Goal: Feedback & Contribution: Contribute content

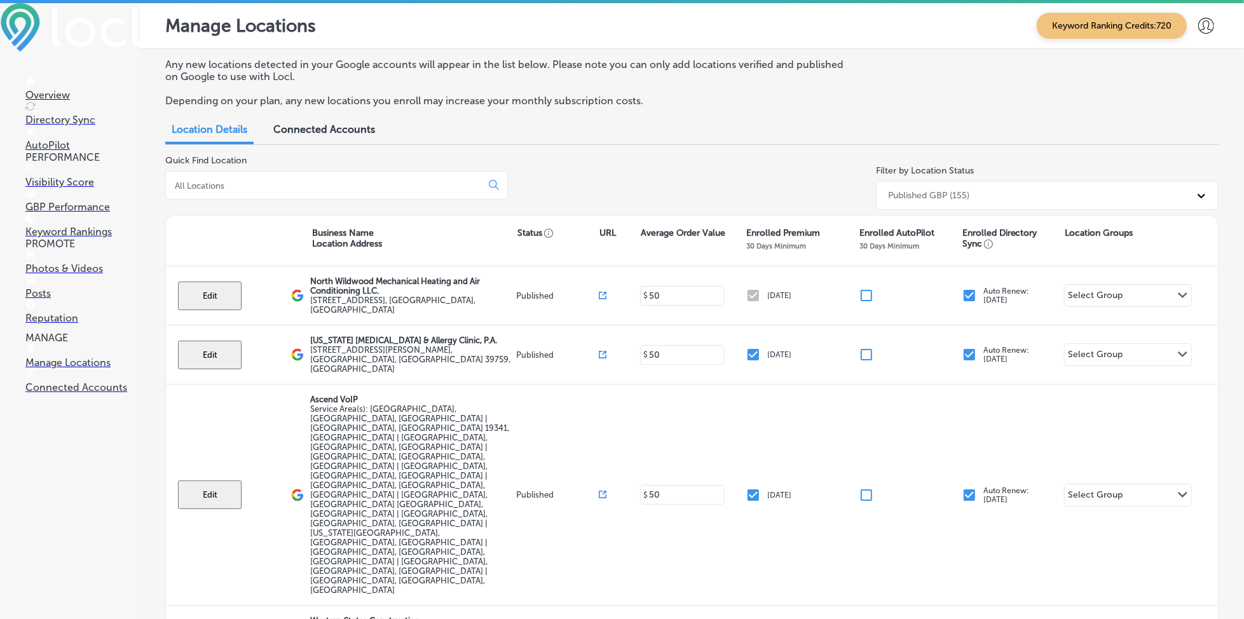
click at [240, 185] on input at bounding box center [326, 185] width 305 height 11
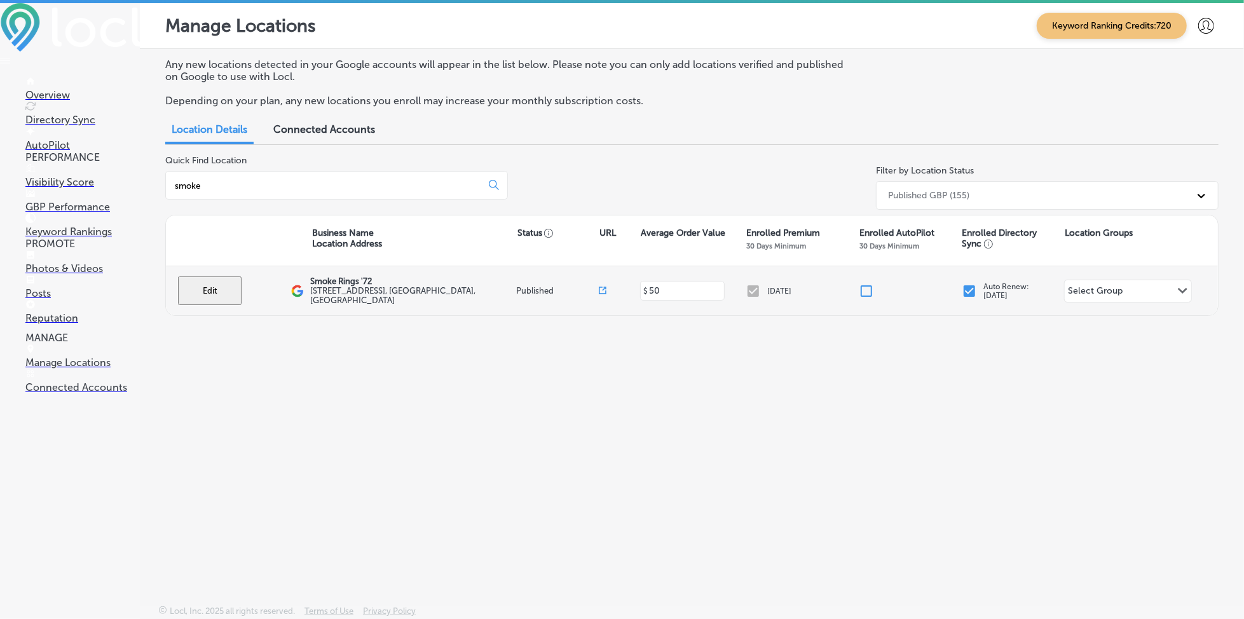
type input "smoke"
click at [205, 282] on button "Edit" at bounding box center [210, 291] width 64 height 29
select select "US"
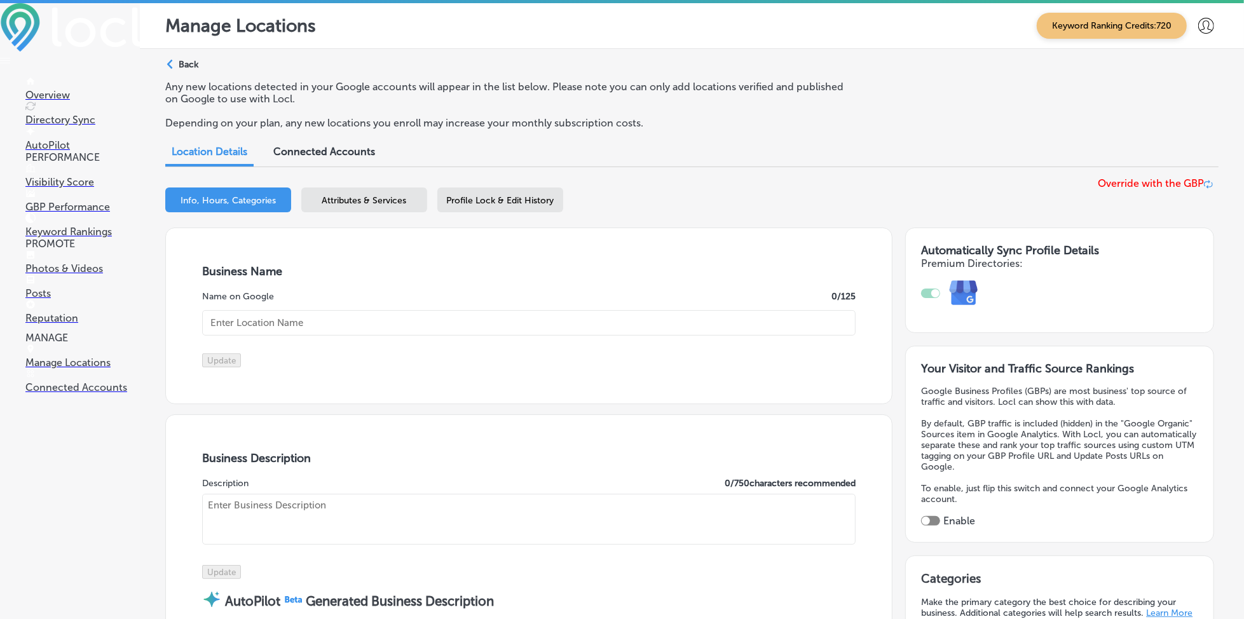
type input "Smoke Rings '72"
type input "[STREET_ADDRESS]"
type input "[PERSON_NAME][GEOGRAPHIC_DATA]"
type input "32953"
type input "US"
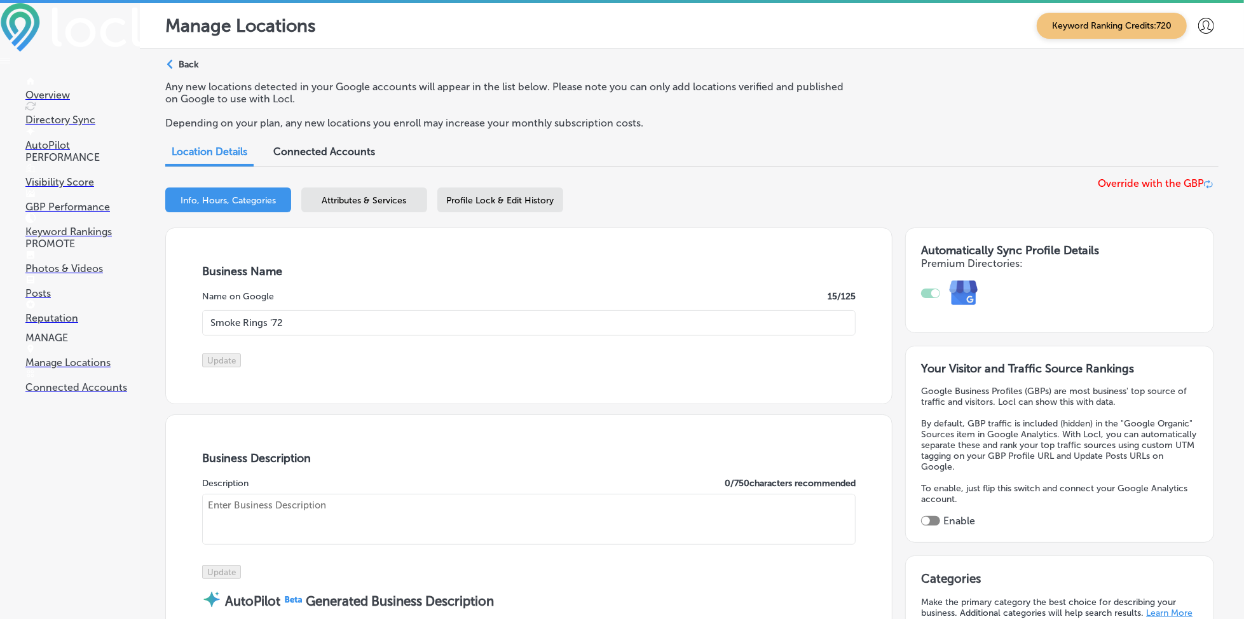
type input "[URL][DOMAIN_NAME]"
checkbox input "true"
type textarea "Join us in our new 5000 square foot cigar and pipe emporium. Our interior, ador…"
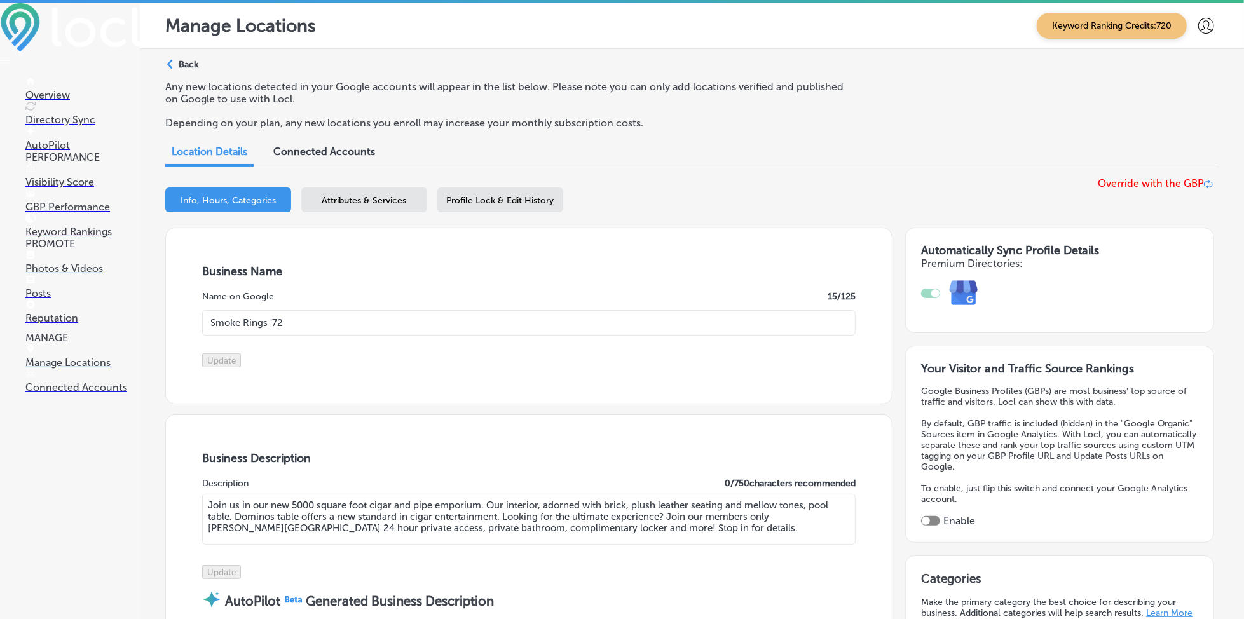
type input "[PHONE_NUMBER]"
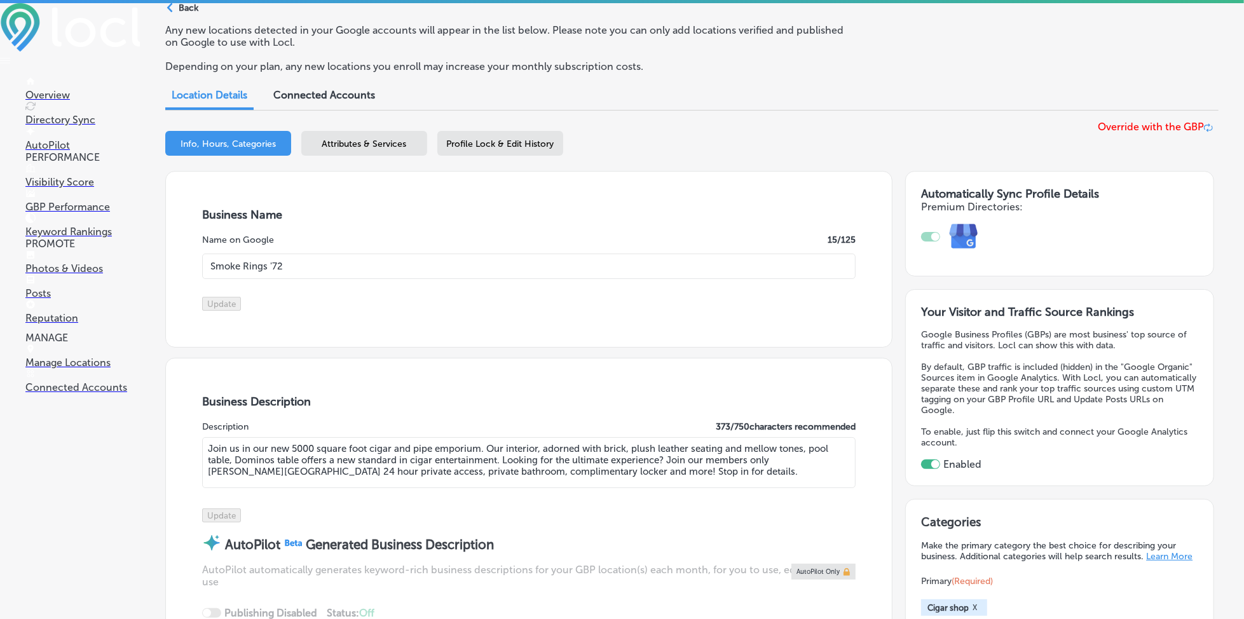
scroll to position [85, 0]
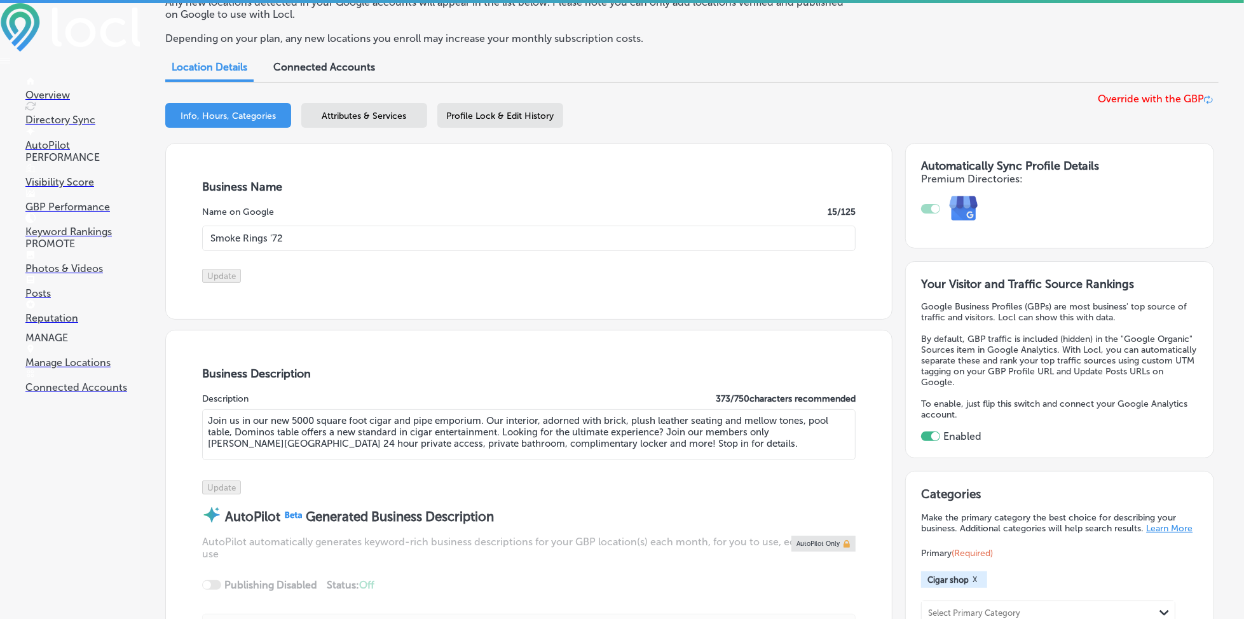
click at [413, 455] on textarea "Join us in our new 5000 square foot cigar and pipe emporium. Our interior, ador…" at bounding box center [529, 434] width 654 height 51
paste textarea "Come visit Smoke Rings '72 in [GEOGRAPHIC_DATA], [GEOGRAPHIC_DATA], your new fa…"
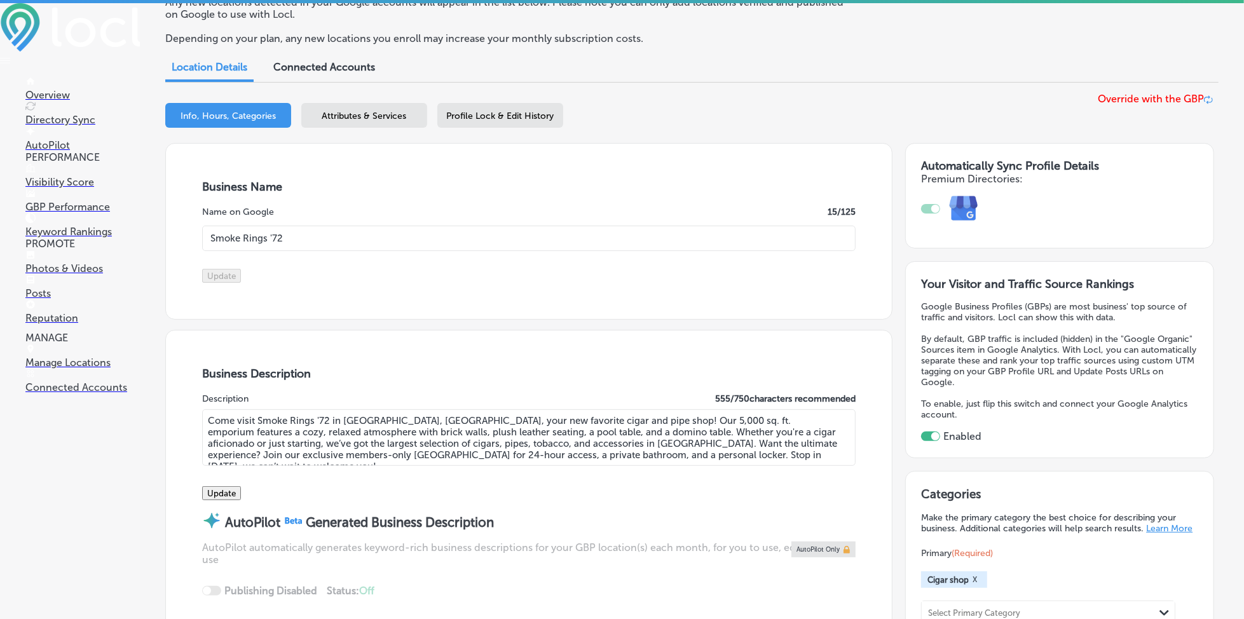
type textarea "Come visit Smoke Rings '72 in [GEOGRAPHIC_DATA], [GEOGRAPHIC_DATA], your new fa…"
click at [241, 500] on button "Update" at bounding box center [221, 493] width 39 height 14
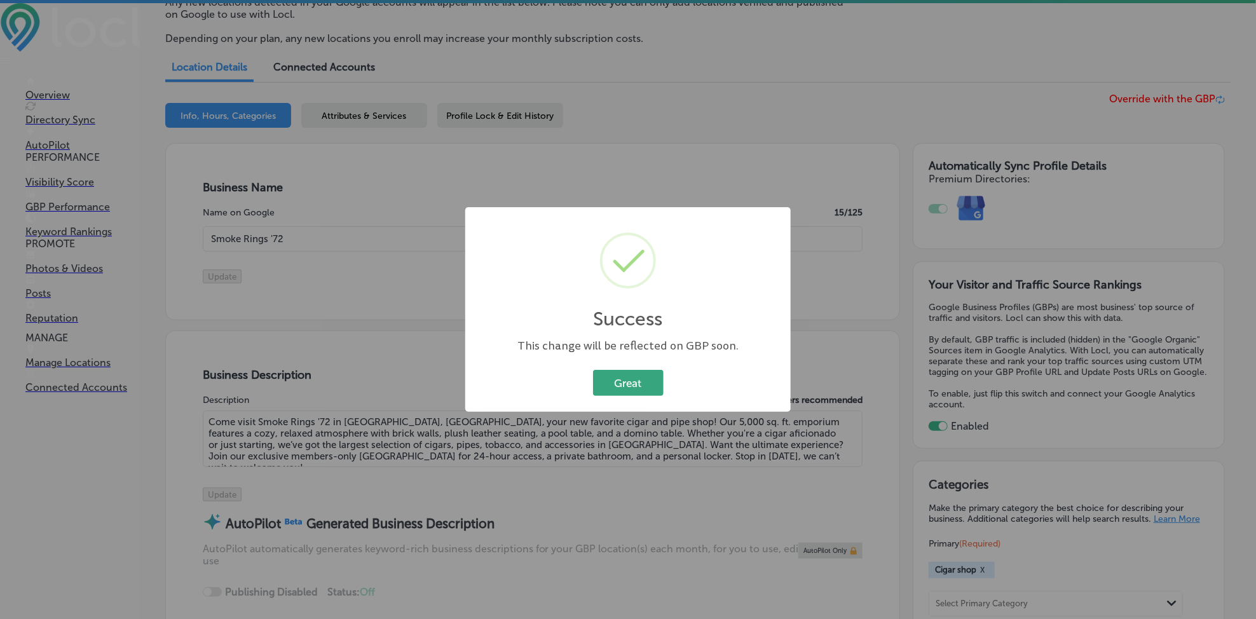
click at [631, 375] on button "Great" at bounding box center [628, 383] width 71 height 26
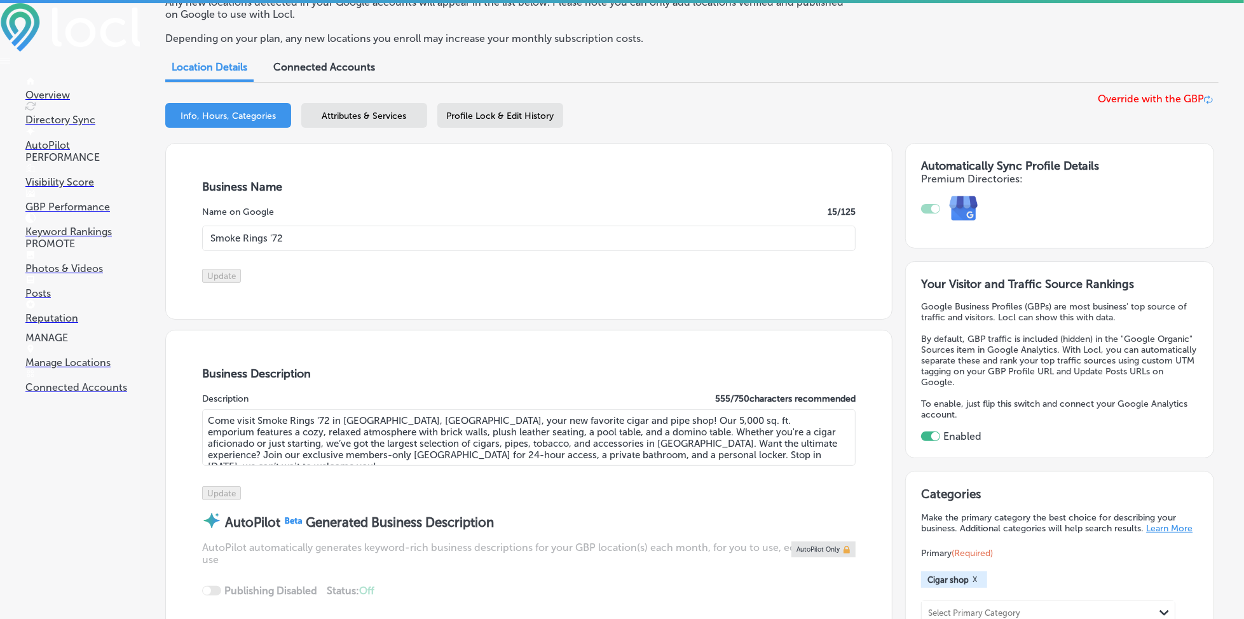
click at [58, 299] on p "Posts" at bounding box center [82, 293] width 114 height 12
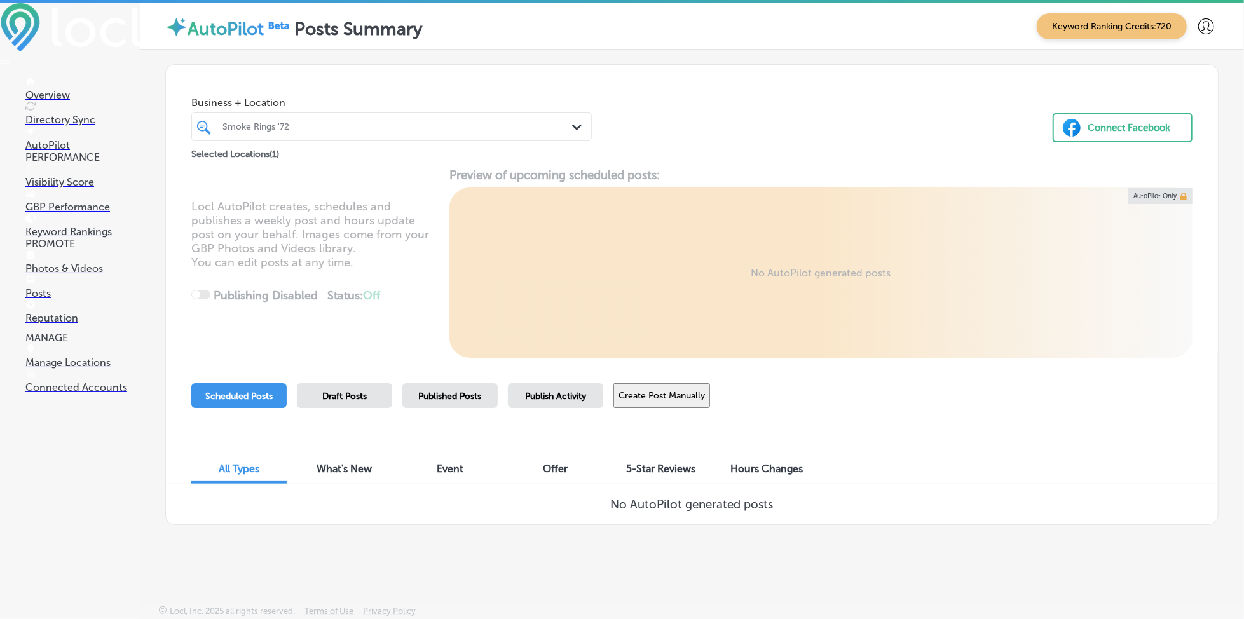
click at [666, 388] on button "Create Post Manually" at bounding box center [661, 395] width 97 height 25
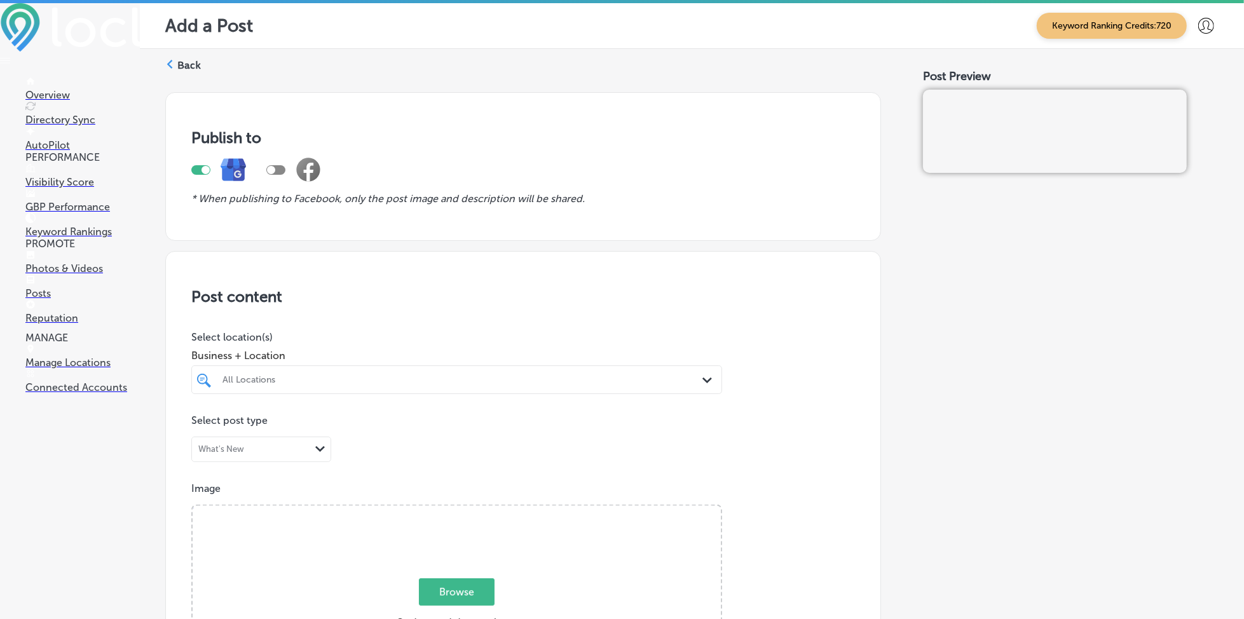
click at [666, 388] on div "All Locations" at bounding box center [456, 380] width 481 height 20
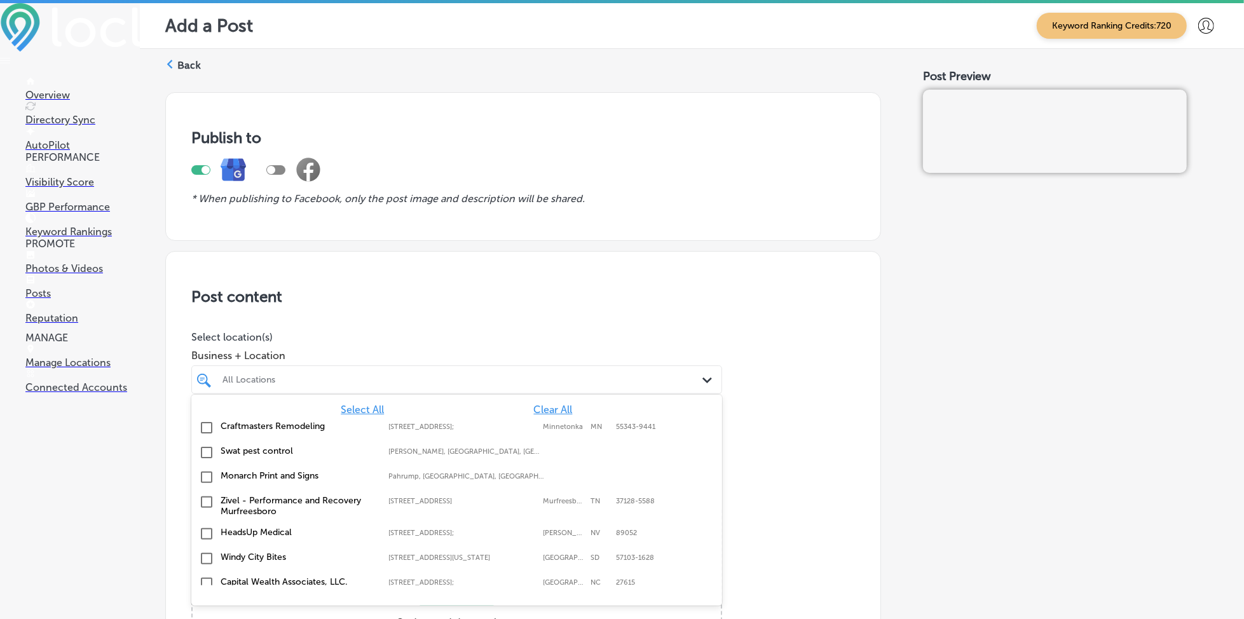
click at [543, 408] on span "Clear All" at bounding box center [553, 410] width 39 height 12
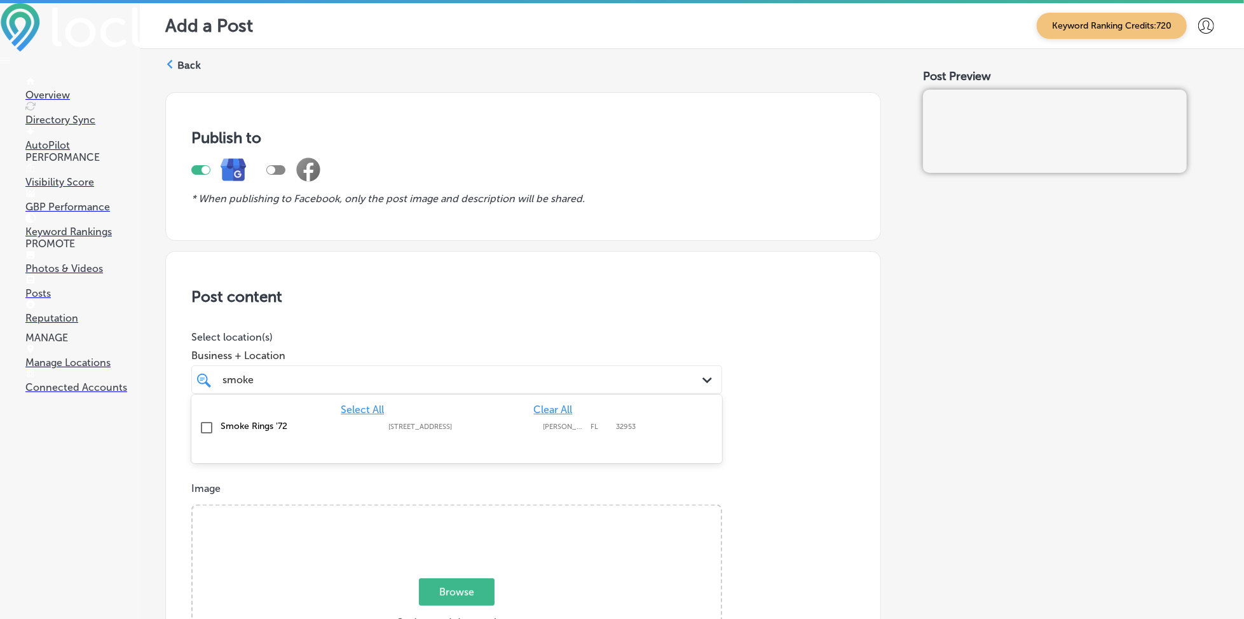
click at [528, 430] on label "[STREET_ADDRESS]" at bounding box center [461, 427] width 147 height 8
type input "smoke"
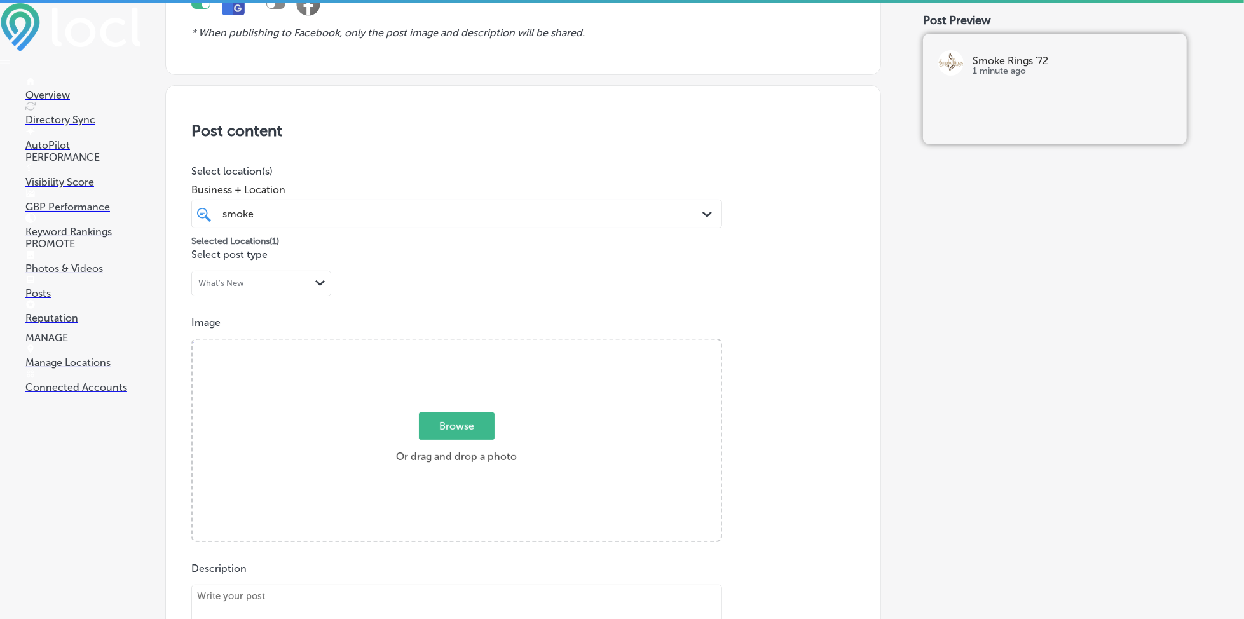
scroll to position [169, 0]
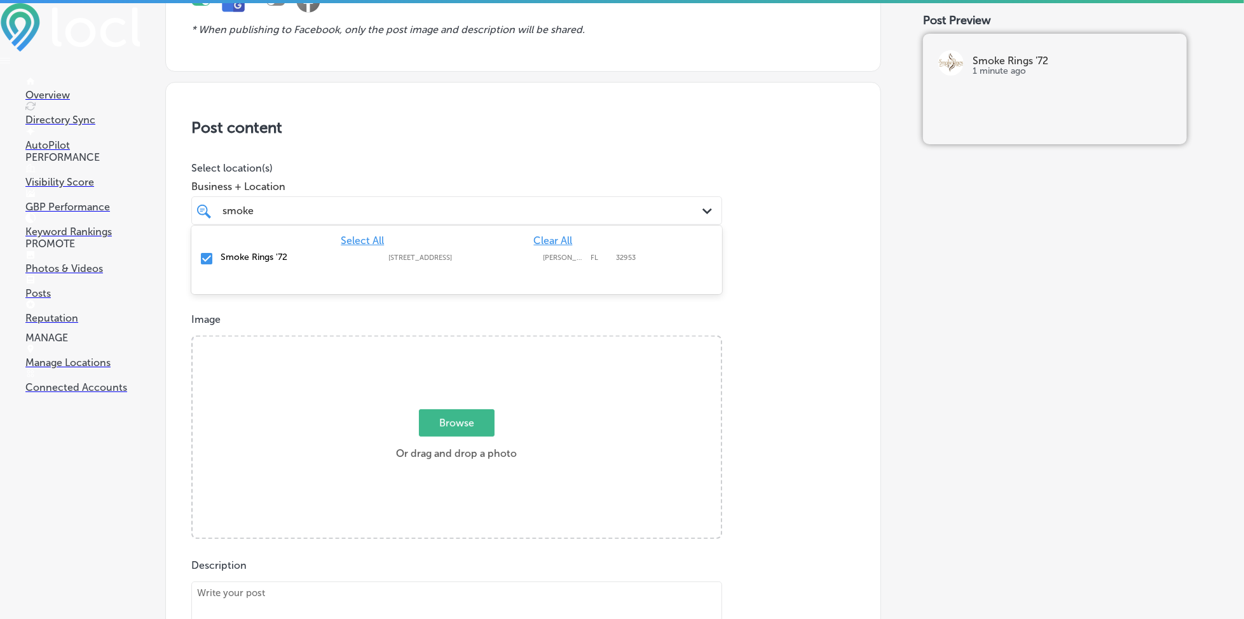
click at [311, 202] on div "smoke smoke" at bounding box center [433, 210] width 424 height 17
click at [454, 415] on span "Browse" at bounding box center [457, 422] width 76 height 27
click at [454, 341] on input "Browse Or drag and drop a photo" at bounding box center [457, 339] width 528 height 4
type input "C:\fakepath\cigar-shop-[GEOGRAPHIC_DATA]-island-fl-smoke-rings-72 (1).jpg"
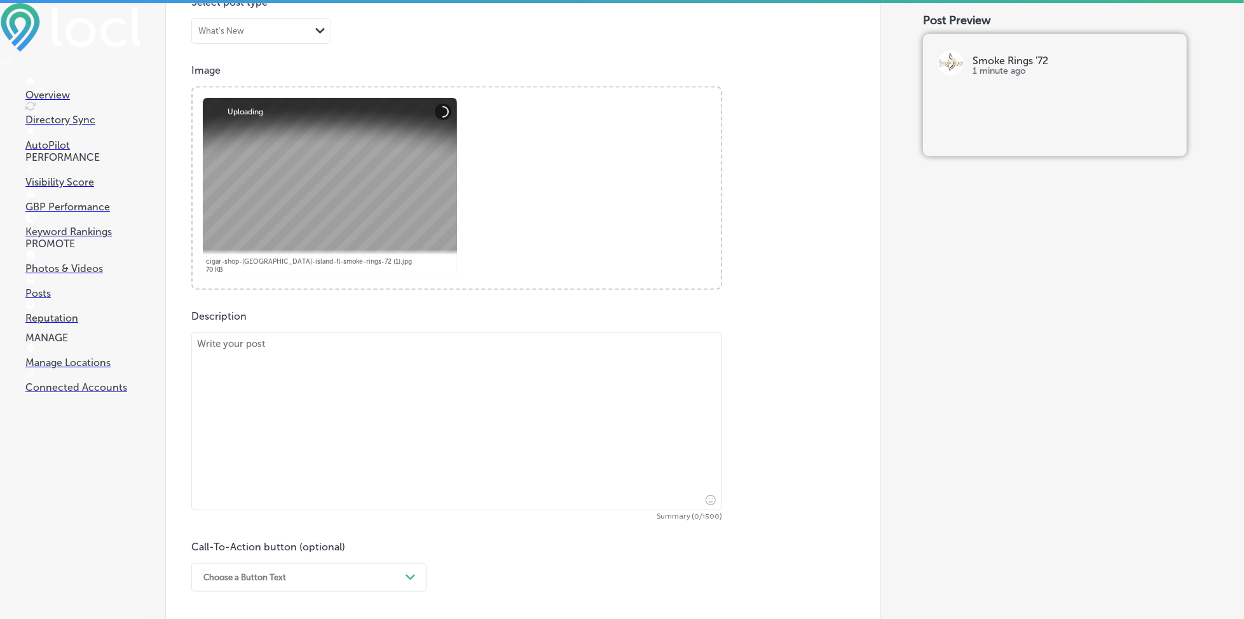
scroll to position [423, 0]
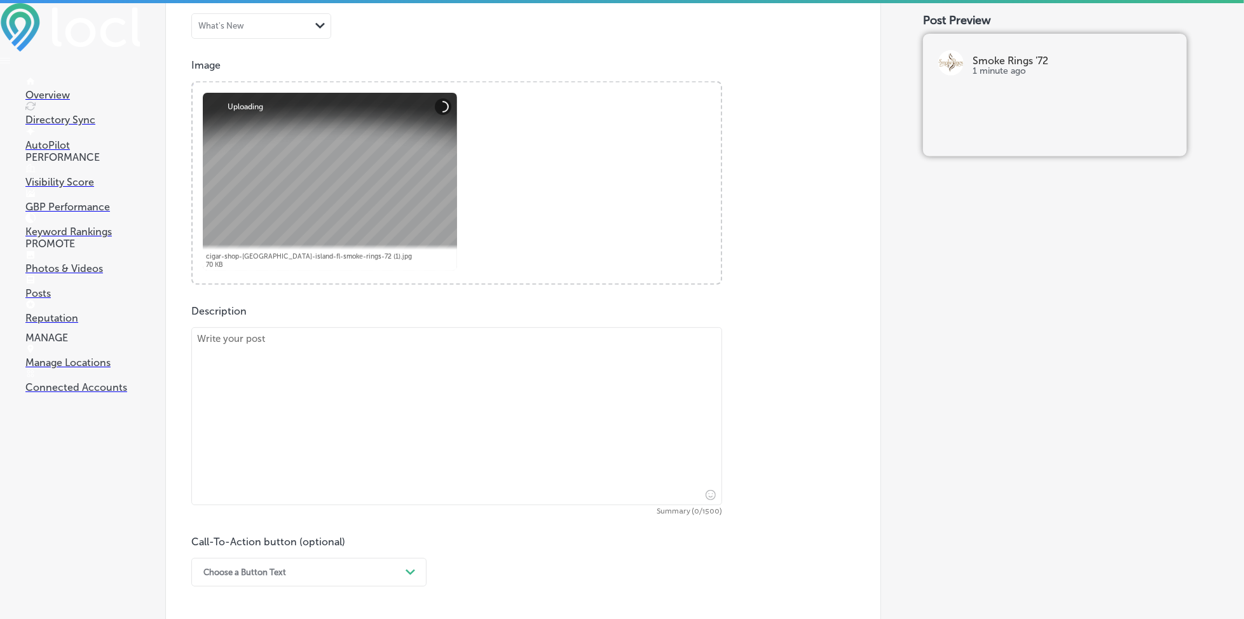
click at [251, 356] on textarea at bounding box center [456, 416] width 531 height 178
paste textarea "At Smoke Rings '72, we offer a premium selection of cigars that caters to all t…"
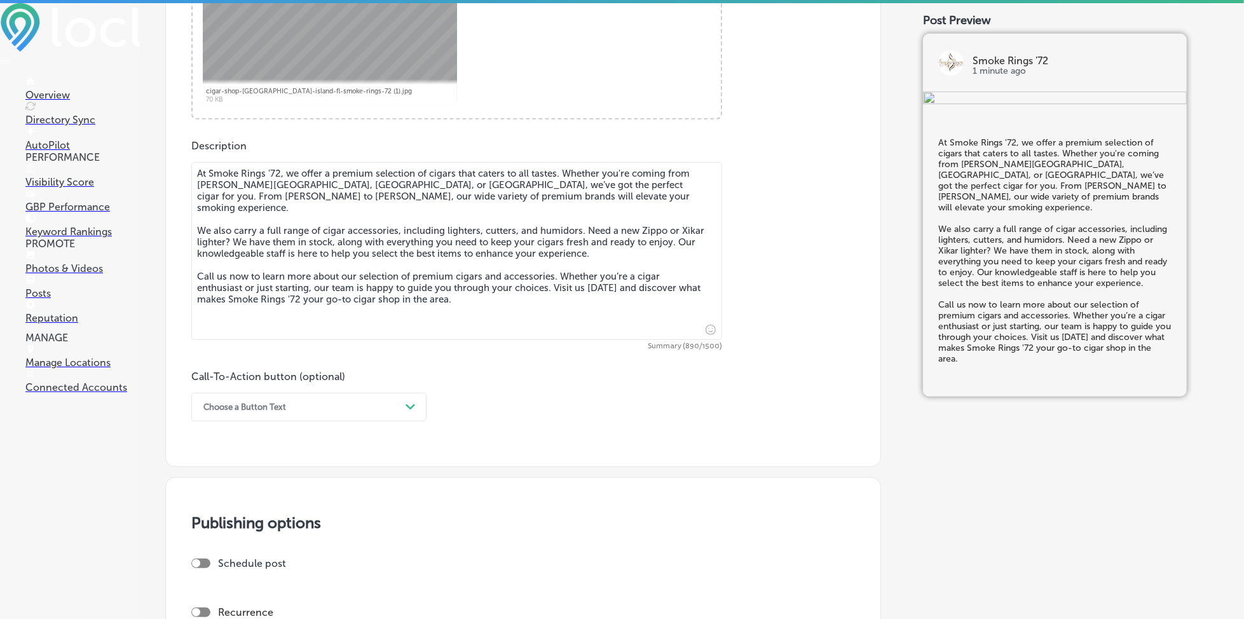
scroll to position [593, 0]
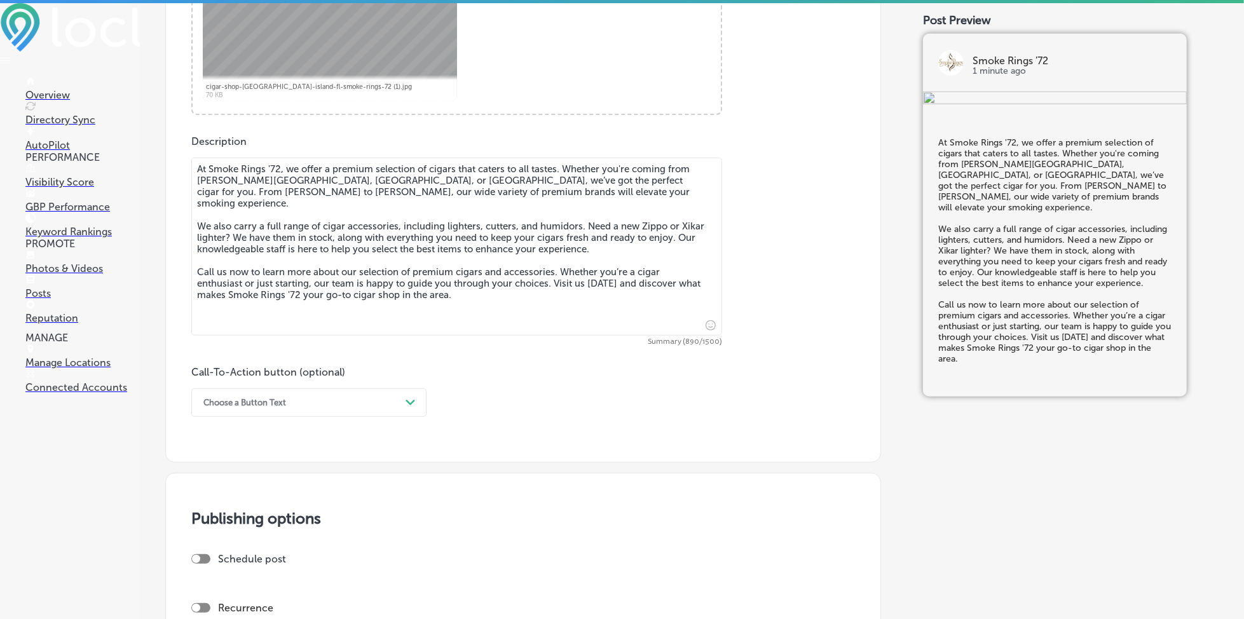
type textarea "At Smoke Rings '72, we offer a premium selection of cigars that caters to all t…"
click at [328, 399] on div "Choose a Button Text" at bounding box center [298, 403] width 203 height 20
click at [304, 563] on div "Call Now" at bounding box center [308, 564] width 235 height 22
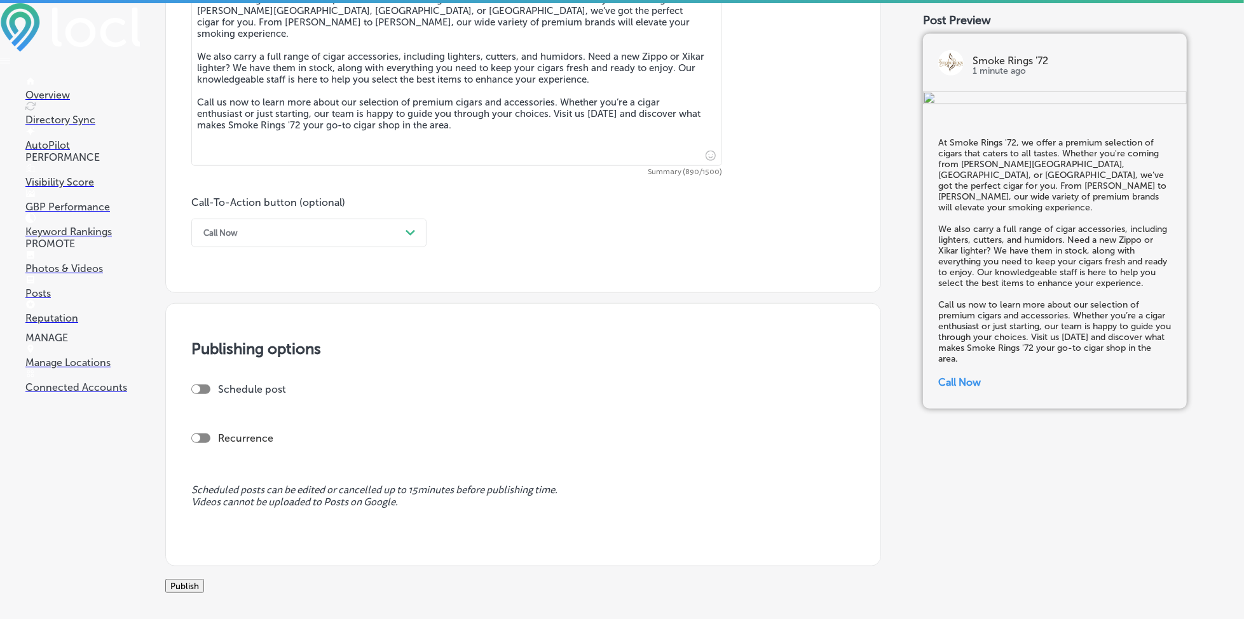
scroll to position [847, 0]
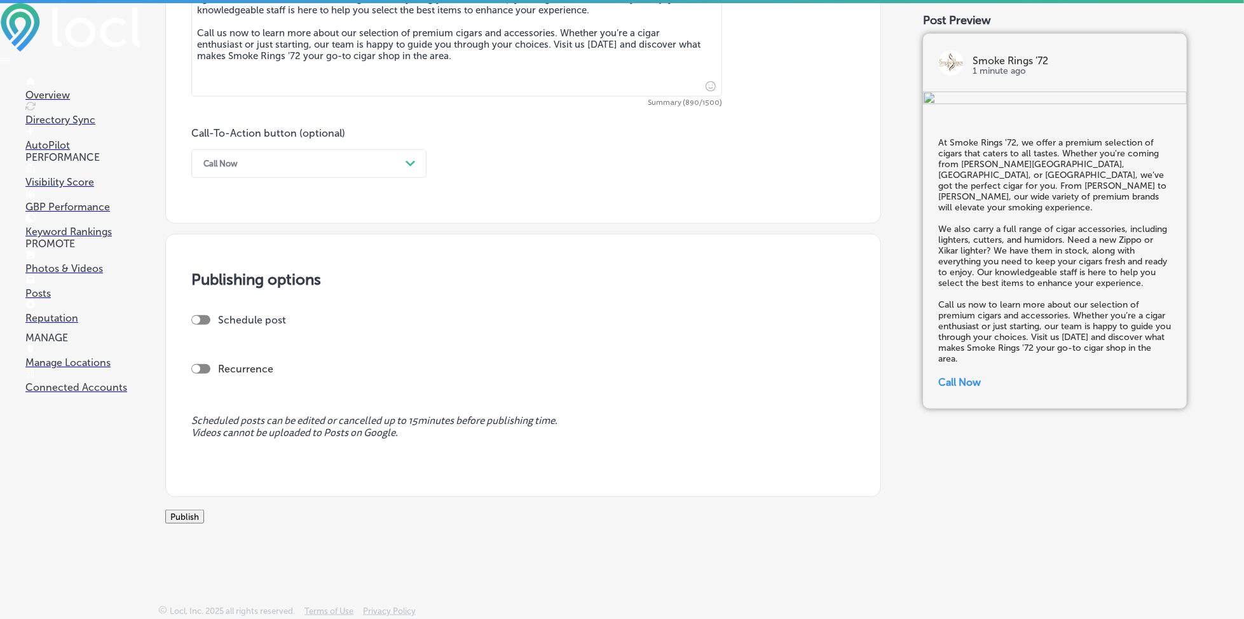
click at [204, 510] on button "Publish" at bounding box center [184, 517] width 39 height 14
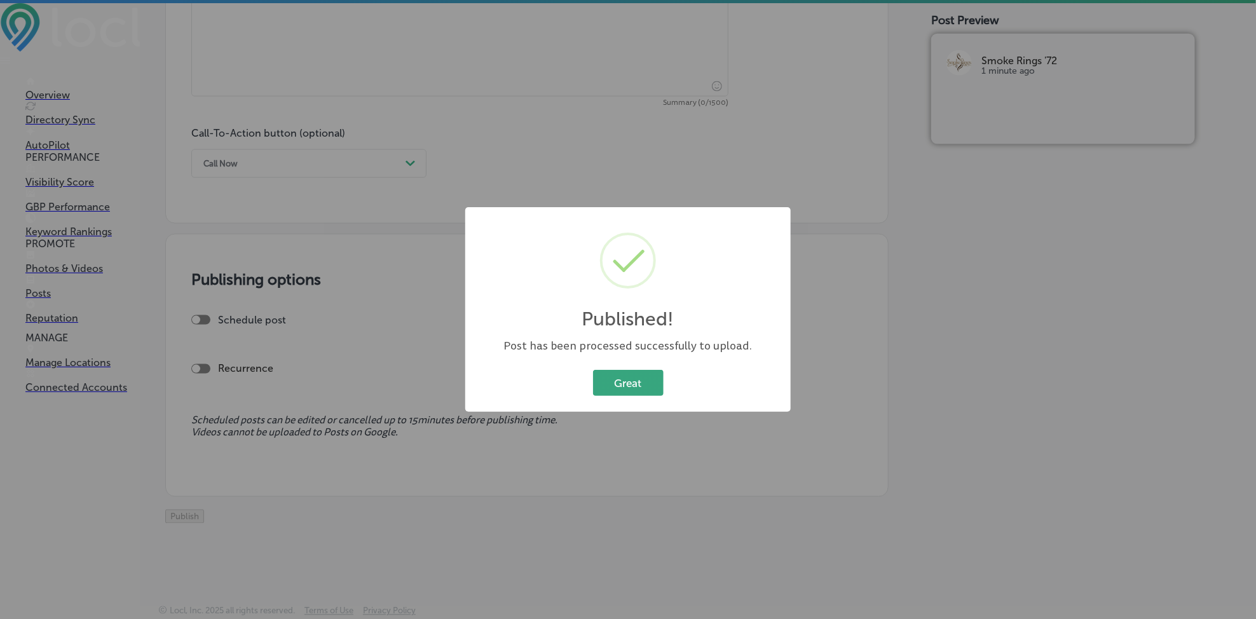
click at [638, 379] on button "Great" at bounding box center [628, 383] width 71 height 26
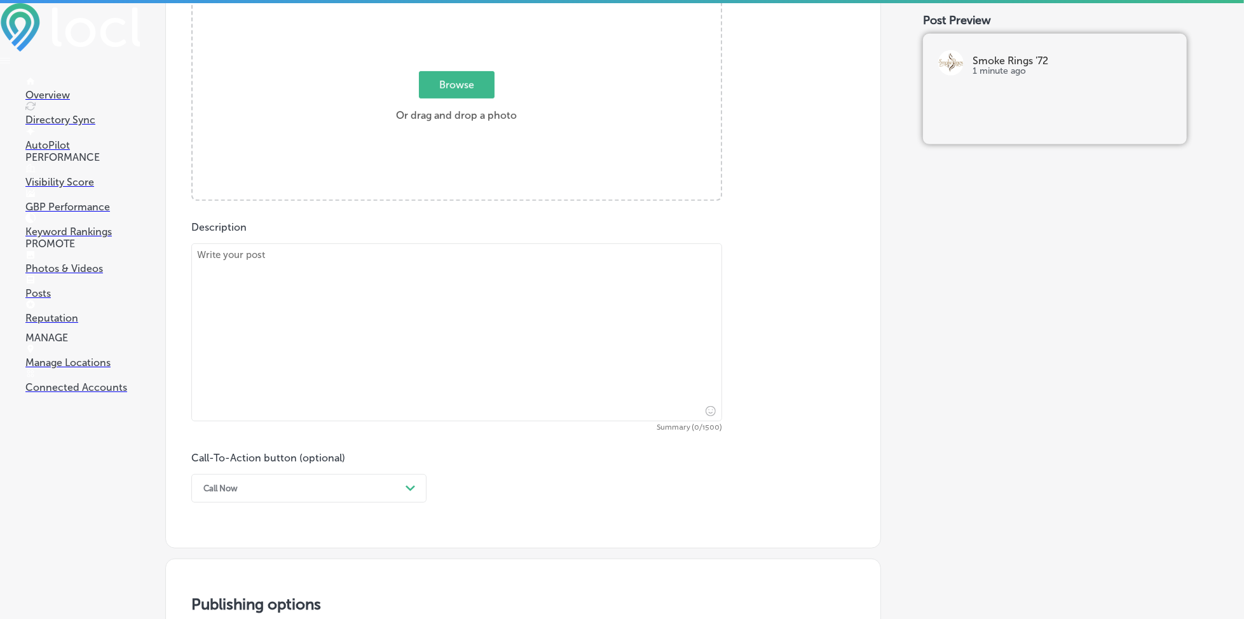
scroll to position [338, 0]
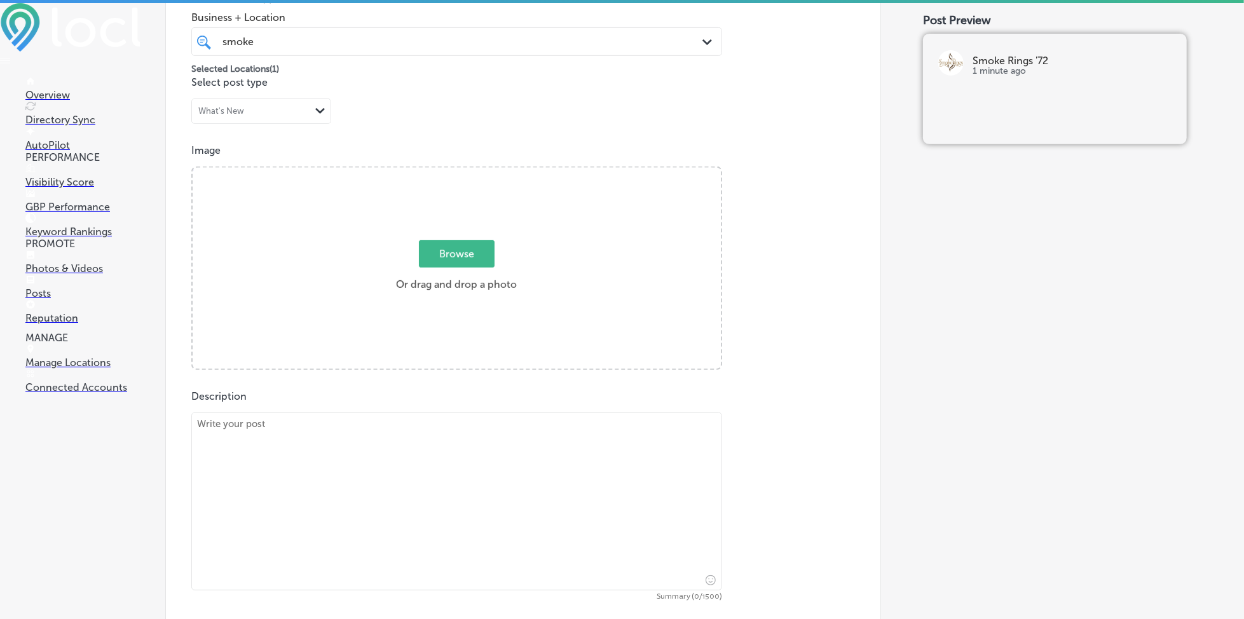
click at [388, 47] on div "smoke smoke" at bounding box center [433, 41] width 424 height 17
click at [446, 256] on span "Browse" at bounding box center [457, 253] width 76 height 27
click at [446, 172] on input "Browse Or drag and drop a photo" at bounding box center [457, 170] width 528 height 4
type input "C:\fakepath\cigar-shop-[GEOGRAPHIC_DATA]-island-fl-smoke-rings-72 (2).jpg"
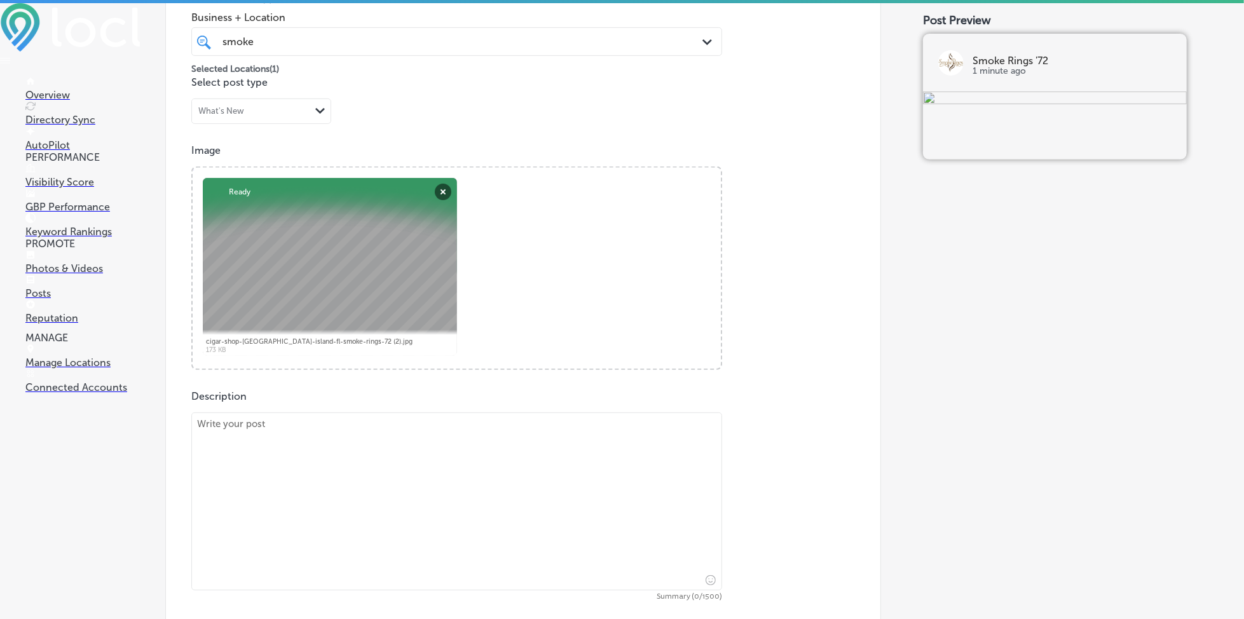
click at [310, 476] on textarea at bounding box center [456, 502] width 531 height 178
paste textarea "For those looking for the ultimate cigar experience, our members-only cigar lou…"
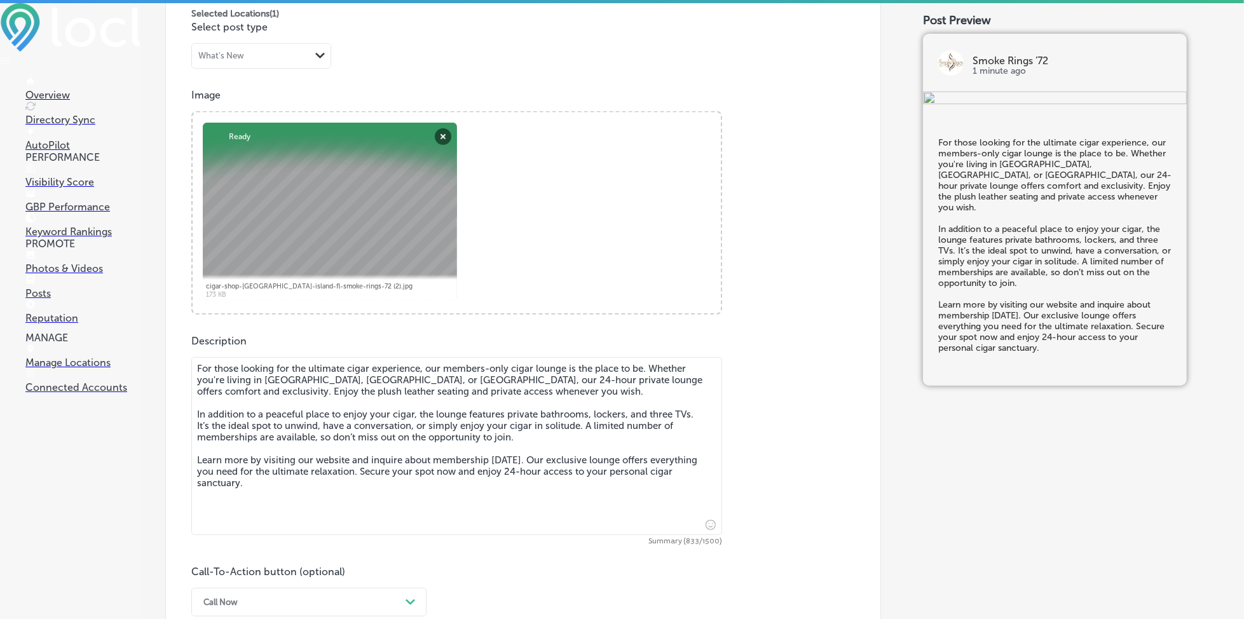
scroll to position [423, 0]
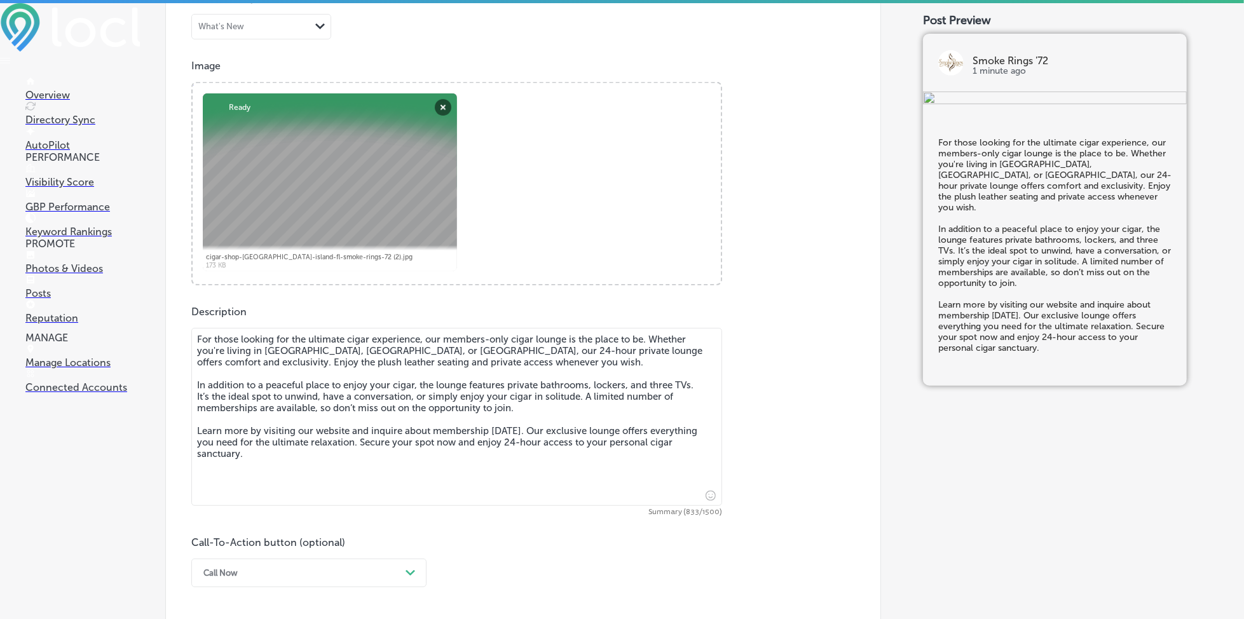
type textarea "For those looking for the ultimate cigar experience, our members-only cigar lou…"
click at [292, 575] on div "Call Now Path Created with Sketch." at bounding box center [308, 573] width 235 height 29
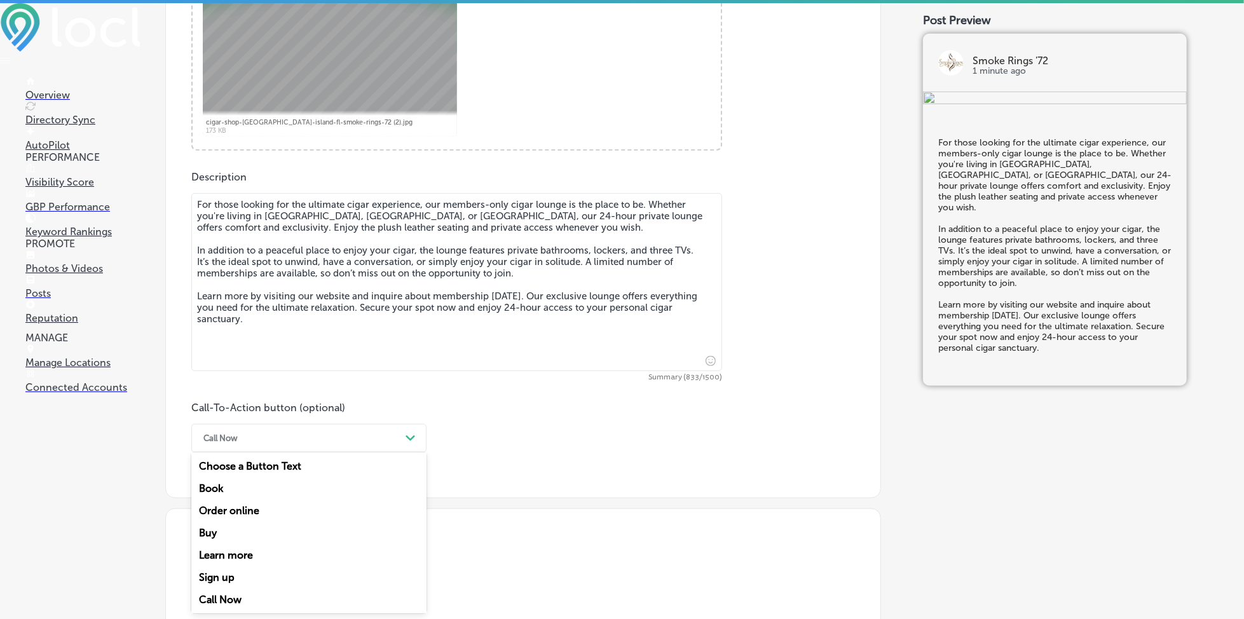
click at [267, 553] on div "Learn more" at bounding box center [308, 555] width 235 height 22
click at [280, 517] on input "text" at bounding box center [457, 513] width 530 height 35
paste input "[URL][DOMAIN_NAME]"
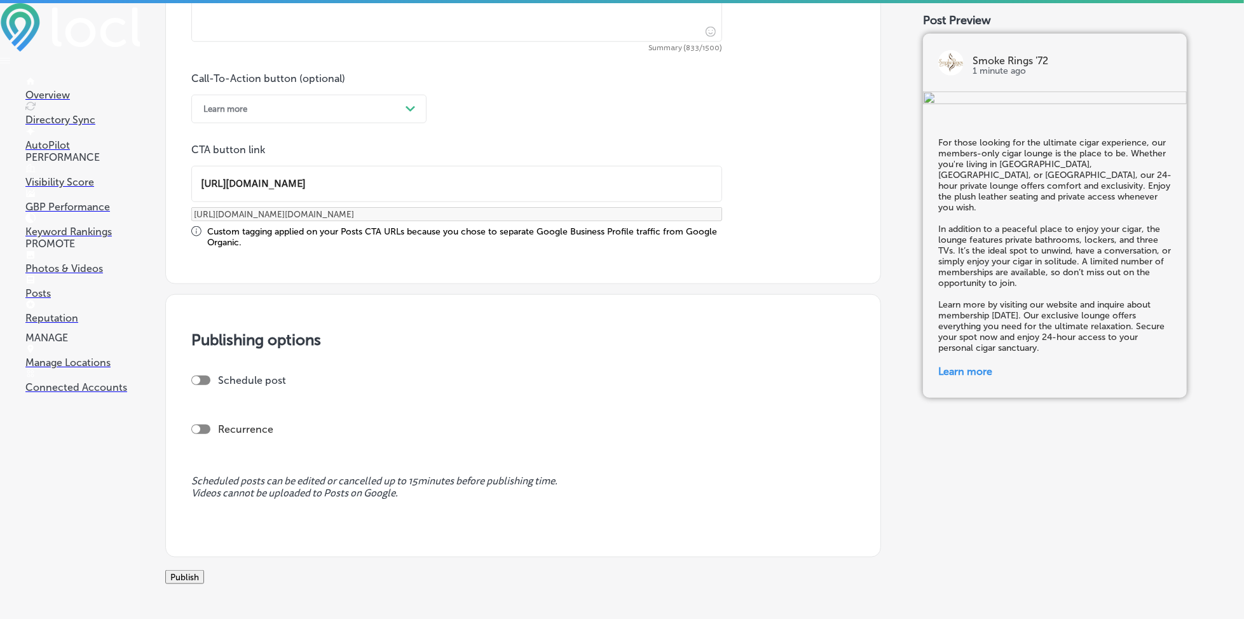
scroll to position [897, 0]
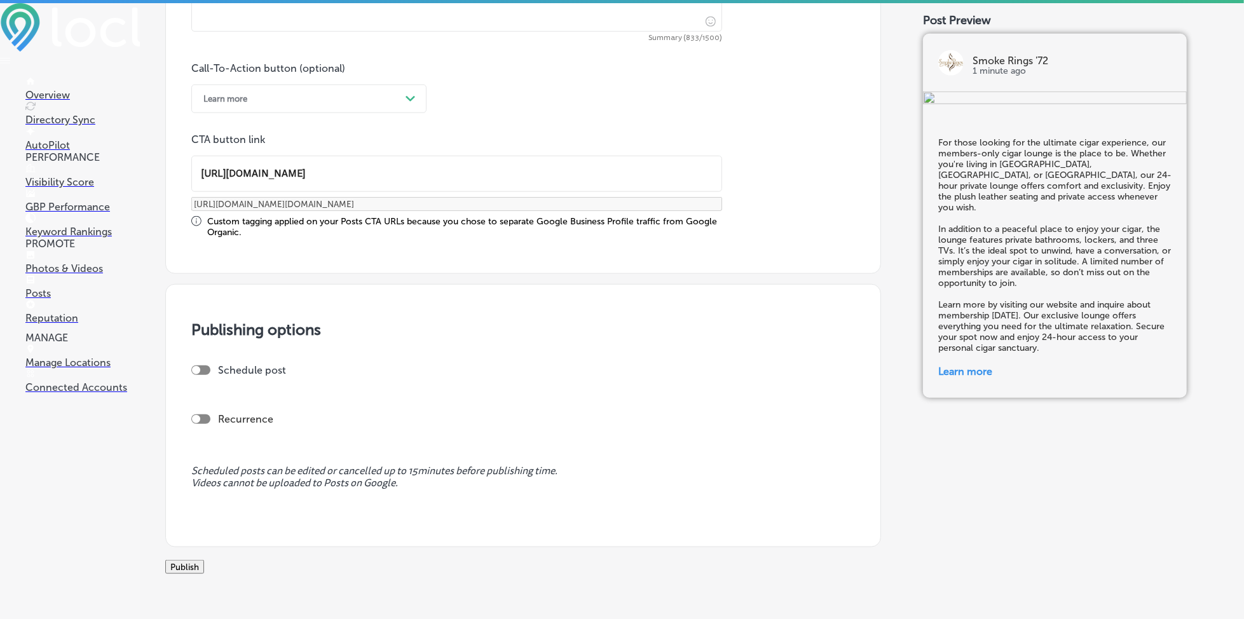
click at [202, 366] on div at bounding box center [200, 371] width 19 height 10
type input "[URL][DOMAIN_NAME]"
checkbox input "true"
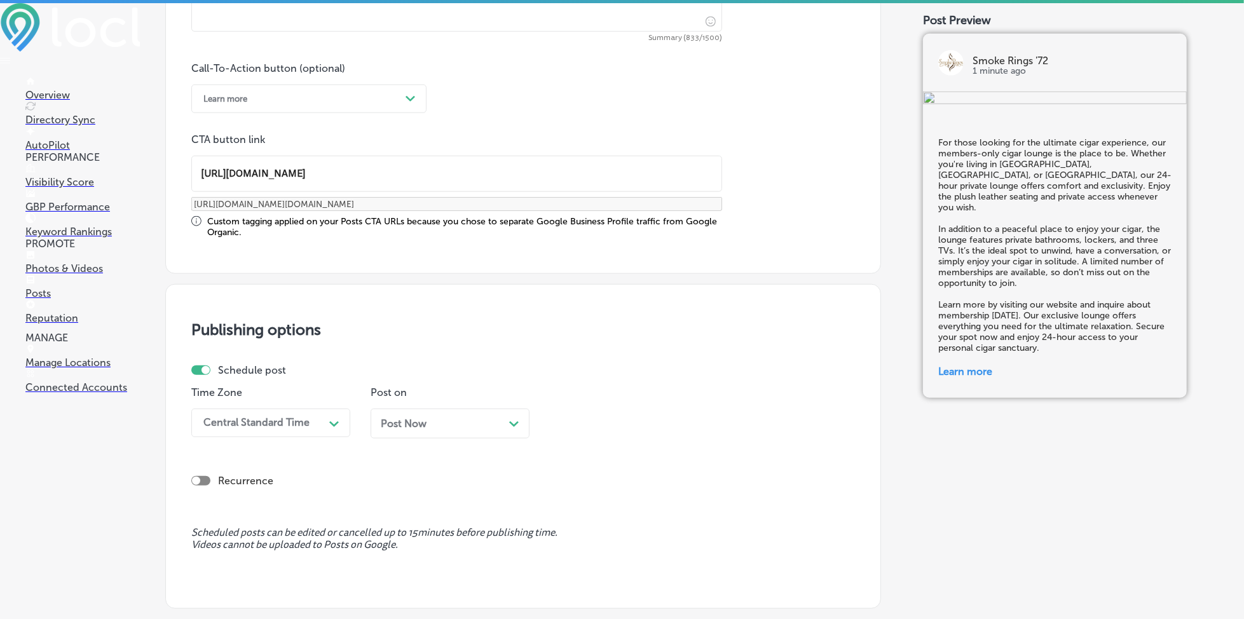
click at [233, 425] on div "Central Standard Time Path Created with Sketch." at bounding box center [270, 423] width 159 height 29
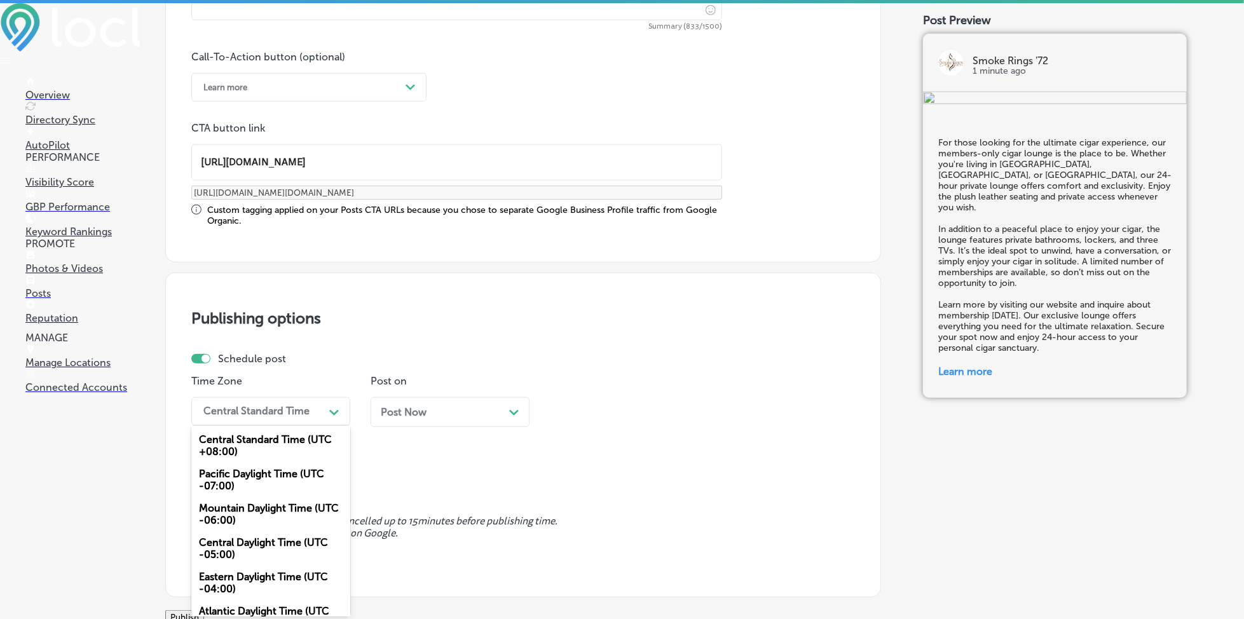
click at [238, 505] on div "Mountain Daylight Time (UTC -06:00)" at bounding box center [270, 514] width 159 height 34
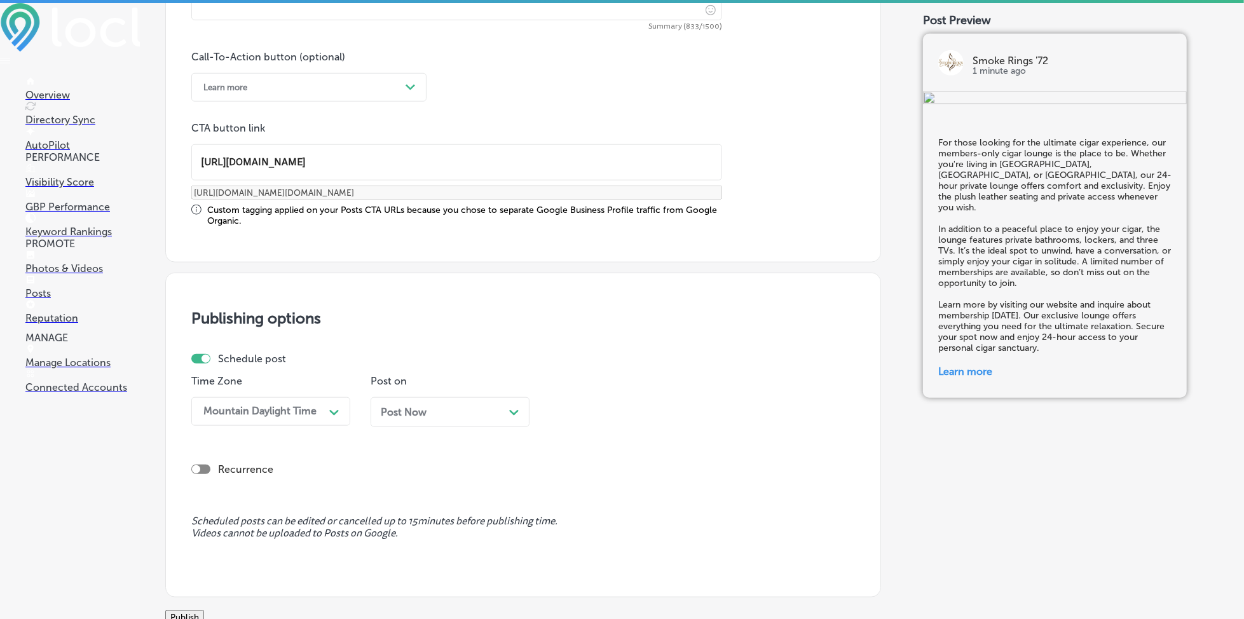
click at [394, 414] on span "Post Now" at bounding box center [404, 412] width 46 height 12
click at [589, 409] on div "01:00 PM" at bounding box center [584, 412] width 45 height 12
click at [584, 551] on div "7:00 AM" at bounding box center [629, 554] width 159 height 22
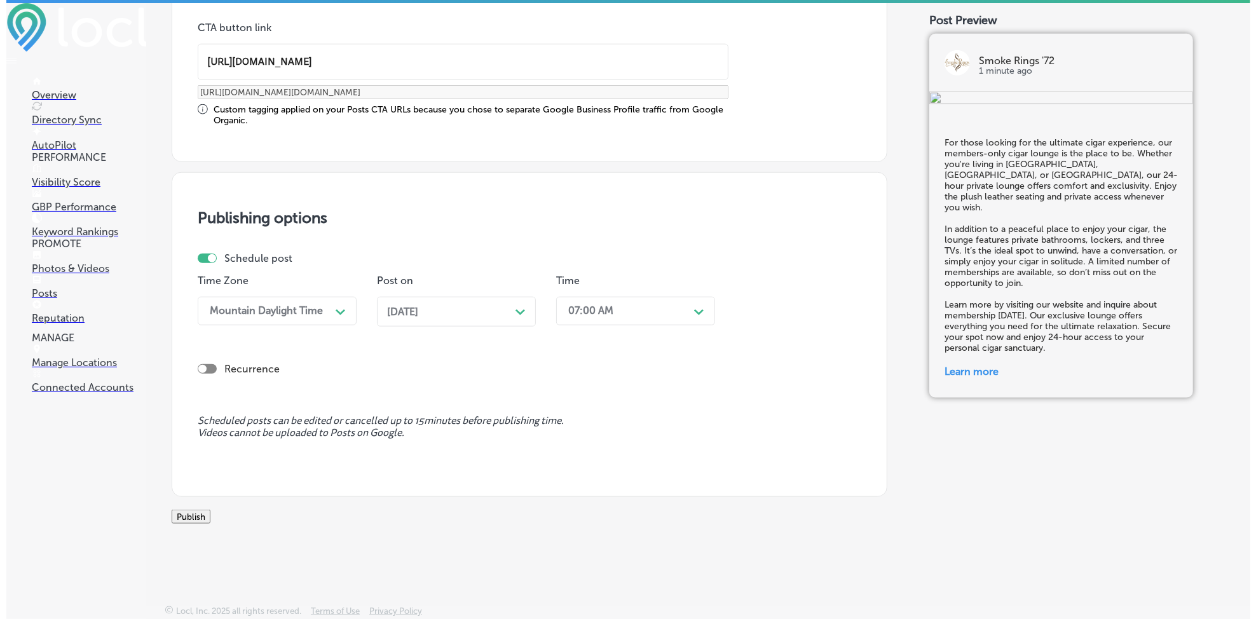
scroll to position [1021, 0]
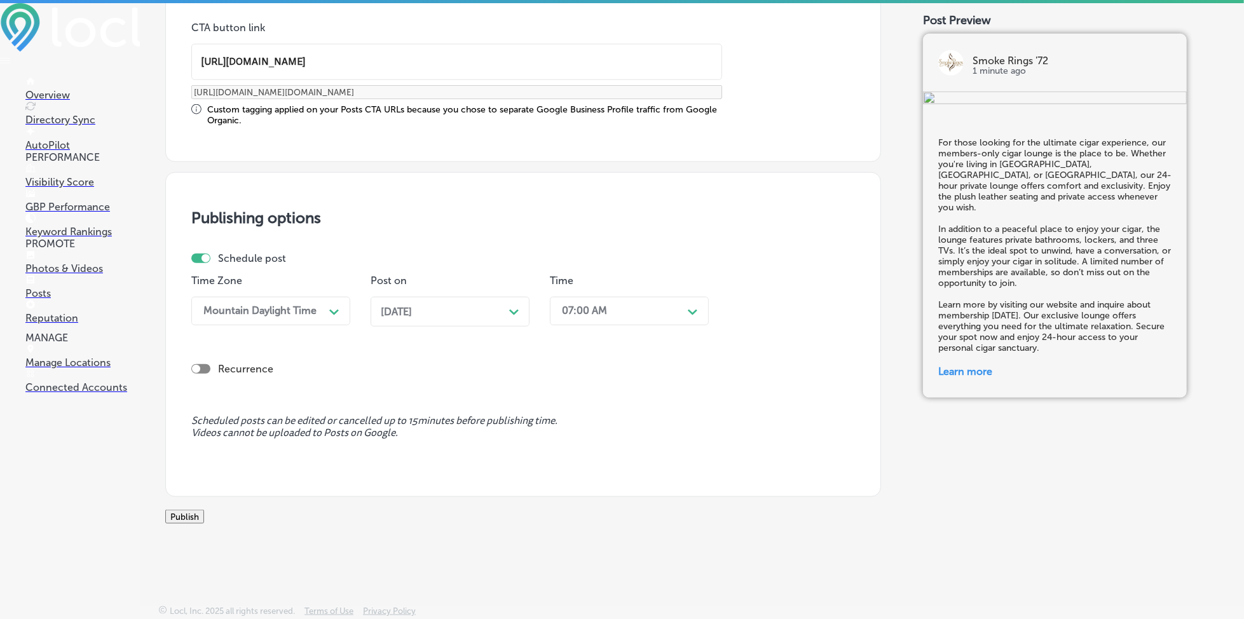
click at [204, 510] on button "Publish" at bounding box center [184, 517] width 39 height 14
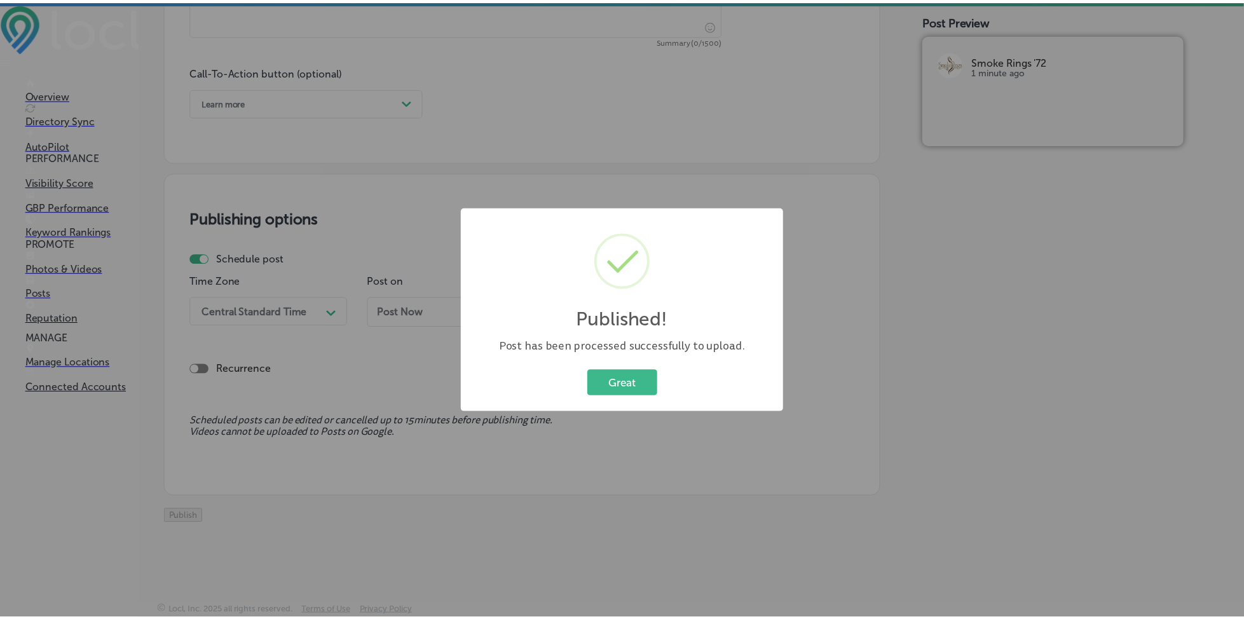
scroll to position [909, 0]
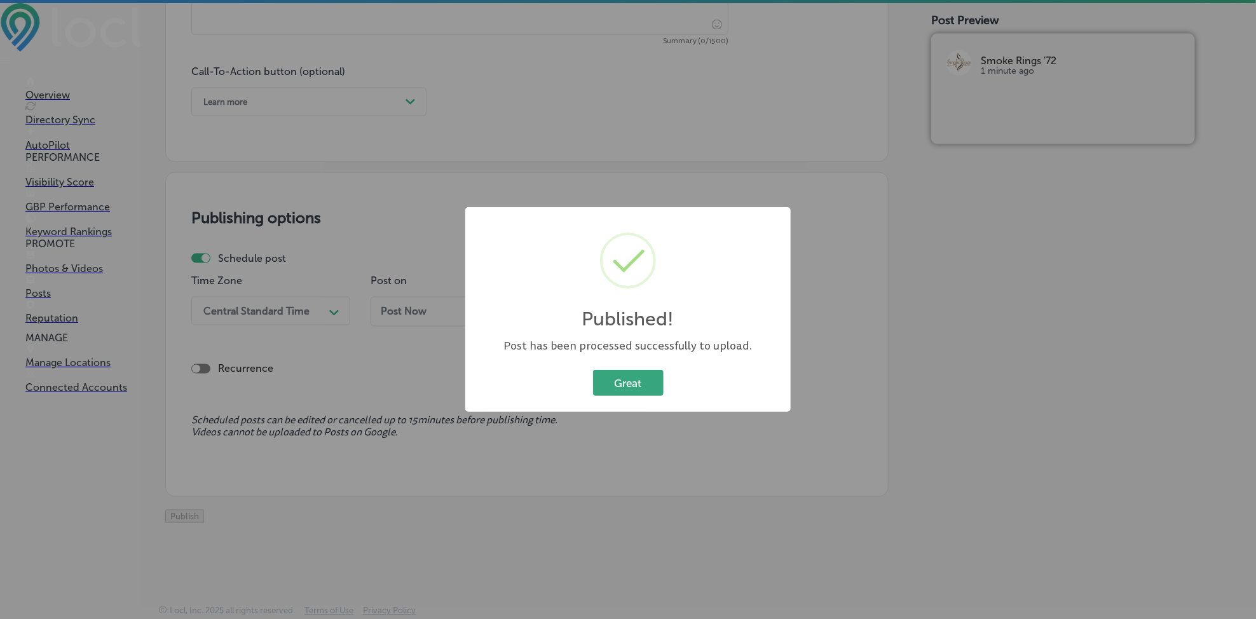
click at [605, 380] on button "Great" at bounding box center [628, 383] width 71 height 26
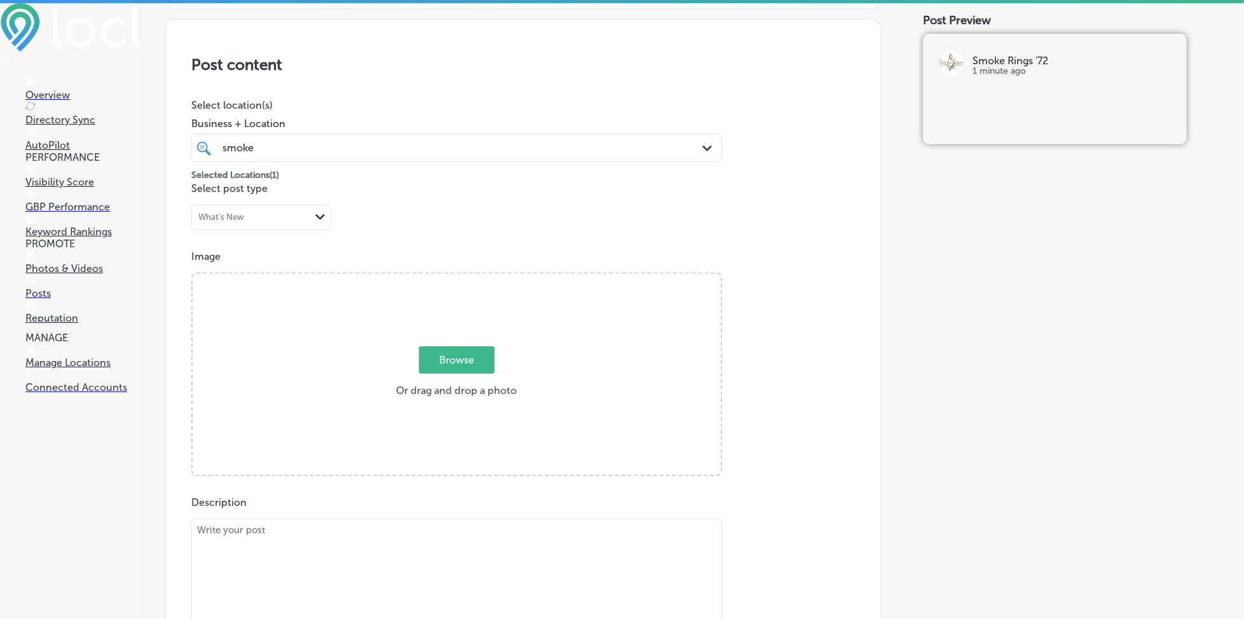
scroll to position [230, 0]
click at [432, 359] on span "Browse" at bounding box center [457, 361] width 76 height 27
click at [432, 280] on input "Browse Or drag and drop a photo" at bounding box center [457, 278] width 528 height 4
type input "C:\fakepath\premium-cigars-tobacco-cocoa-beach-smoke-rings-72 (1).JPG"
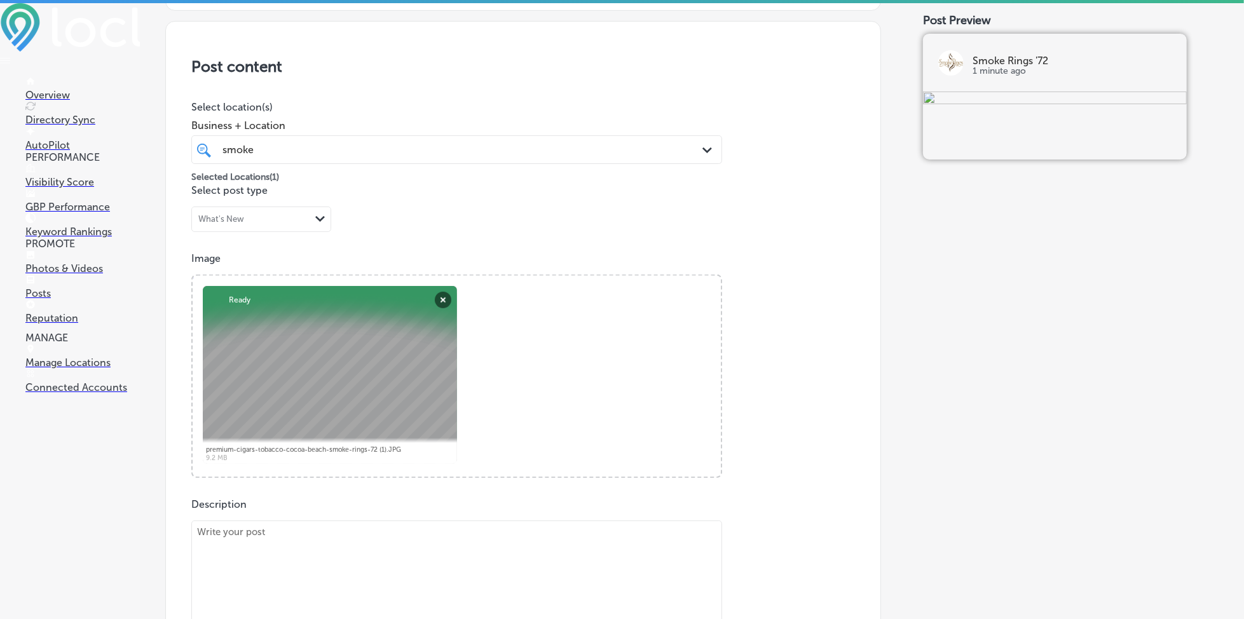
click at [320, 557] on textarea at bounding box center [456, 610] width 531 height 178
paste textarea "At Smoke Rings '72, we offer a broad selection of premium cigars and pipes for …"
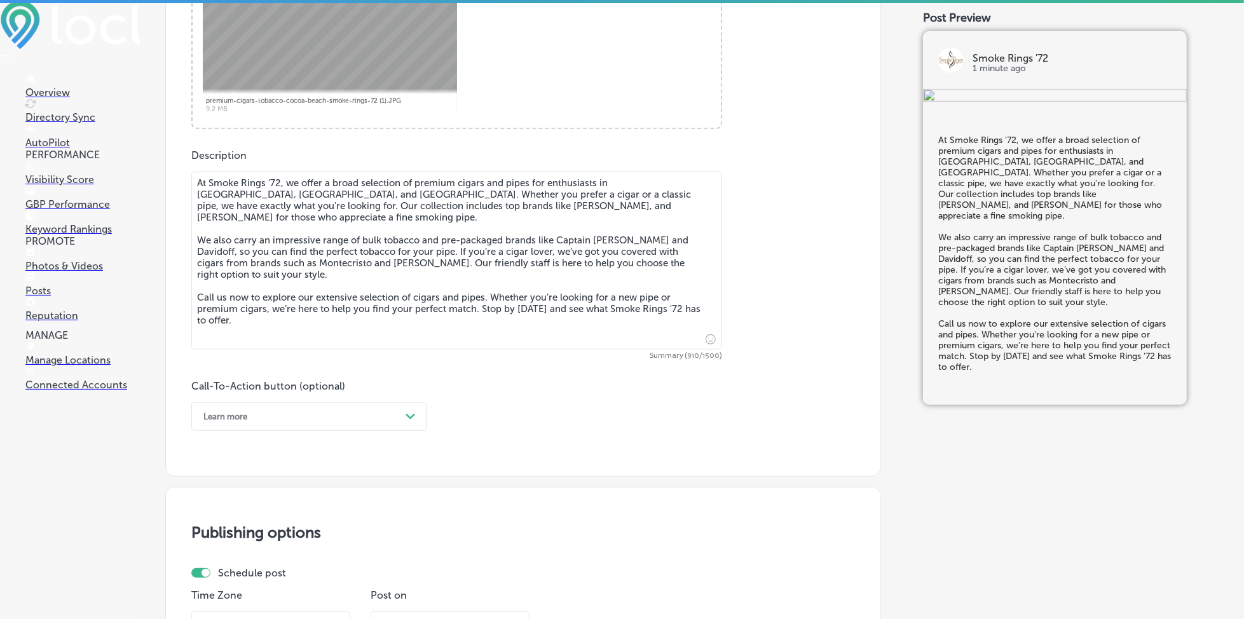
scroll to position [612, 0]
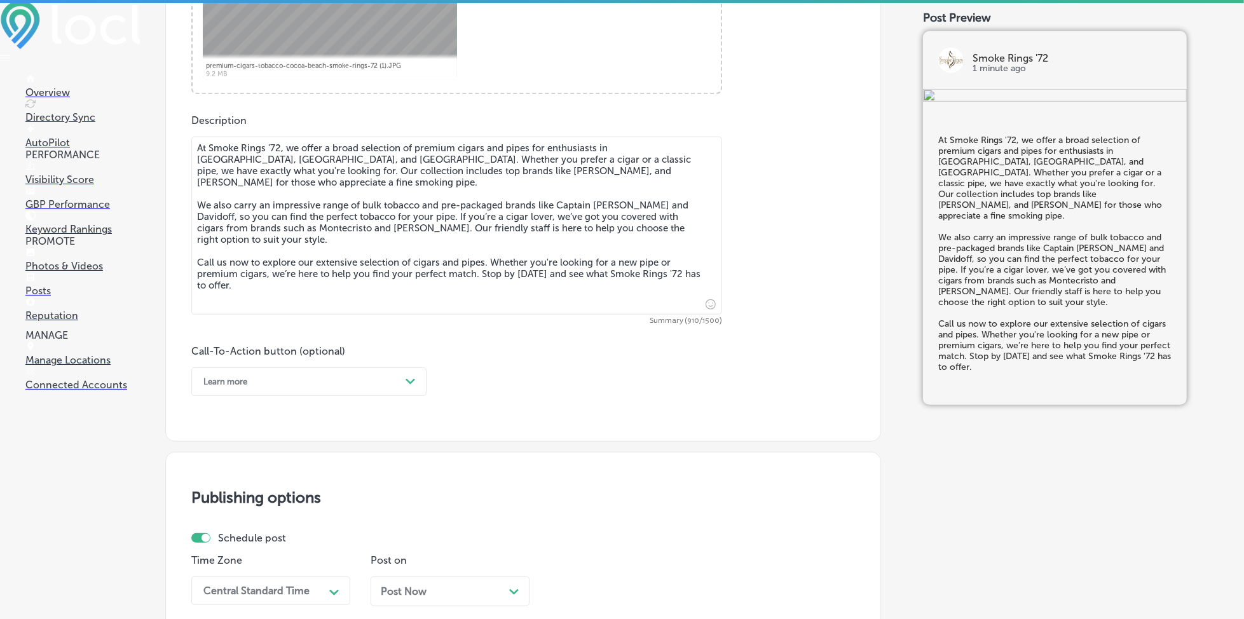
type textarea "At Smoke Rings '72, we offer a broad selection of premium cigars and pipes for …"
click at [247, 384] on div "Learn more" at bounding box center [225, 382] width 44 height 10
click at [248, 545] on div "Call Now" at bounding box center [308, 543] width 235 height 22
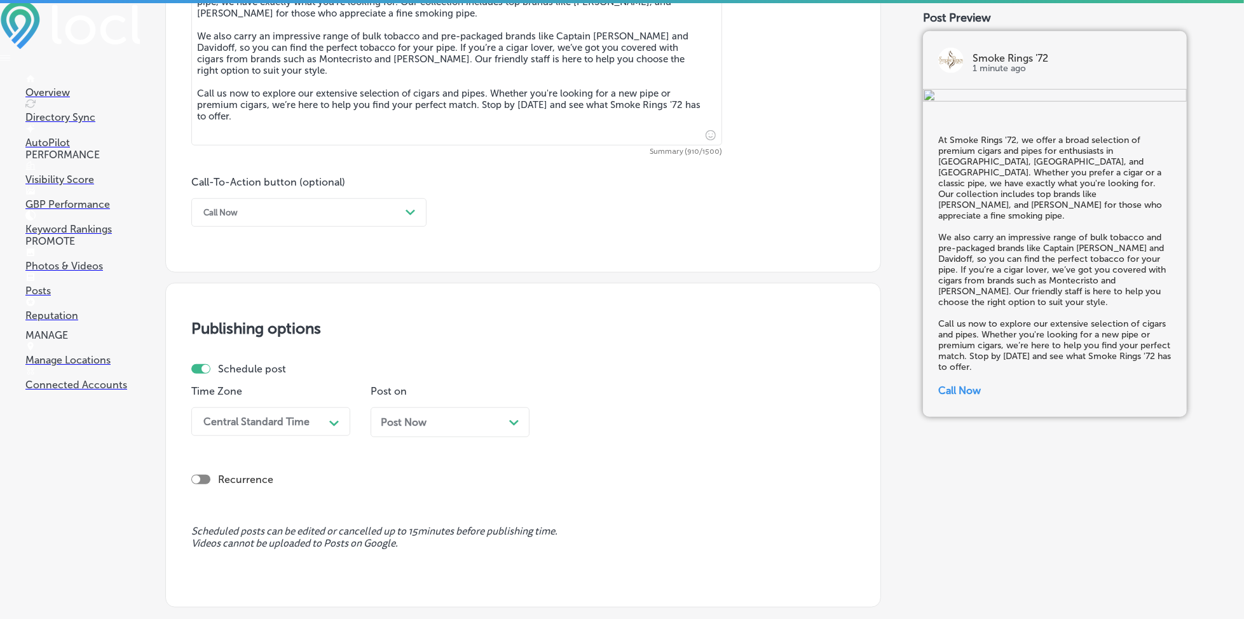
click at [296, 411] on div "Central Standard Time" at bounding box center [260, 422] width 127 height 22
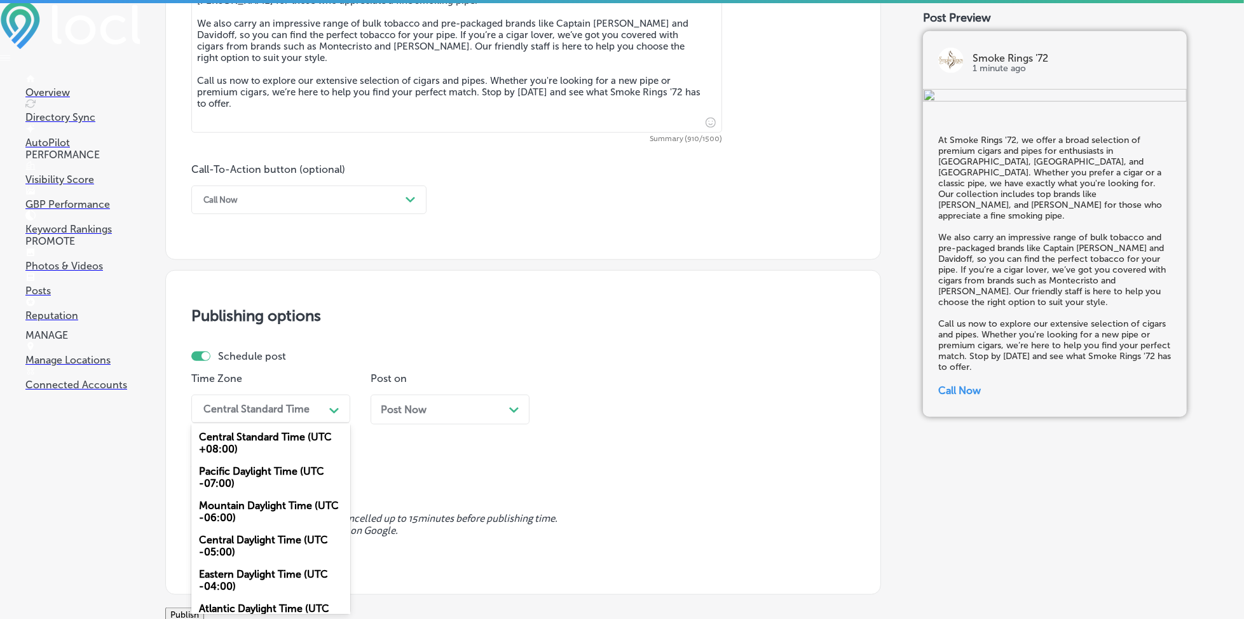
click at [259, 511] on div "Mountain Daylight Time (UTC -06:00)" at bounding box center [270, 512] width 159 height 34
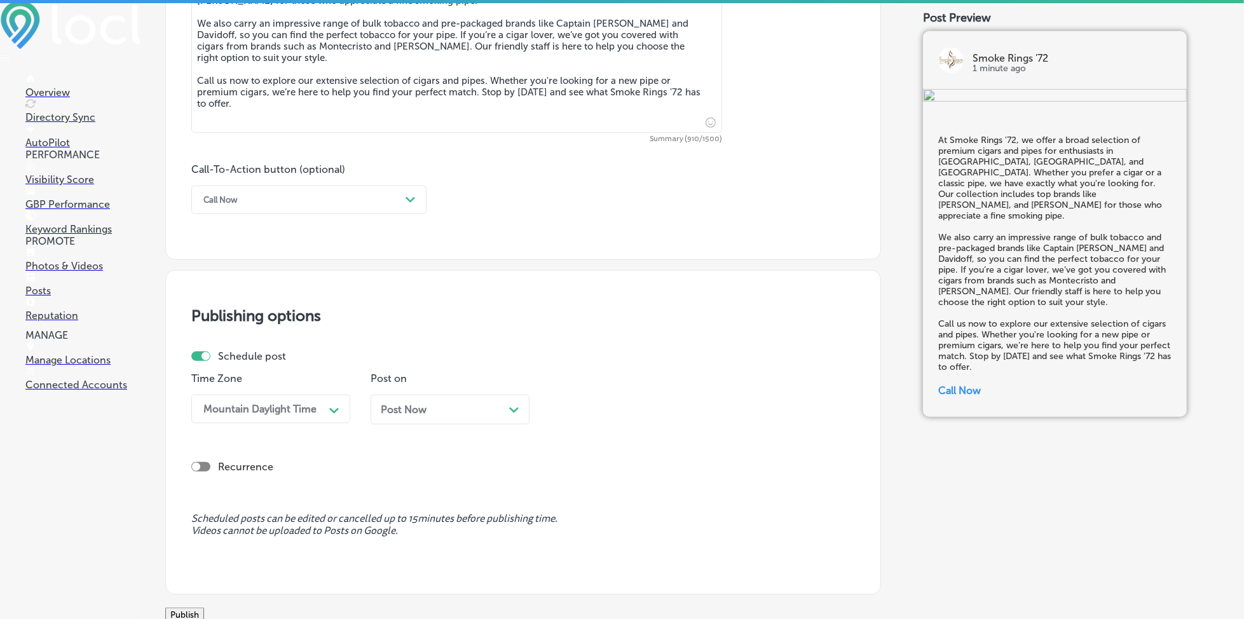
click at [406, 416] on div "Post Now Path Created with Sketch." at bounding box center [450, 410] width 159 height 30
click at [575, 415] on div "01:00 PM" at bounding box center [584, 409] width 45 height 12
click at [600, 547] on div "7:00 AM" at bounding box center [629, 551] width 159 height 22
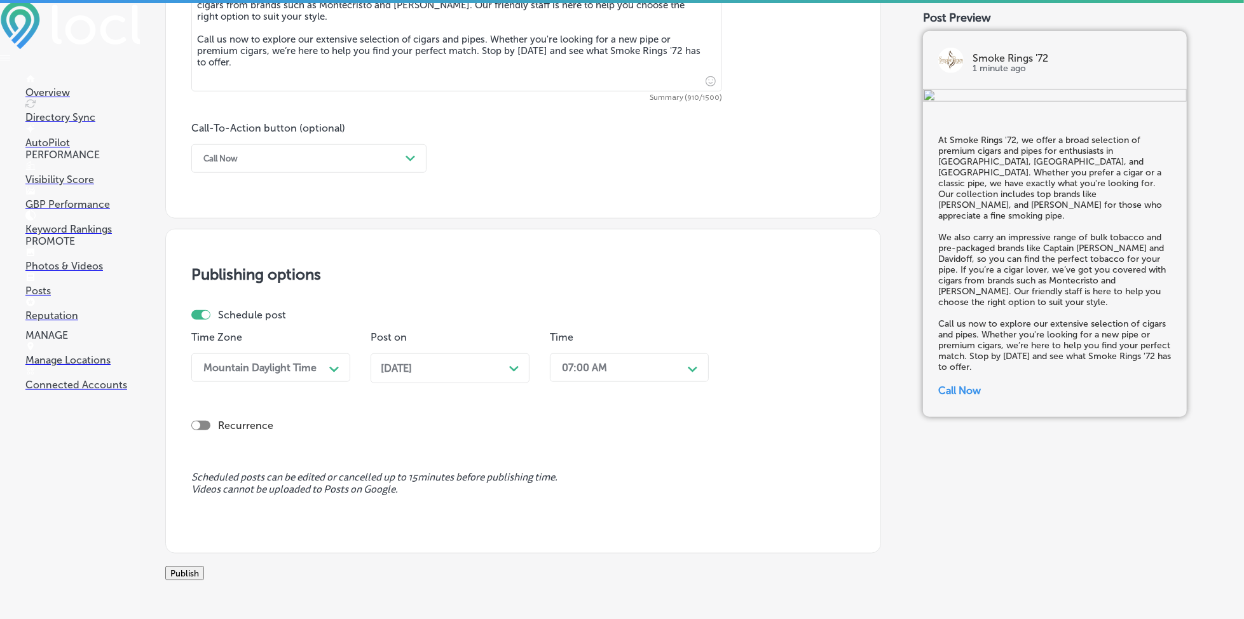
scroll to position [908, 0]
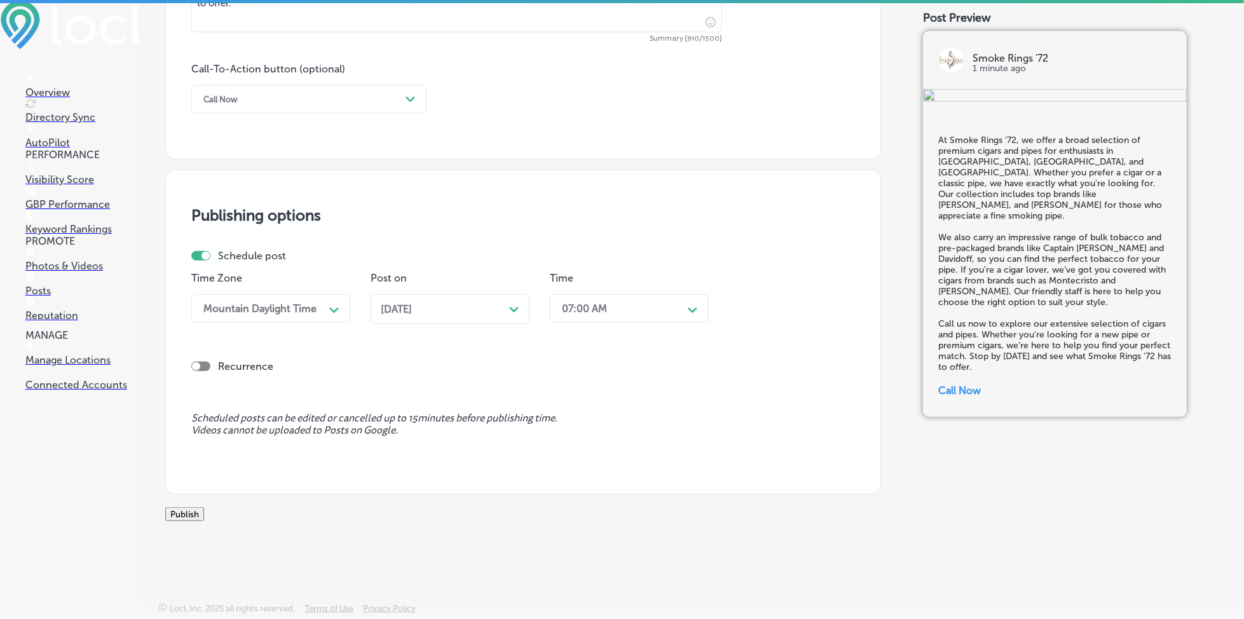
click at [204, 512] on button "Publish" at bounding box center [184, 514] width 39 height 14
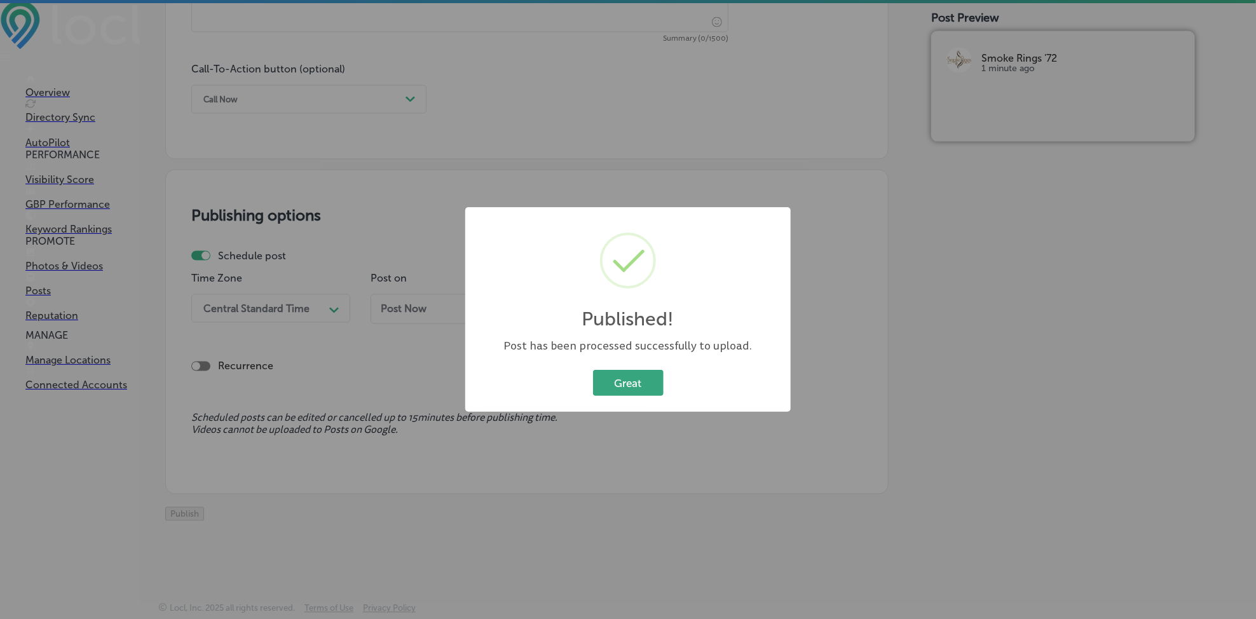
click at [631, 380] on button "Great" at bounding box center [628, 383] width 71 height 26
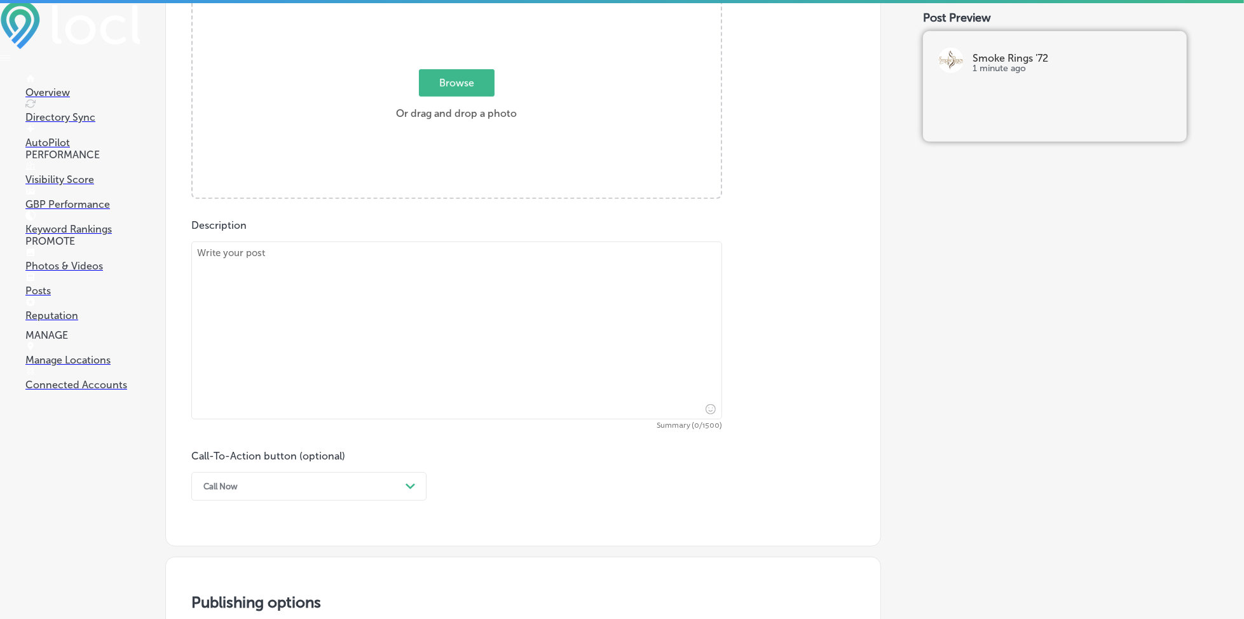
scroll to position [484, 0]
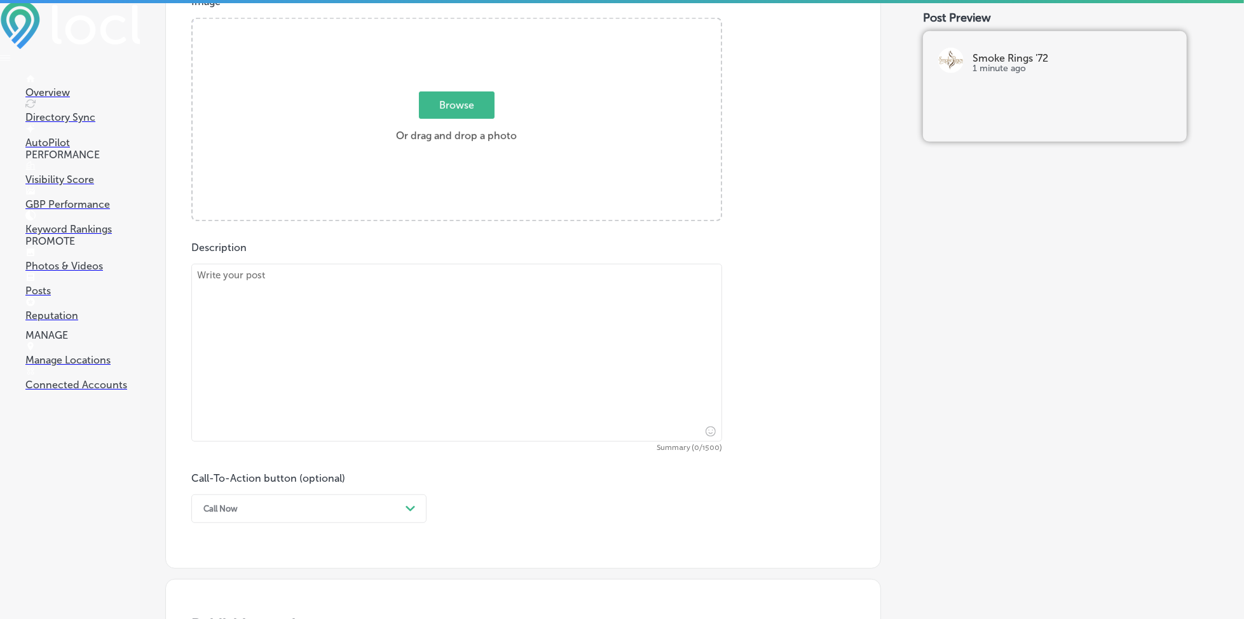
click at [327, 329] on textarea at bounding box center [456, 353] width 531 height 178
paste textarea "Looking for premium cigar accessories? Whether you're coming from [GEOGRAPHIC_D…"
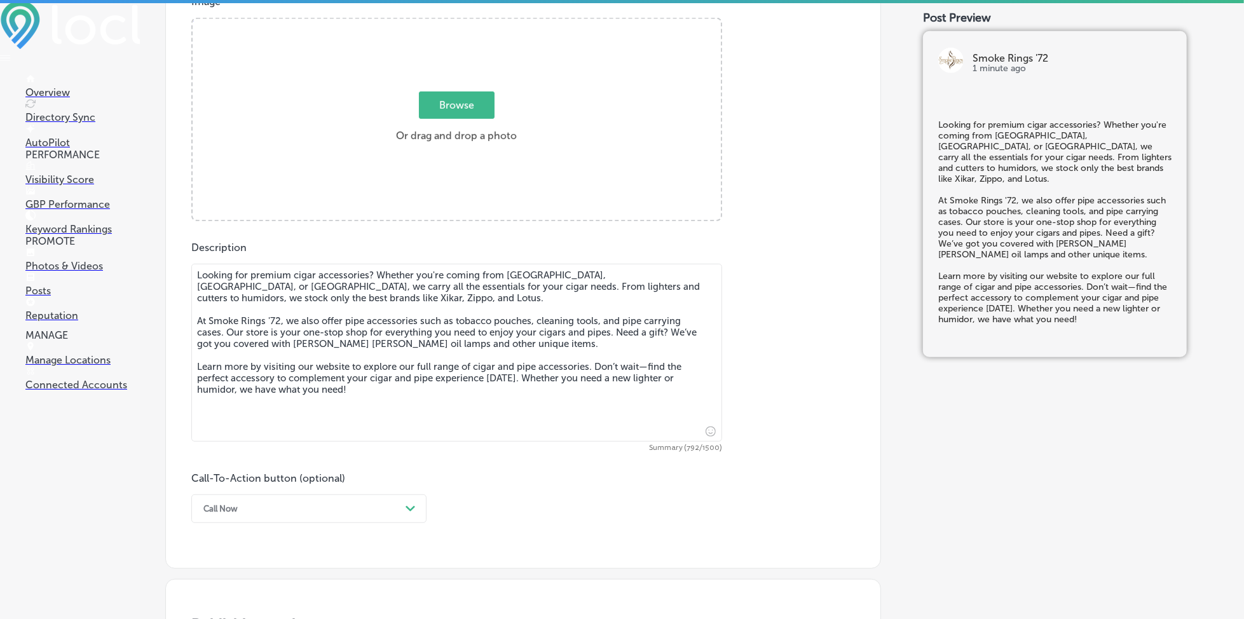
type textarea "Looking for premium cigar accessories? Whether you're coming from [GEOGRAPHIC_D…"
click at [477, 106] on span "Browse" at bounding box center [457, 105] width 76 height 27
click at [477, 23] on input "Browse Or drag and drop a photo" at bounding box center [457, 21] width 528 height 4
type input "C:\fakepath\premium-cigars-tobacco-cocoa-beach-smoke-rings-72 (2).JPG"
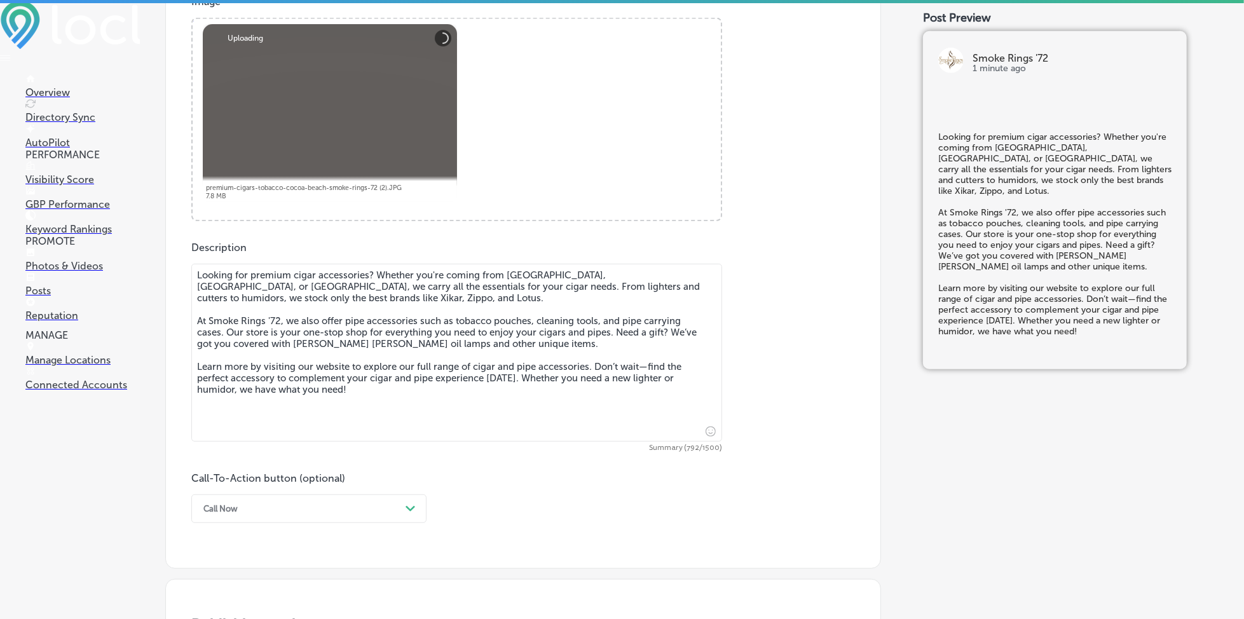
scroll to position [824, 0]
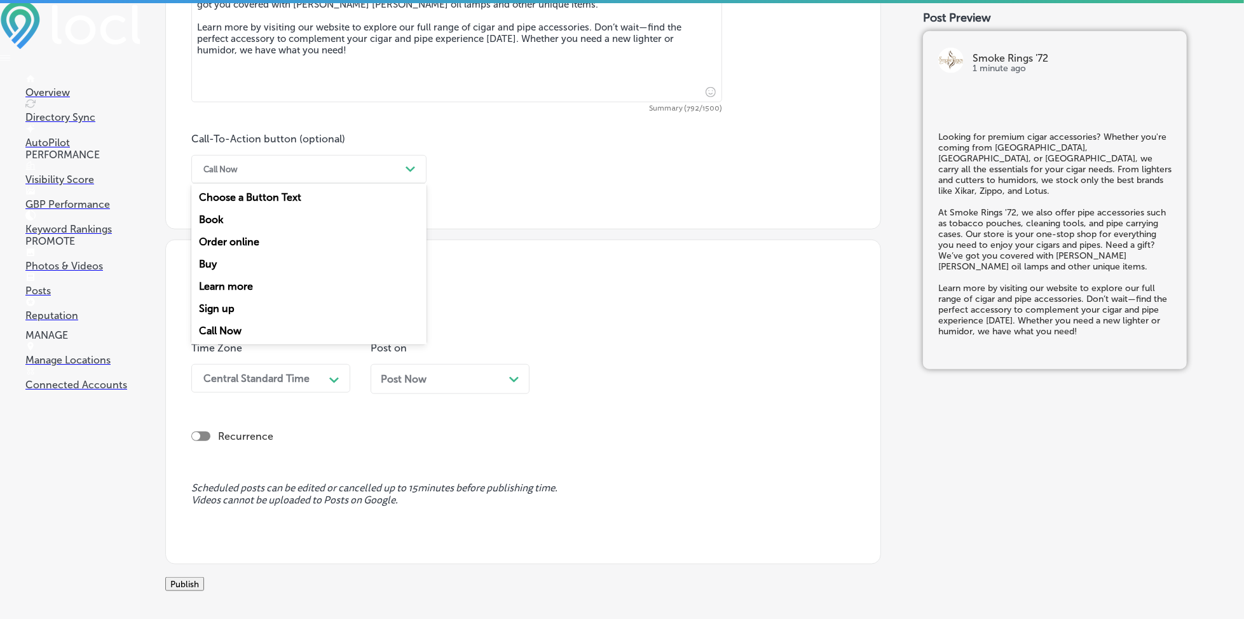
click at [339, 168] on div "Call Now" at bounding box center [298, 170] width 203 height 20
click at [273, 285] on div "Learn more" at bounding box center [308, 286] width 235 height 22
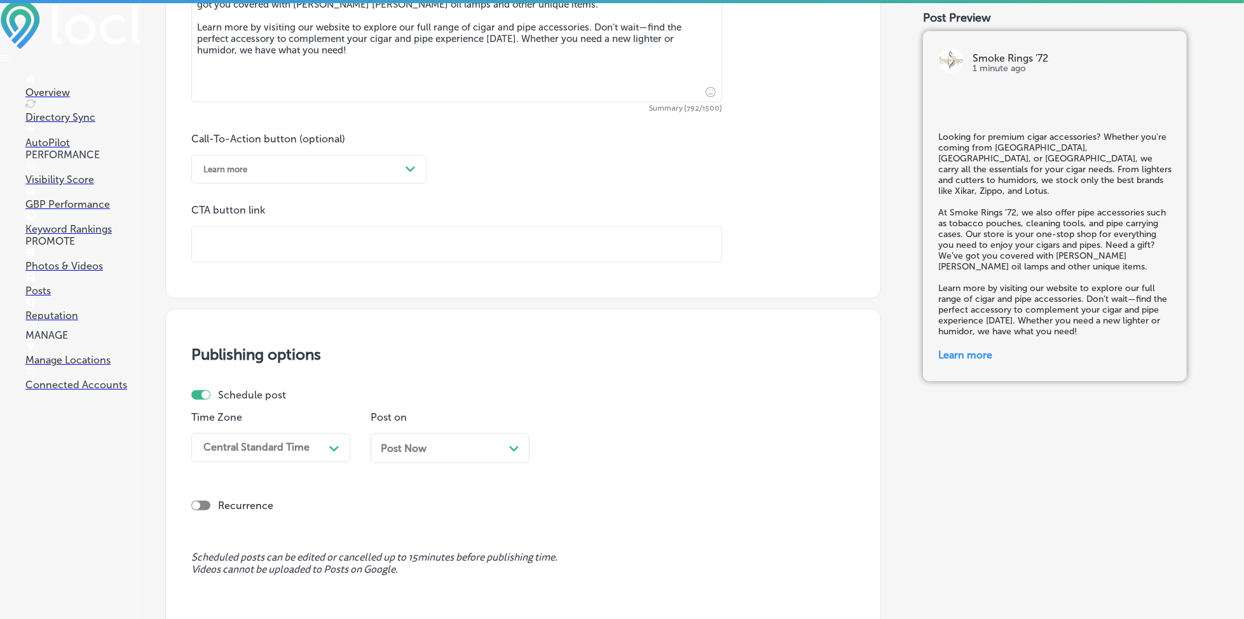
click at [292, 247] on input "text" at bounding box center [457, 244] width 530 height 35
paste input "[URL][DOMAIN_NAME]"
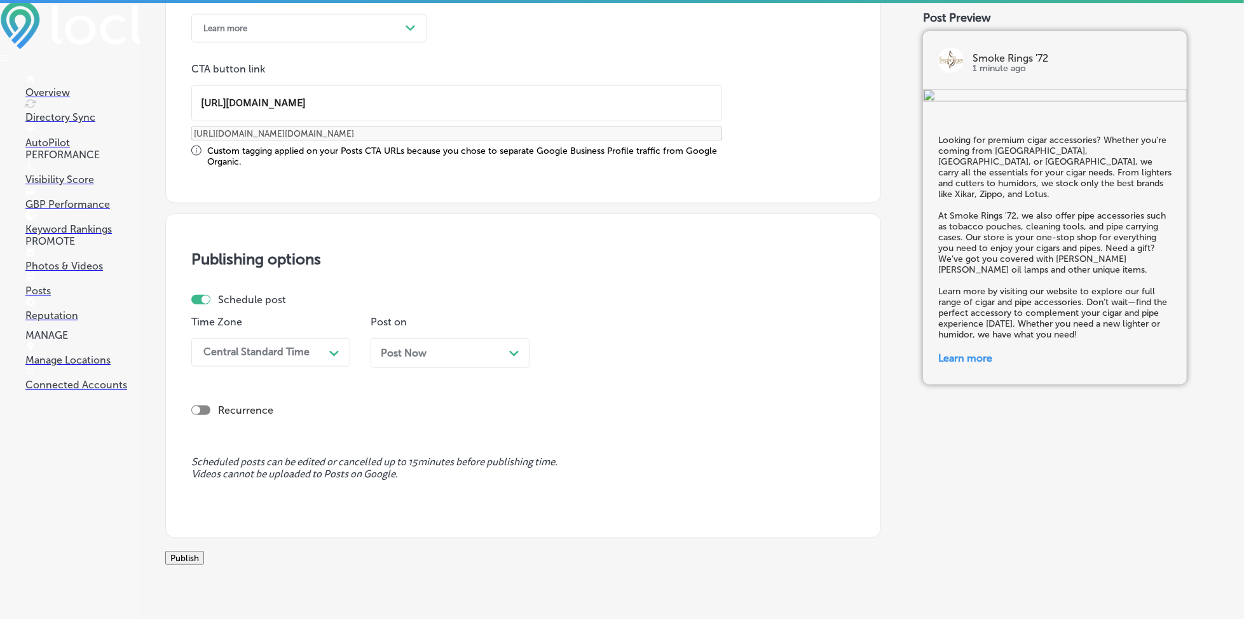
scroll to position [993, 0]
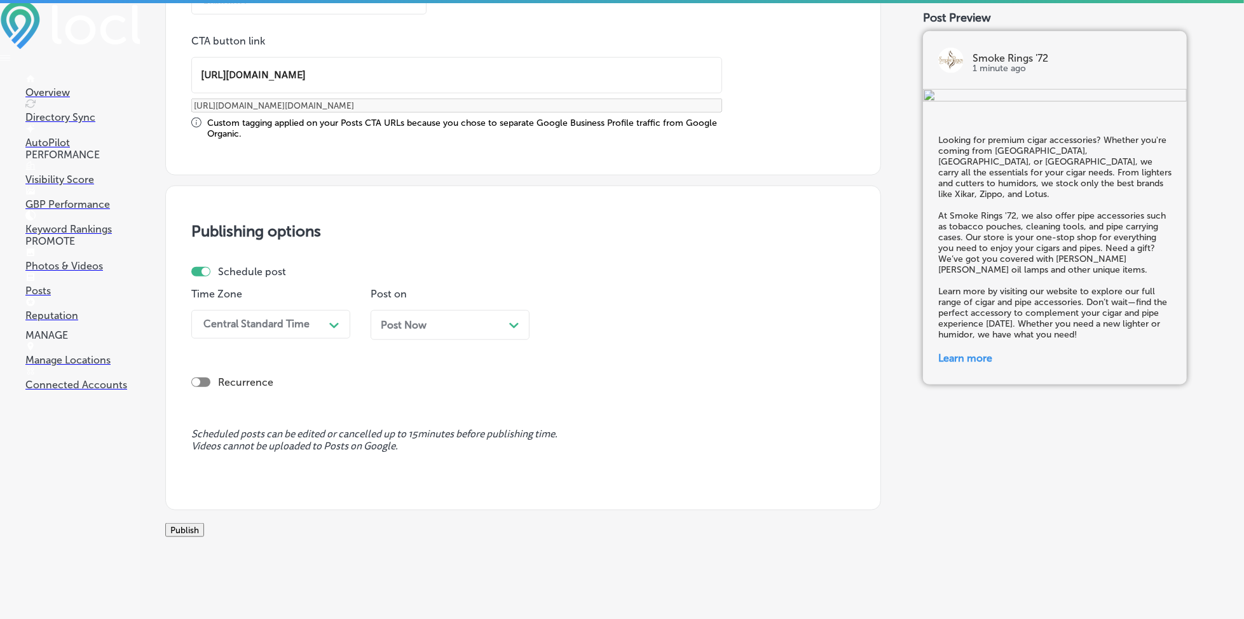
type input "[URL][DOMAIN_NAME]"
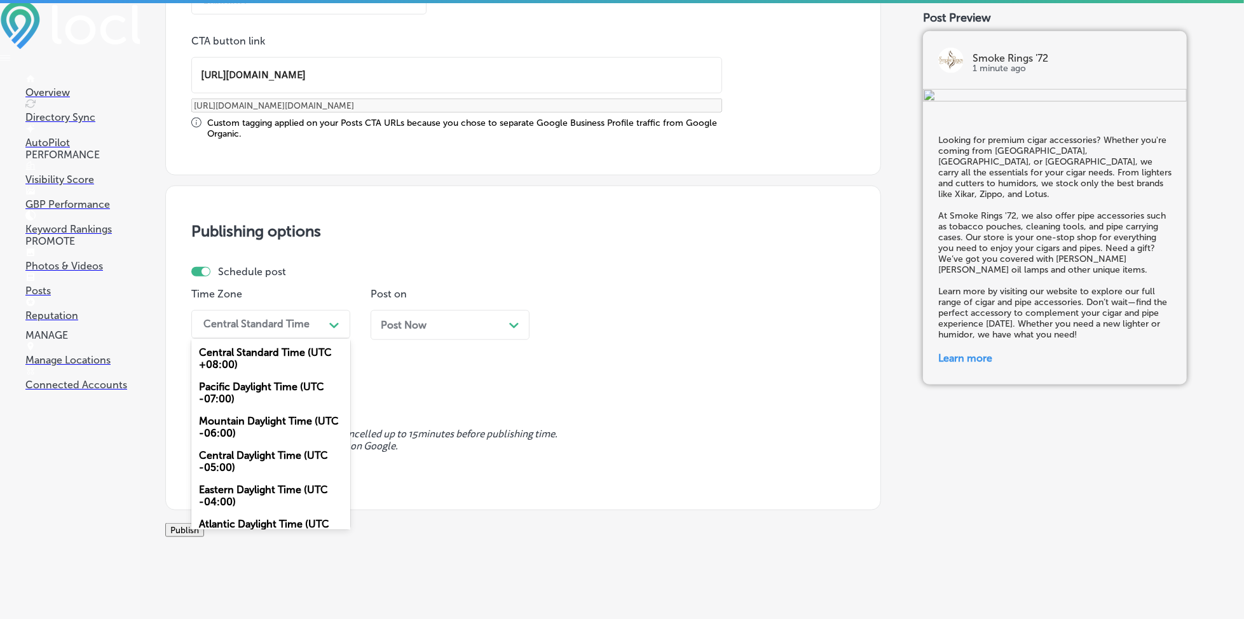
click at [243, 331] on div "Central Standard Time" at bounding box center [260, 324] width 127 height 22
click at [222, 425] on div "Mountain Daylight Time (UTC -06:00)" at bounding box center [270, 427] width 159 height 34
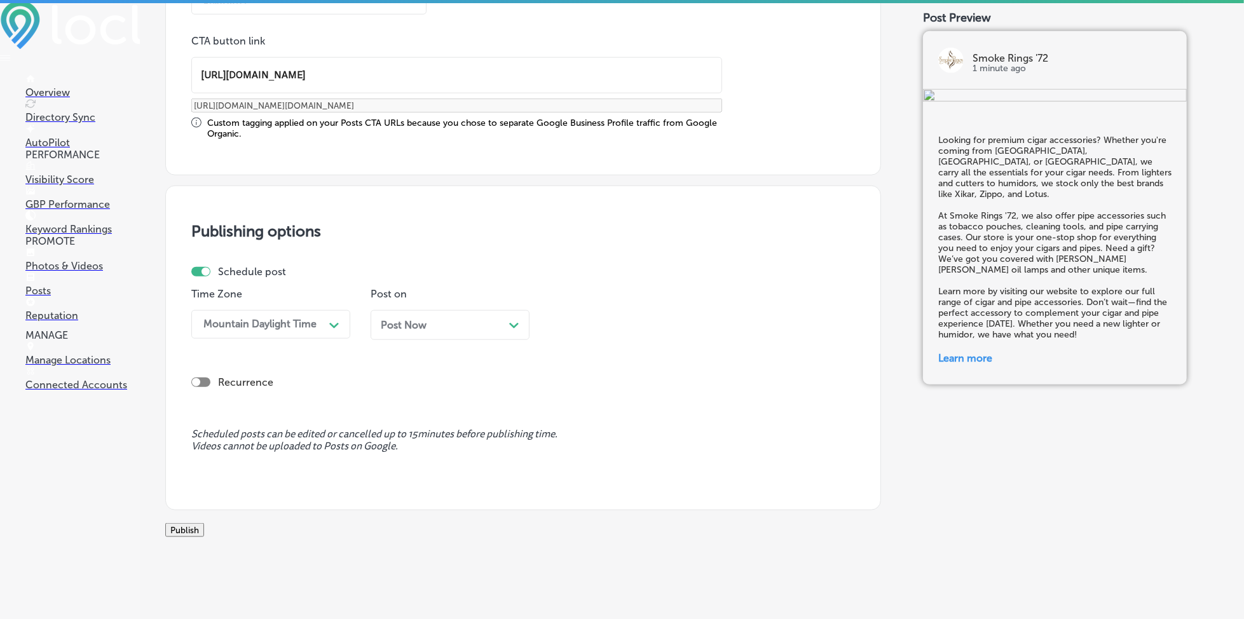
click at [402, 332] on div "Post Now Path Created with Sketch." at bounding box center [450, 325] width 159 height 30
click at [549, 317] on div "Time Zone Mountain Daylight Time Path Created with Sketch. Post on [DATE] Path …" at bounding box center [518, 319] width 654 height 62
click at [587, 332] on div "01:00 PM" at bounding box center [619, 324] width 127 height 22
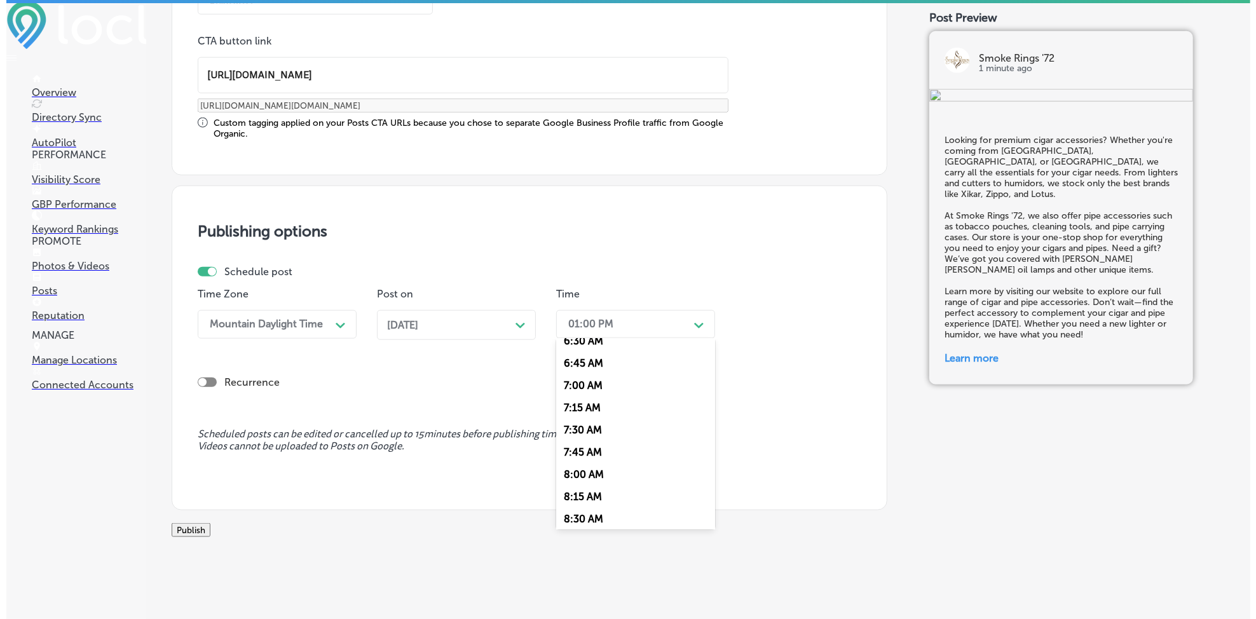
scroll to position [593, 0]
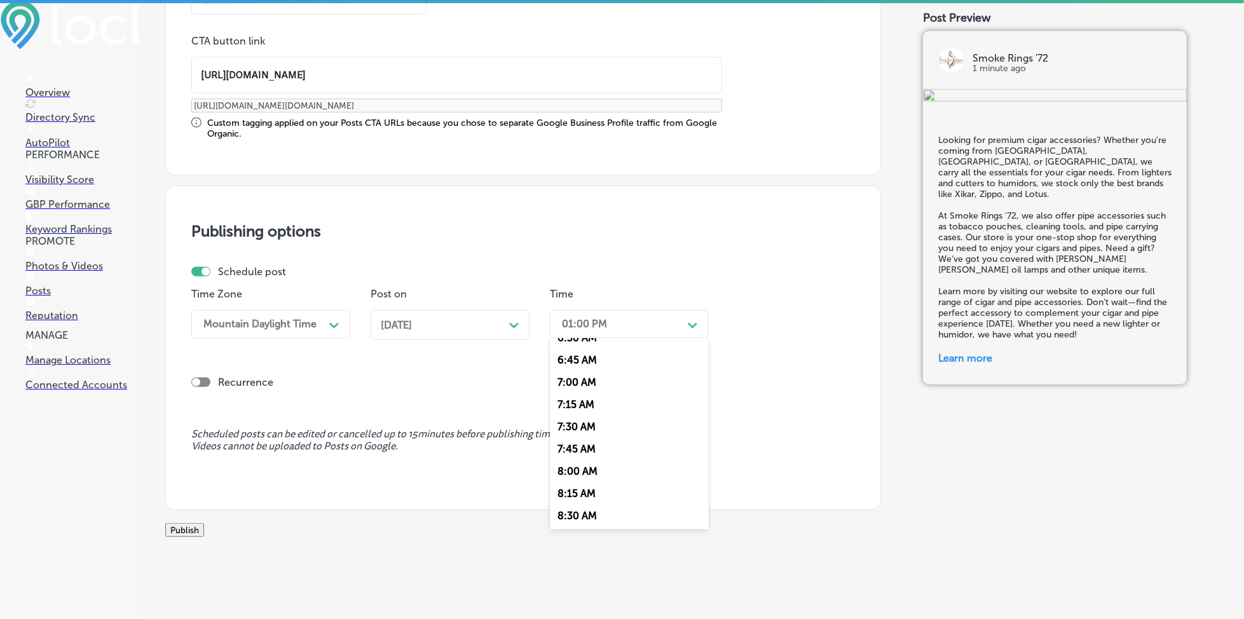
click at [583, 380] on div "7:00 AM" at bounding box center [629, 382] width 159 height 22
click at [204, 533] on button "Publish" at bounding box center [184, 530] width 39 height 14
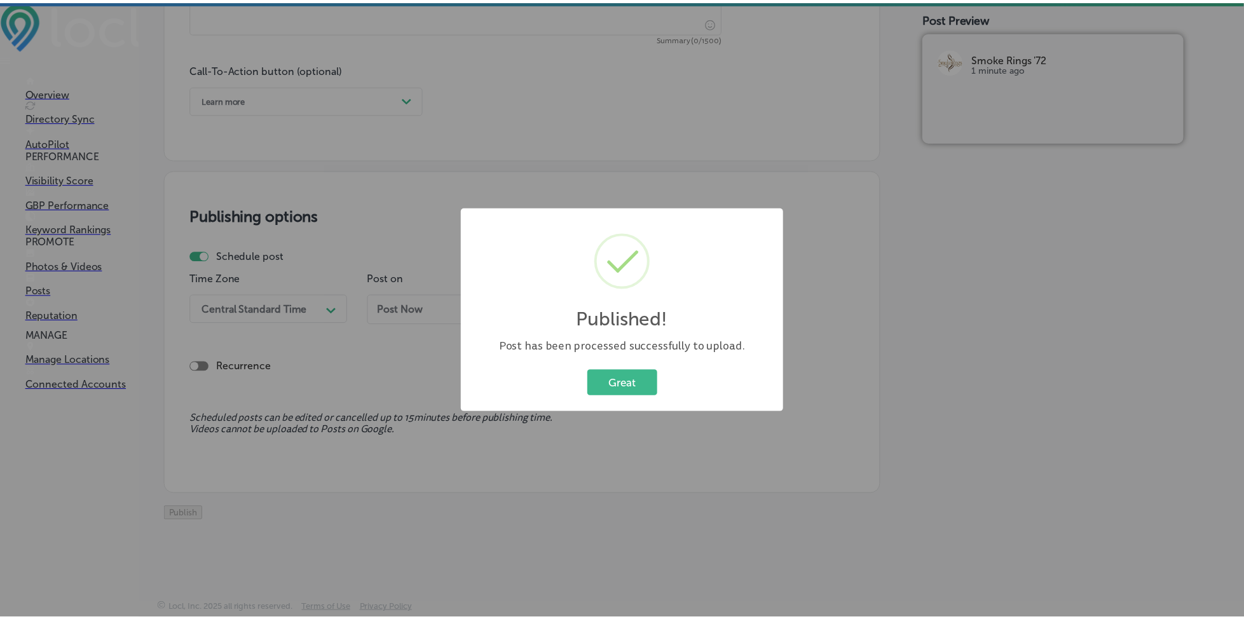
scroll to position [909, 0]
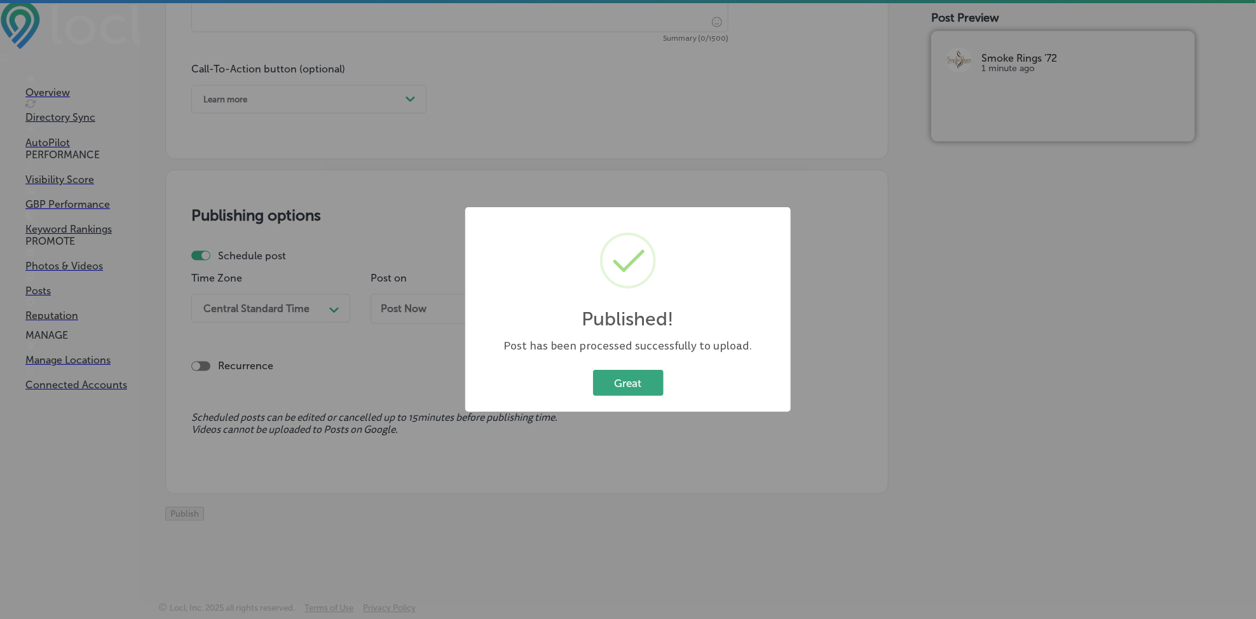
click at [615, 371] on button "Great" at bounding box center [628, 383] width 71 height 26
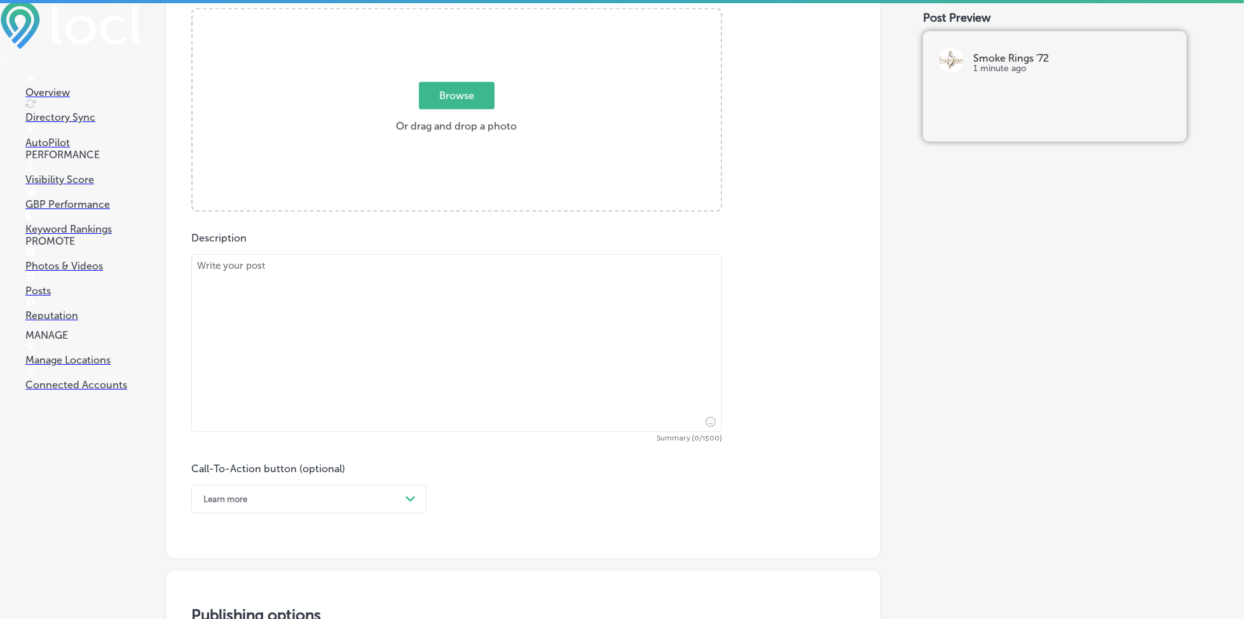
scroll to position [484, 0]
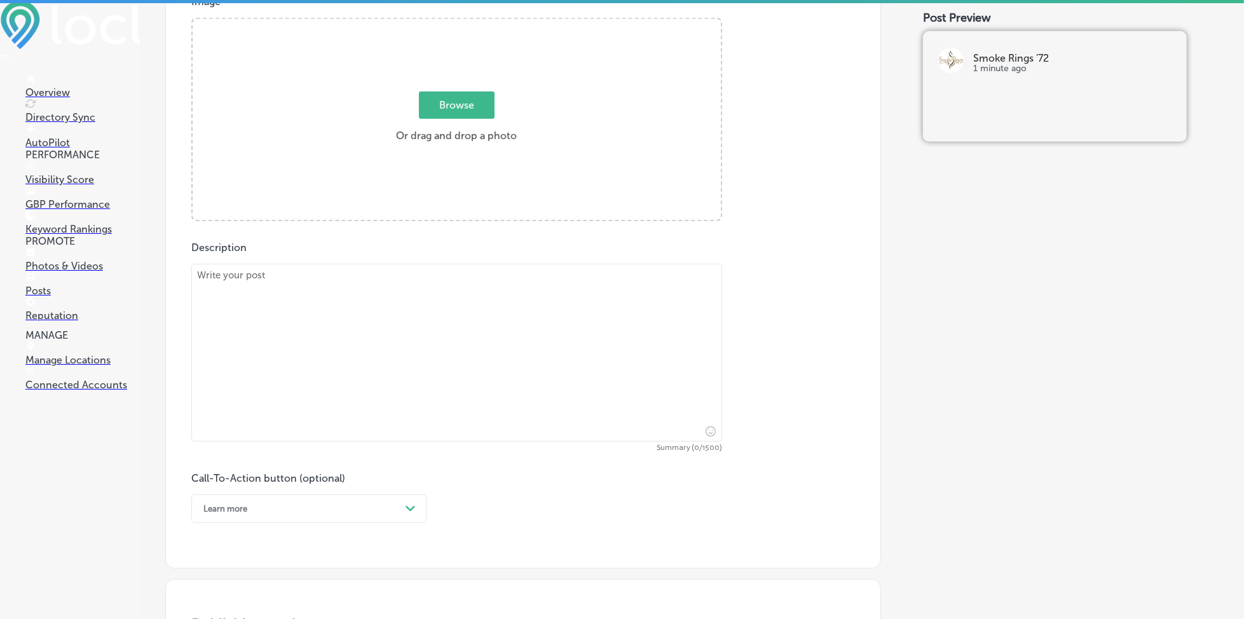
click at [463, 108] on span "Browse" at bounding box center [457, 105] width 76 height 27
click at [463, 23] on input "Browse Or drag and drop a photo" at bounding box center [457, 21] width 528 height 4
type input "C:\fakepath\premium-cigars-tobacco-cocoa-beach-smoke-rings-72 (3).JPG"
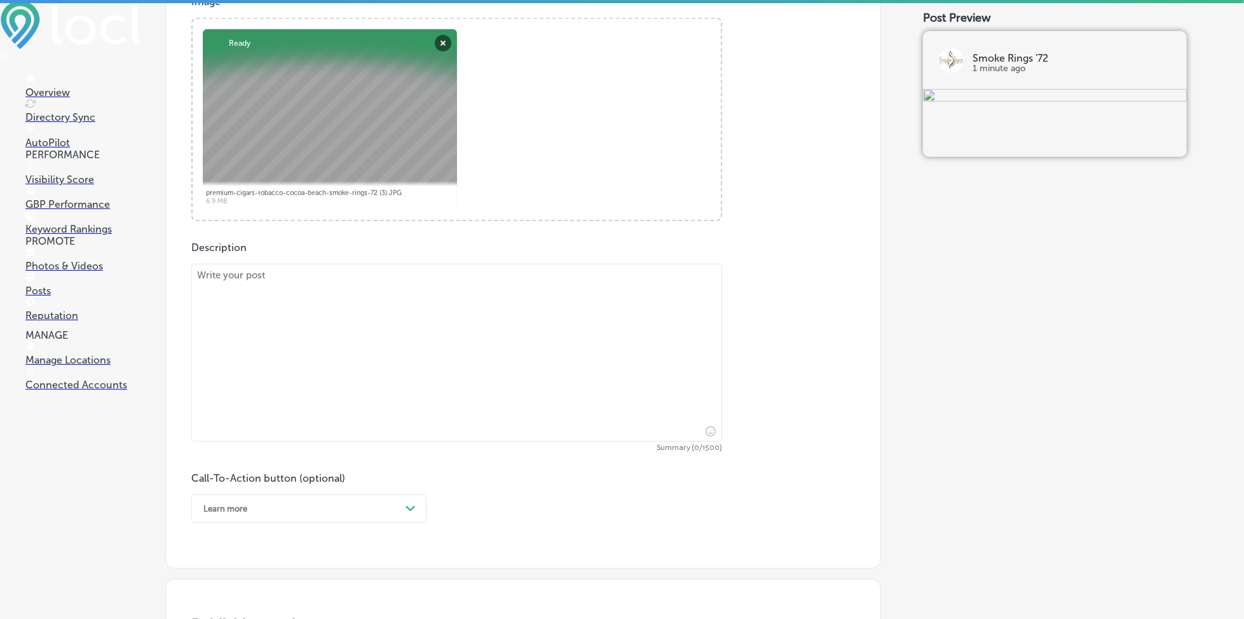
click at [327, 348] on textarea at bounding box center [456, 353] width 531 height 178
paste textarea "Searching for a unique gift? Whether you're coming from [GEOGRAPHIC_DATA][PERSO…"
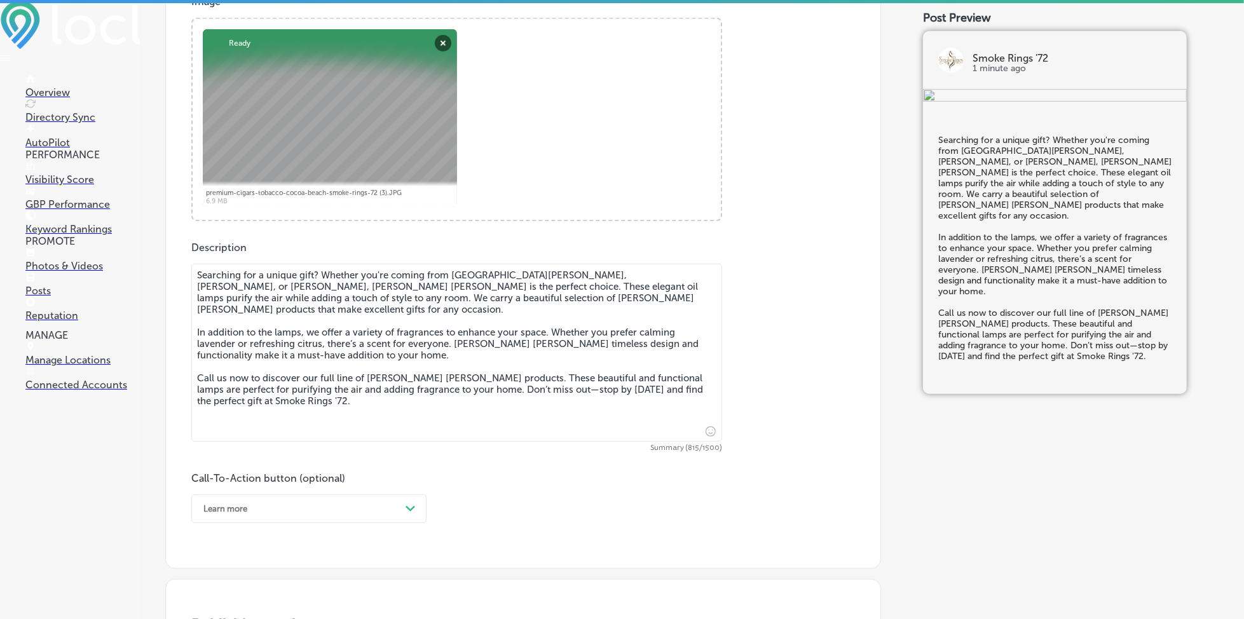
type textarea "Searching for a unique gift? Whether you're coming from [GEOGRAPHIC_DATA][PERSO…"
click at [291, 504] on div "option Learn more, selected. option Order online focused, 3 of 7. 7 results ava…" at bounding box center [308, 509] width 235 height 29
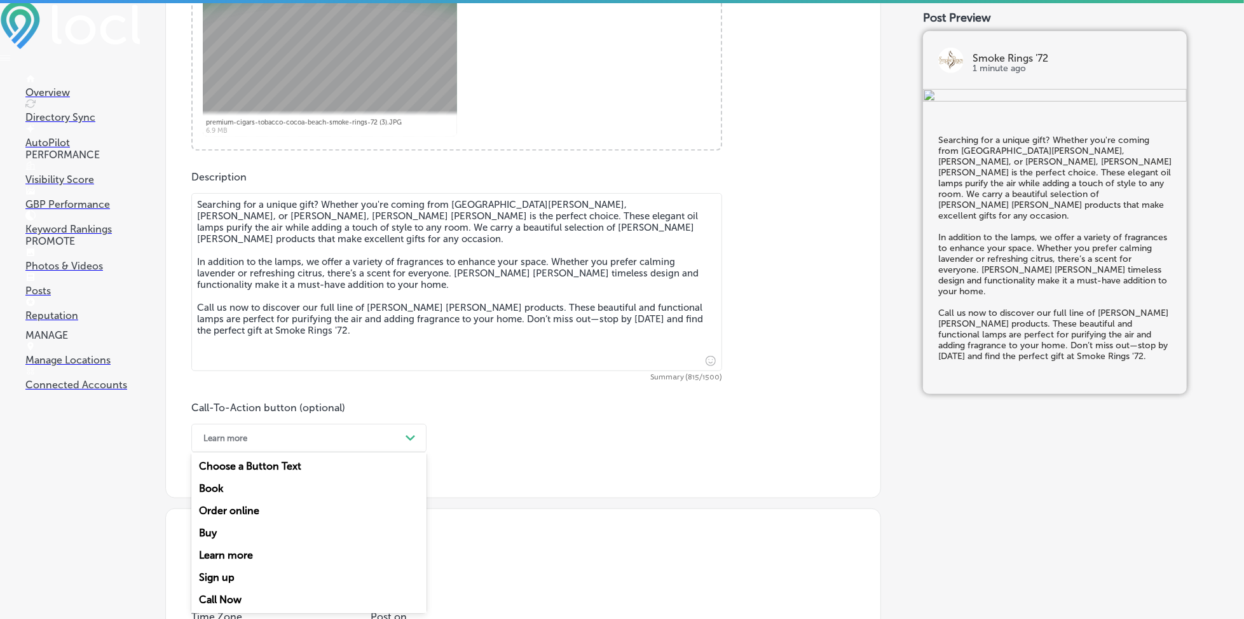
click at [244, 593] on div "Call Now" at bounding box center [308, 600] width 235 height 22
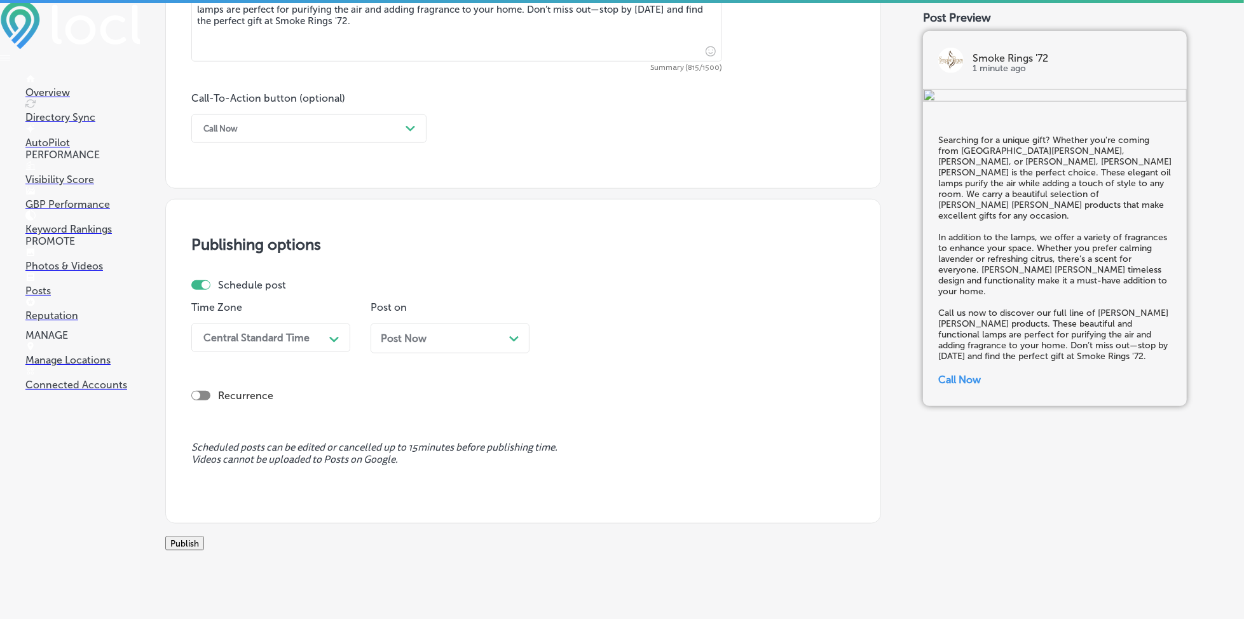
scroll to position [894, 0]
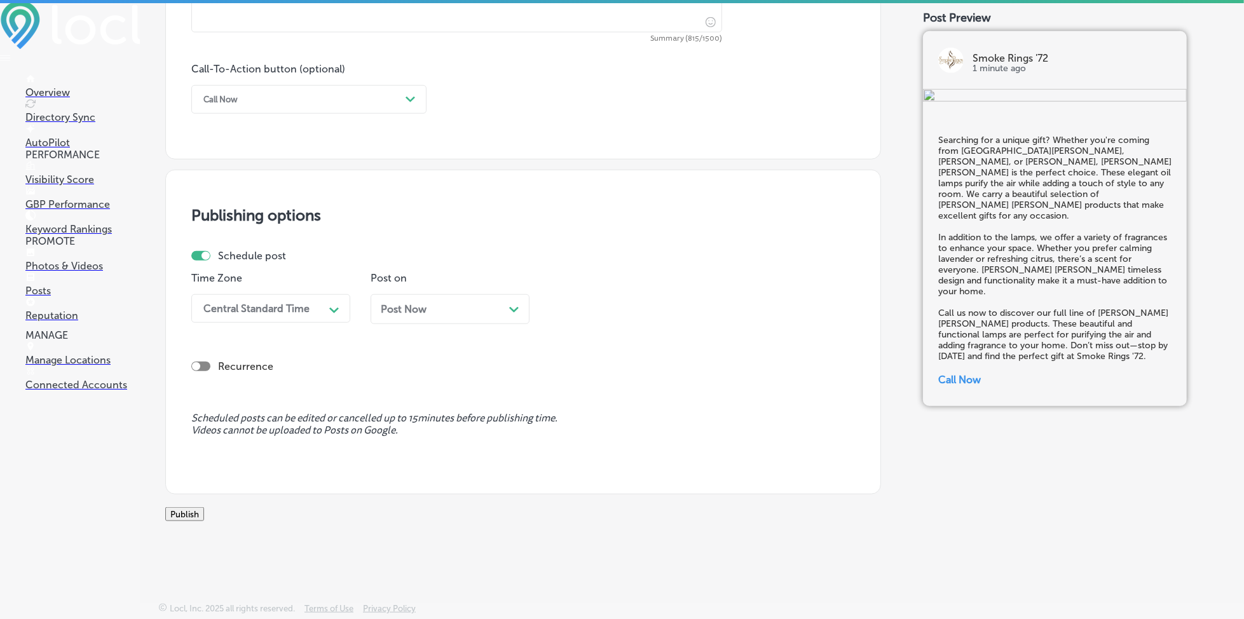
click at [305, 309] on div "Central Standard Time" at bounding box center [256, 309] width 106 height 12
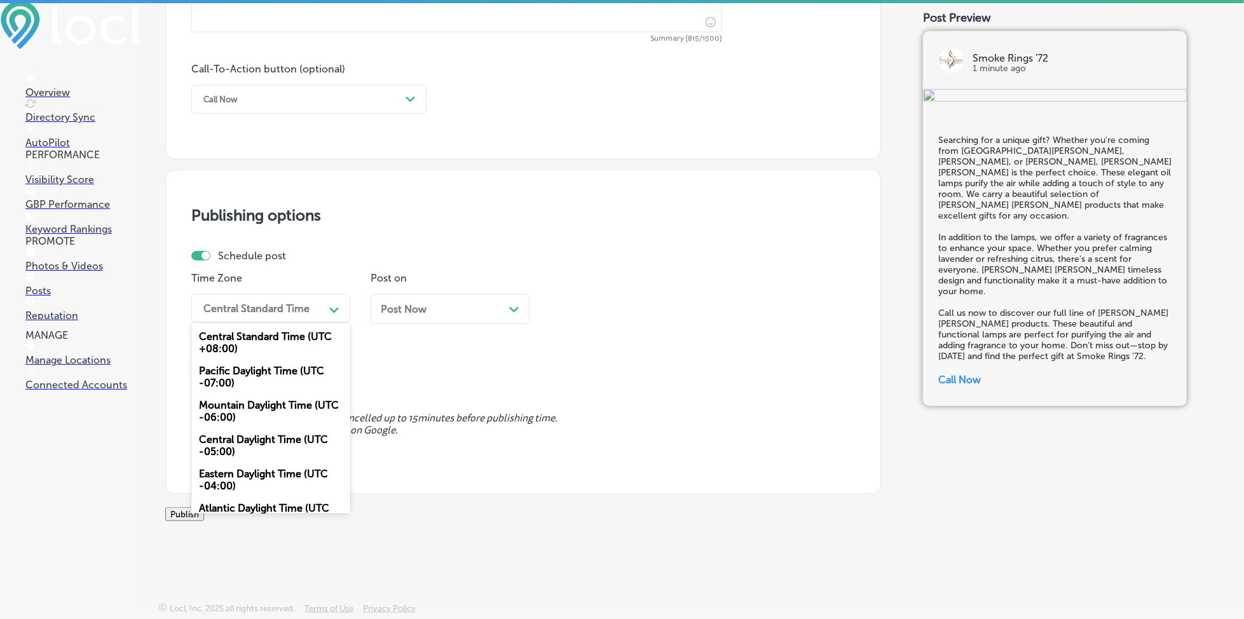
click at [265, 407] on div "Mountain Daylight Time (UTC -06:00)" at bounding box center [270, 411] width 159 height 34
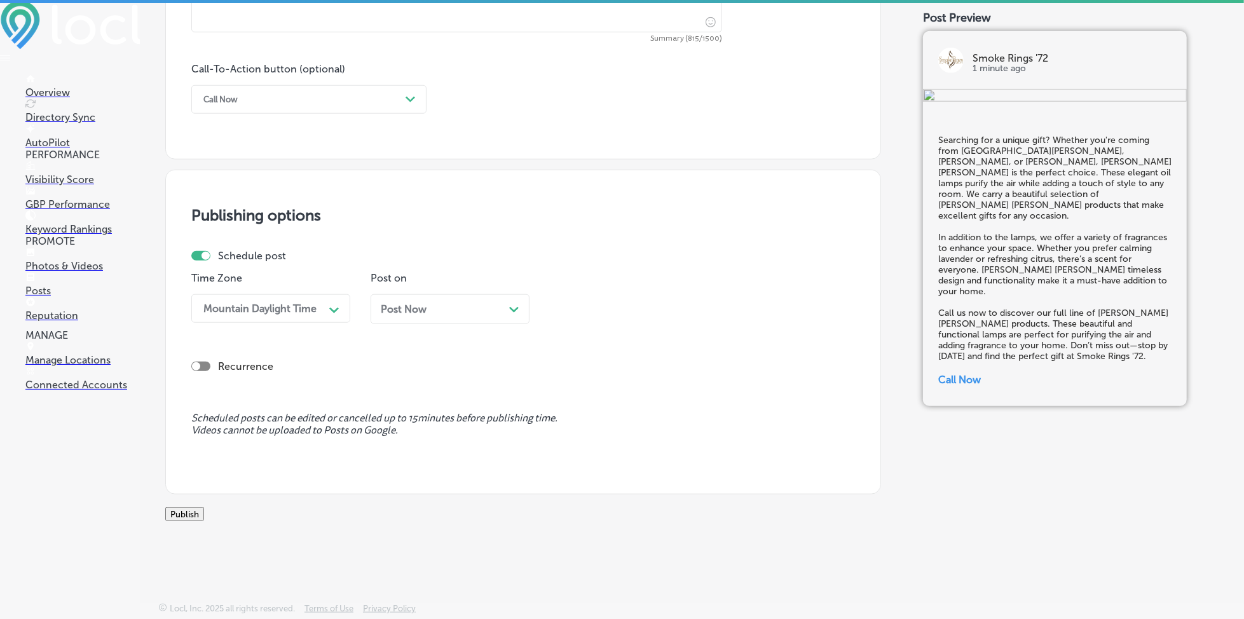
click at [410, 309] on span "Post Now" at bounding box center [404, 309] width 46 height 12
click at [580, 306] on div "01:00 PM" at bounding box center [584, 309] width 45 height 12
click at [580, 364] on div "7:00 AM" at bounding box center [629, 366] width 159 height 22
click at [194, 510] on button "Publish" at bounding box center [184, 514] width 39 height 14
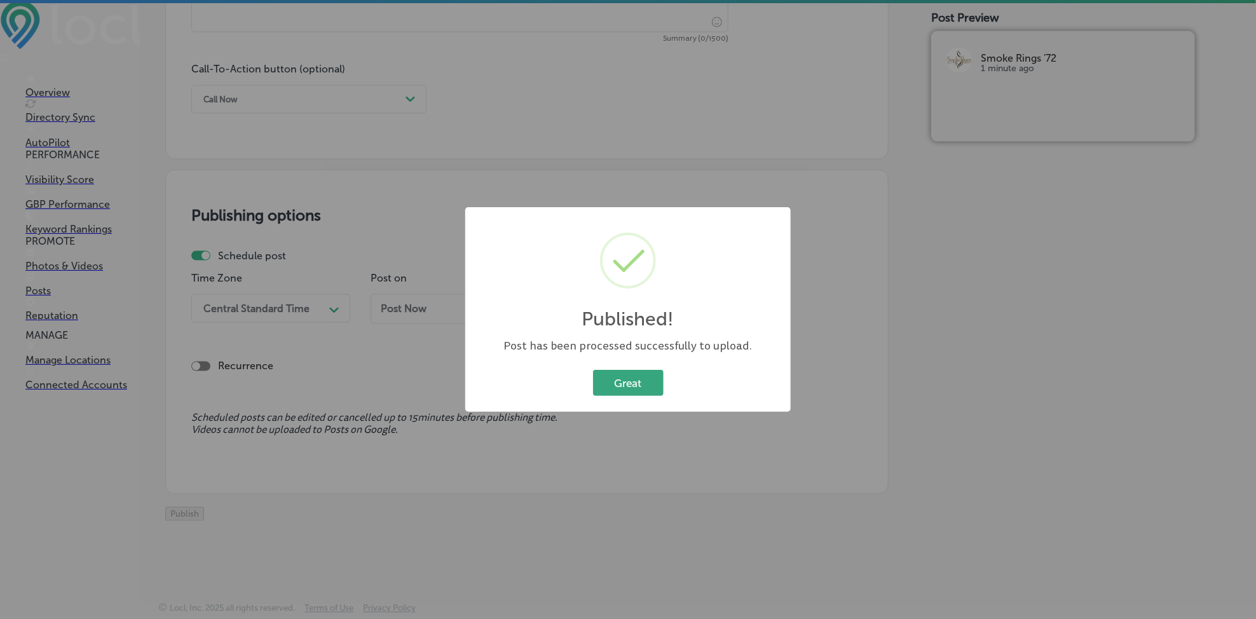
click at [607, 372] on button "Great" at bounding box center [628, 383] width 71 height 26
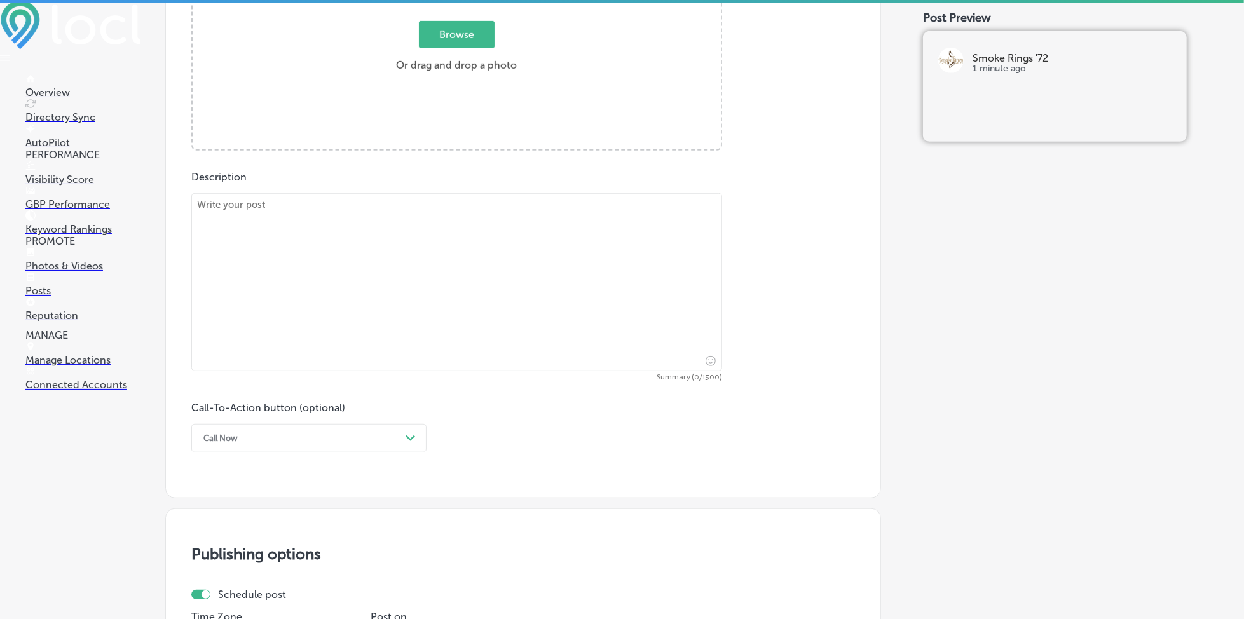
scroll to position [385, 0]
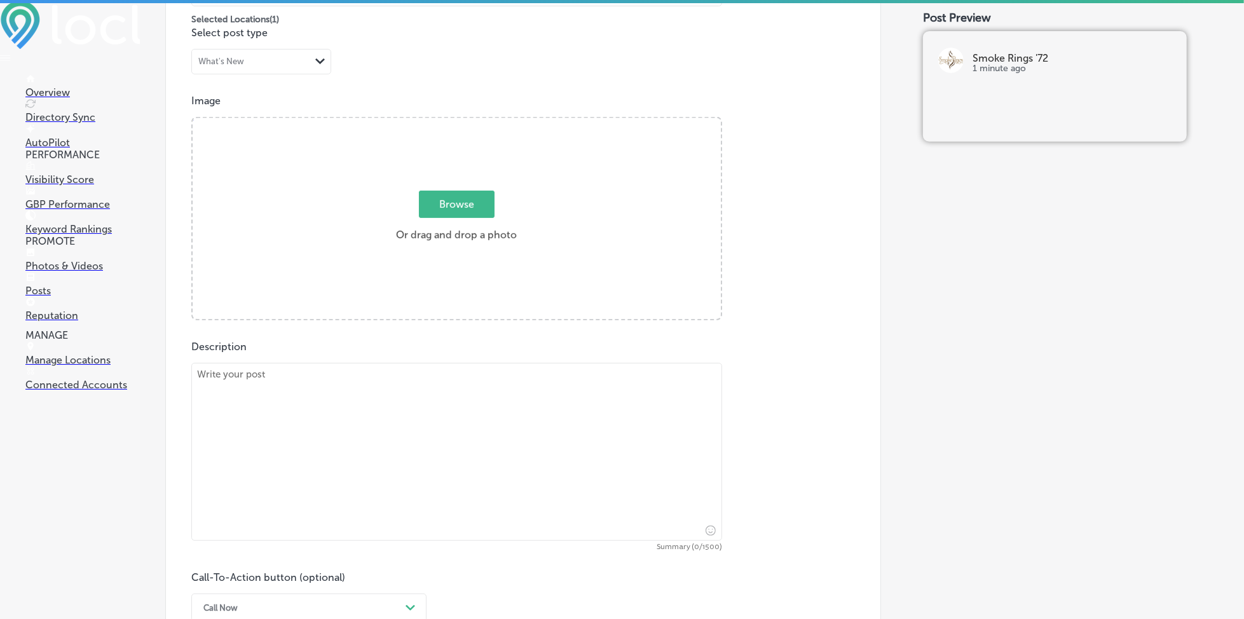
click at [425, 210] on span "Browse" at bounding box center [457, 204] width 76 height 27
click at [425, 122] on input "Browse Or drag and drop a photo" at bounding box center [457, 120] width 528 height 4
type input "C:\fakepath\premium-cigars-tobacco-cocoa-beach-smoke-rings-72 (5).JPG"
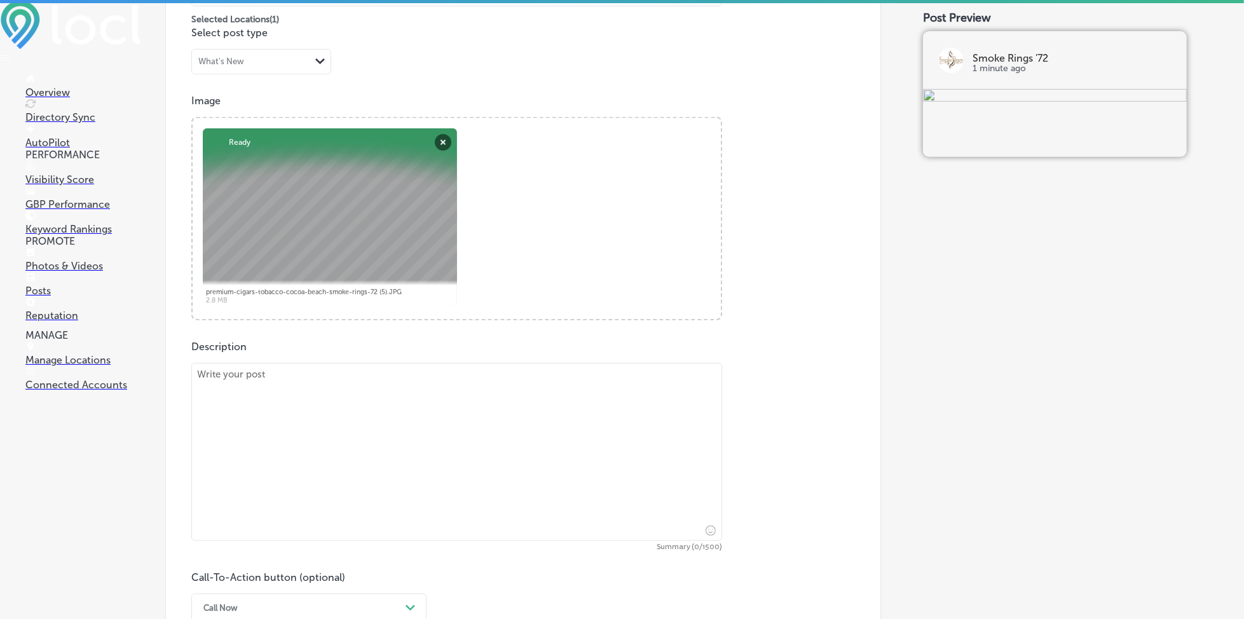
click at [346, 418] on textarea at bounding box center [456, 452] width 531 height 178
paste textarea "If you’re a cigar lover, Smoke Rings '72 has you covered. Whether you’re coming…"
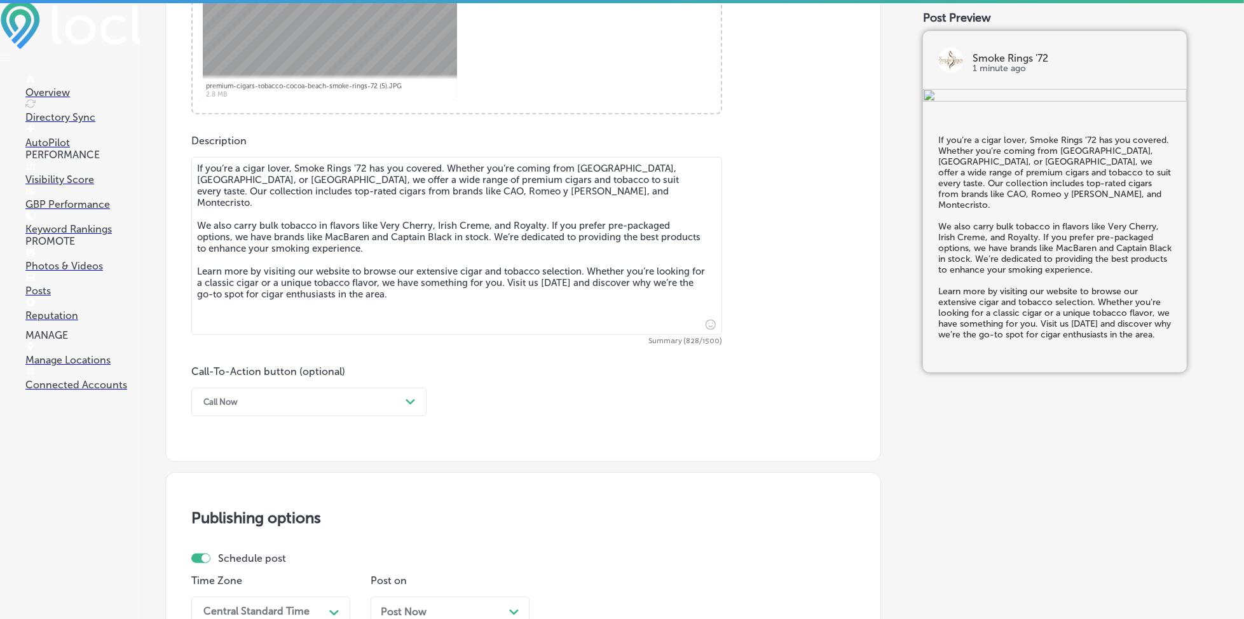
scroll to position [640, 0]
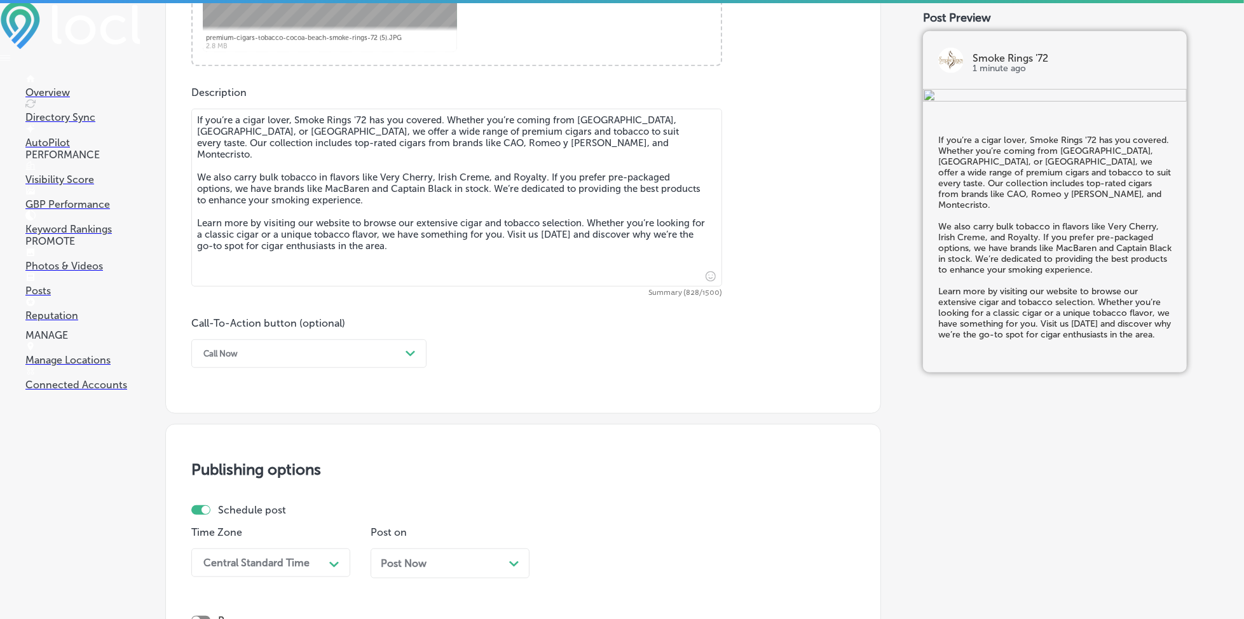
type textarea "If you’re a cigar lover, Smoke Rings '72 has you covered. Whether you’re coming…"
click at [296, 348] on div "Call Now" at bounding box center [298, 354] width 203 height 20
click at [239, 471] on div "Learn more" at bounding box center [308, 471] width 235 height 22
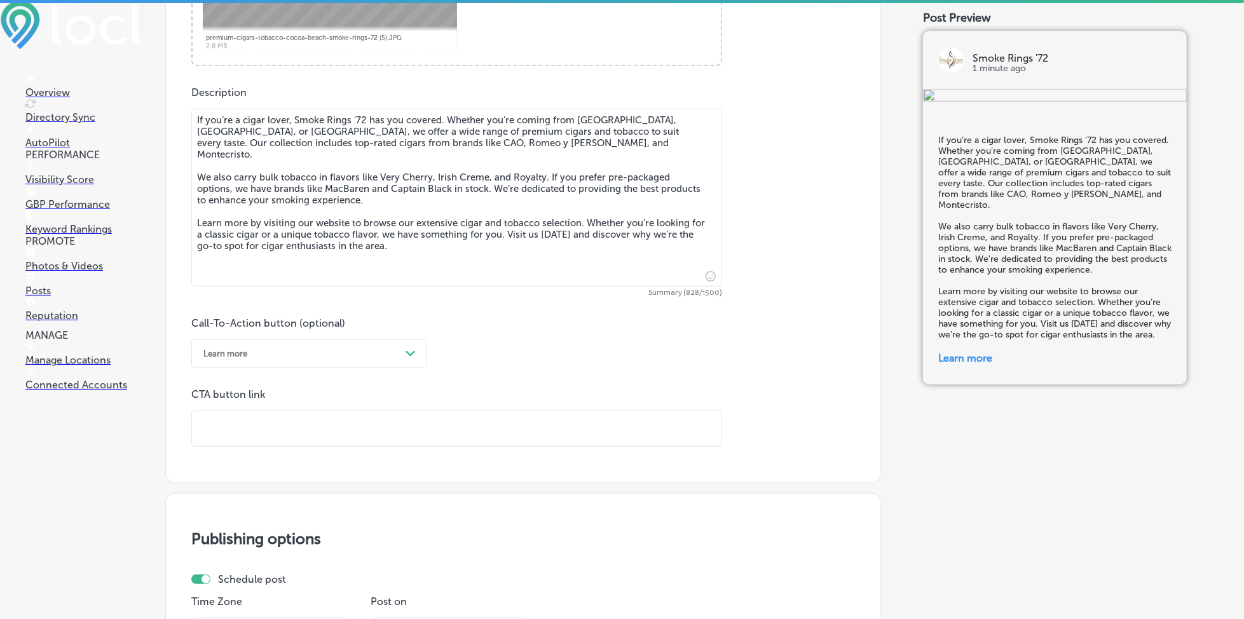
click at [247, 432] on input "text" at bounding box center [457, 428] width 530 height 35
paste input "[URL][DOMAIN_NAME]"
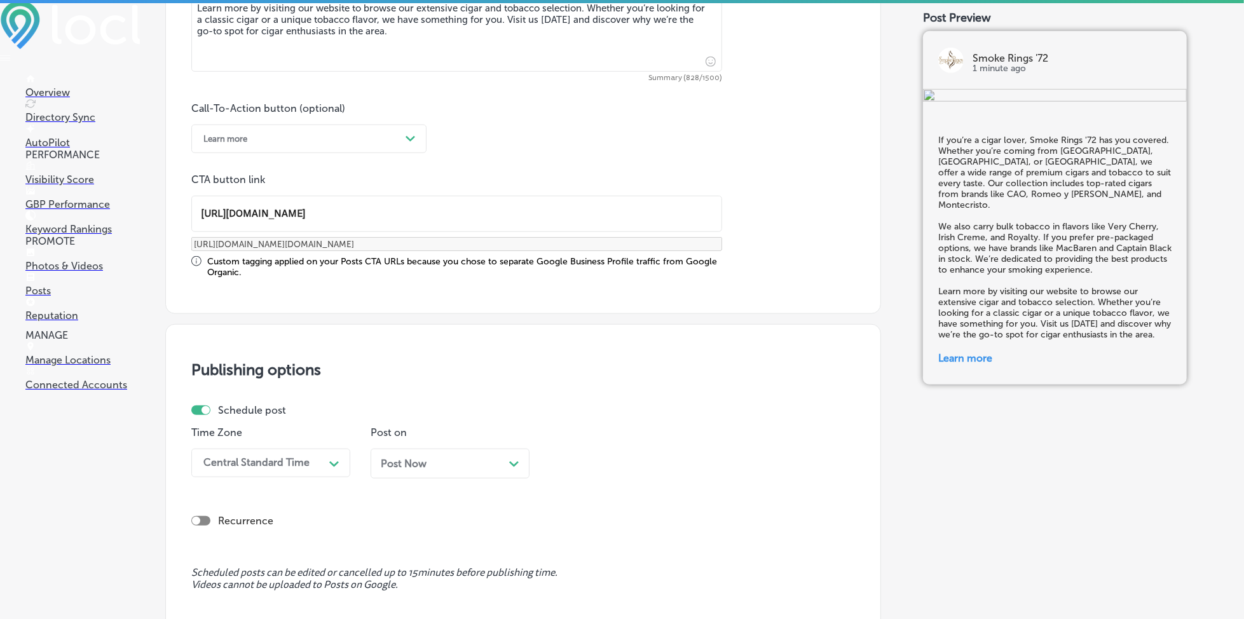
scroll to position [894, 0]
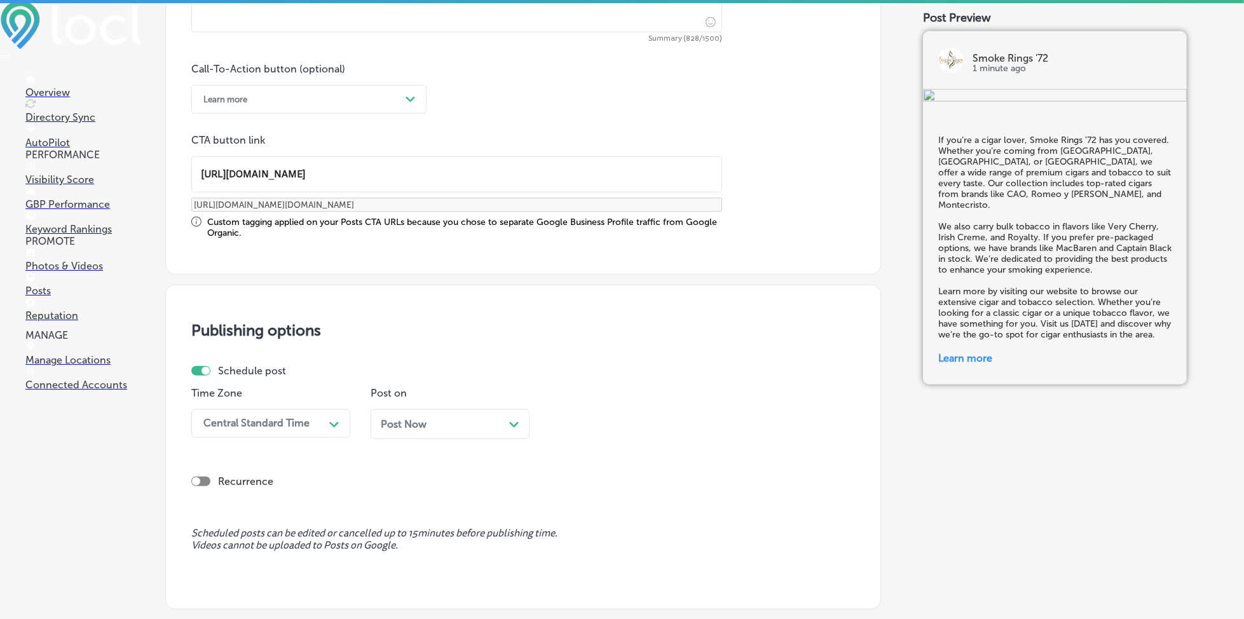
type input "[URL][DOMAIN_NAME]"
click at [275, 402] on div "Time Zone Central Standard Time Path Created with Sketch." at bounding box center [270, 418] width 159 height 62
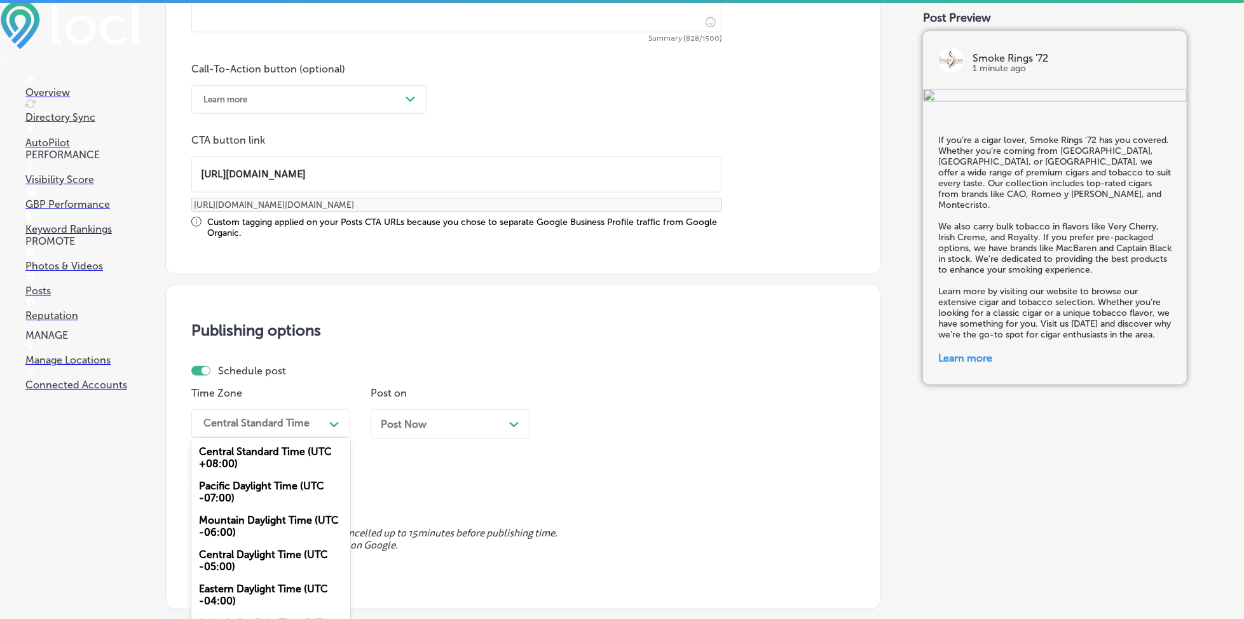
click at [275, 413] on div "Central Standard Time" at bounding box center [260, 424] width 127 height 22
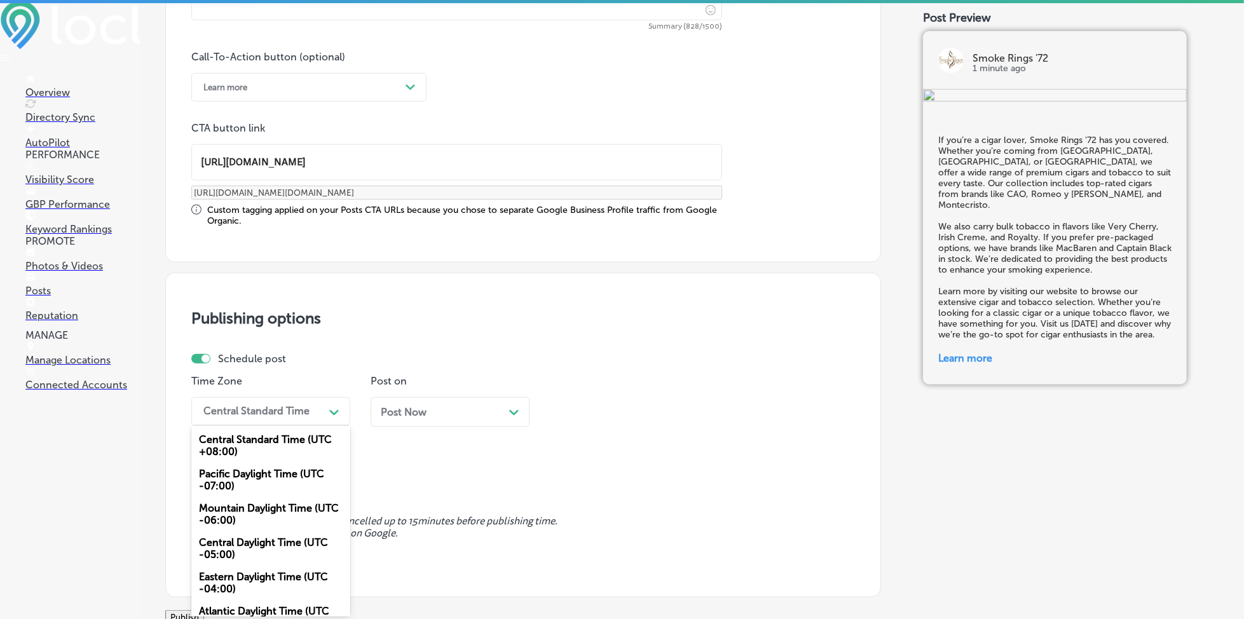
click at [243, 507] on div "Mountain Daylight Time (UTC -06:00)" at bounding box center [270, 514] width 159 height 34
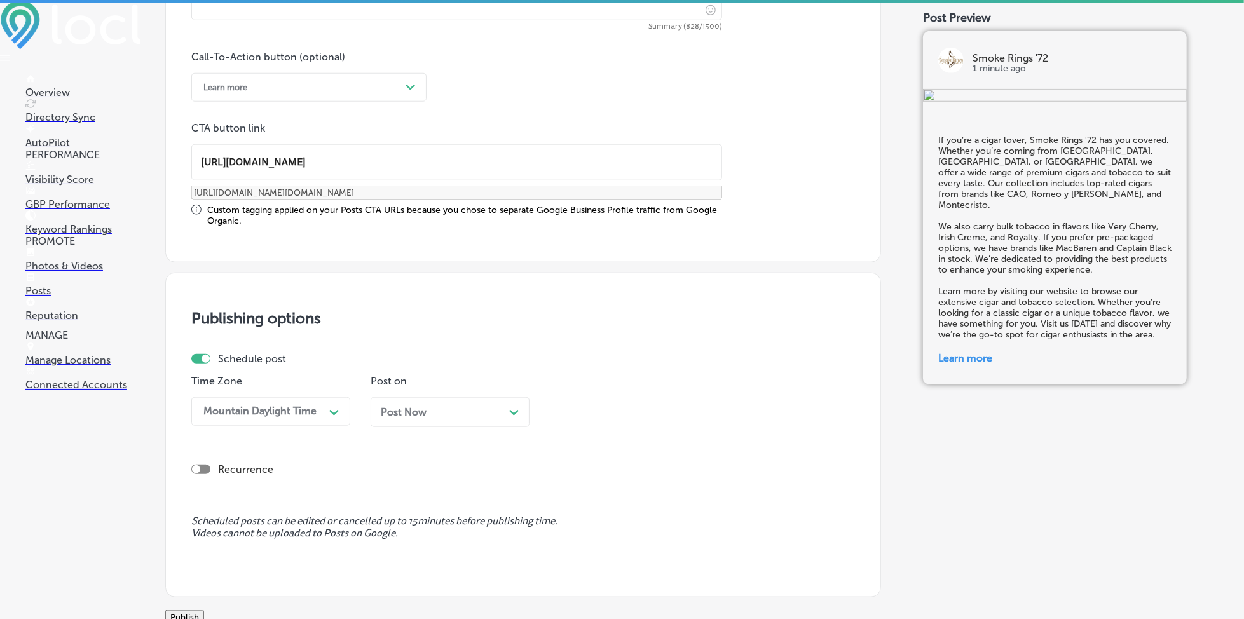
click at [404, 413] on span "Post Now" at bounding box center [404, 412] width 46 height 12
click at [601, 412] on div "01:00 PM" at bounding box center [584, 412] width 45 height 12
click at [587, 546] on div "7:00 AM" at bounding box center [629, 554] width 159 height 22
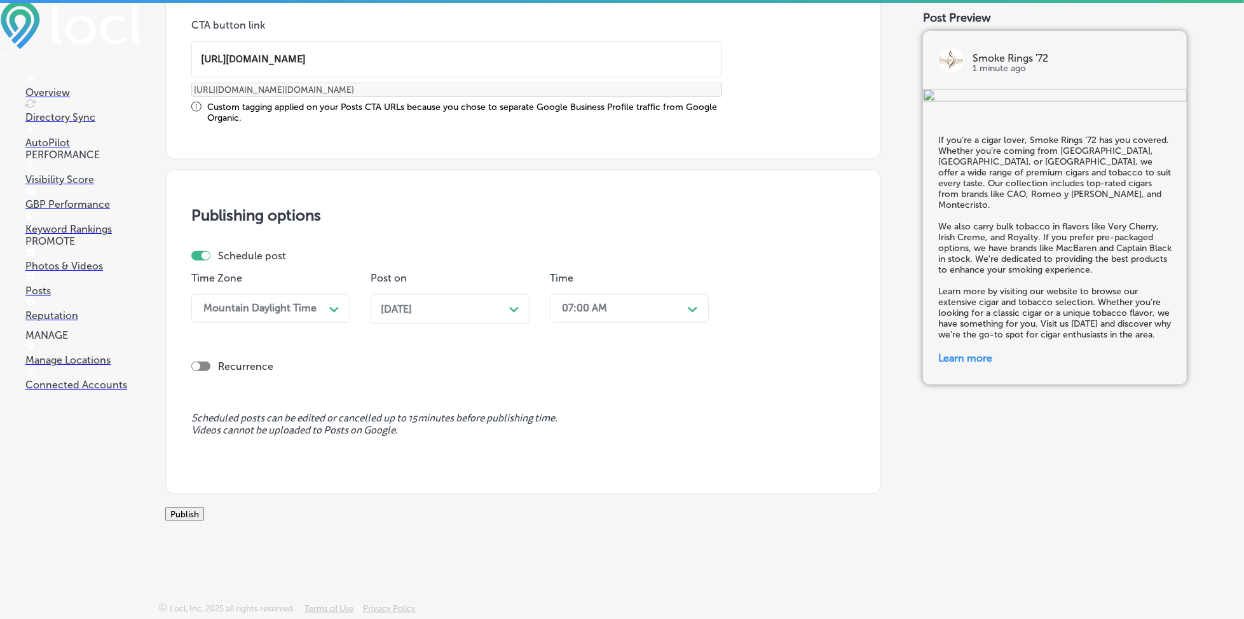
scroll to position [1021, 0]
click at [204, 507] on button "Publish" at bounding box center [184, 514] width 39 height 14
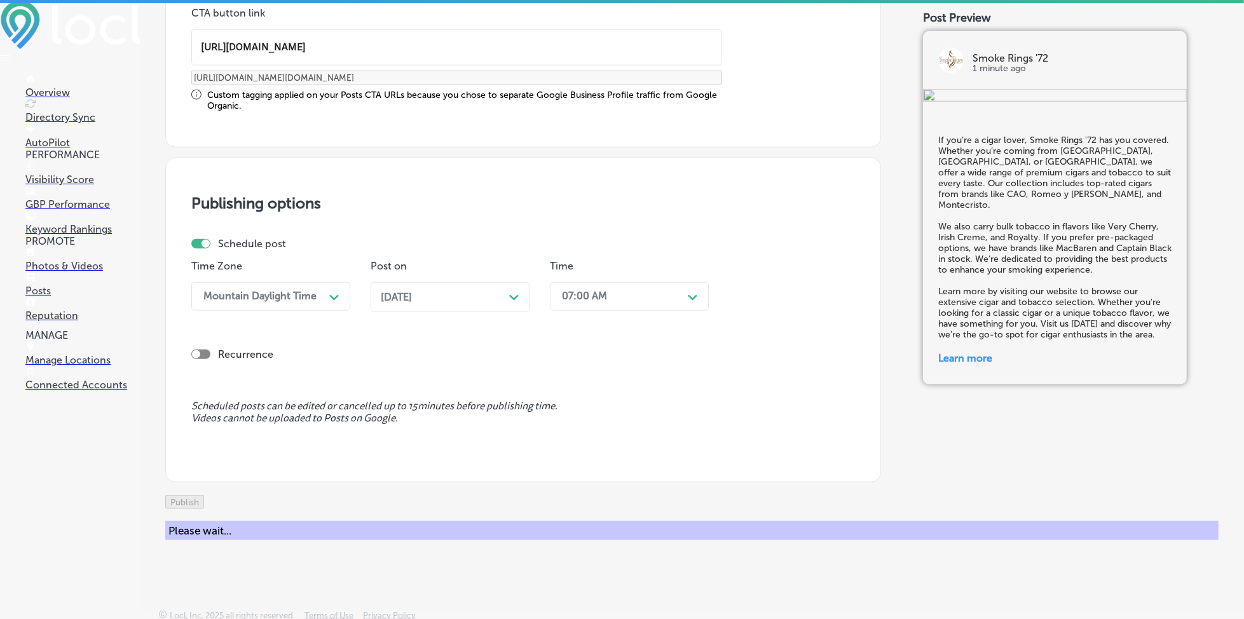
scroll to position [909, 0]
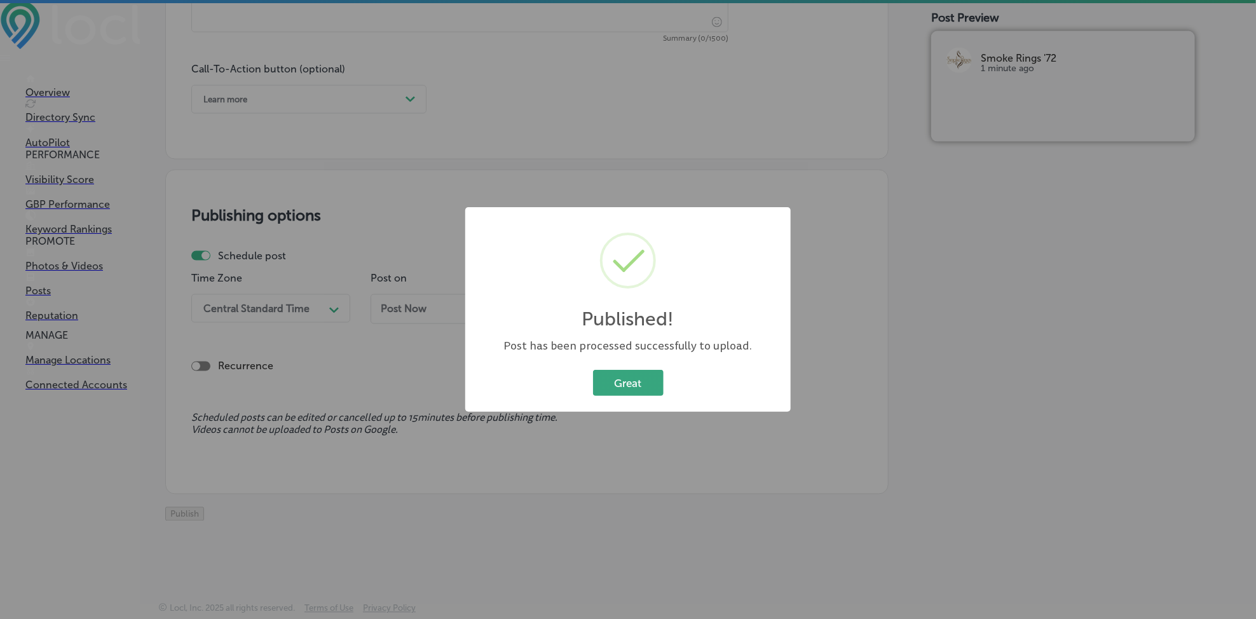
click at [636, 371] on button "Great" at bounding box center [628, 383] width 71 height 26
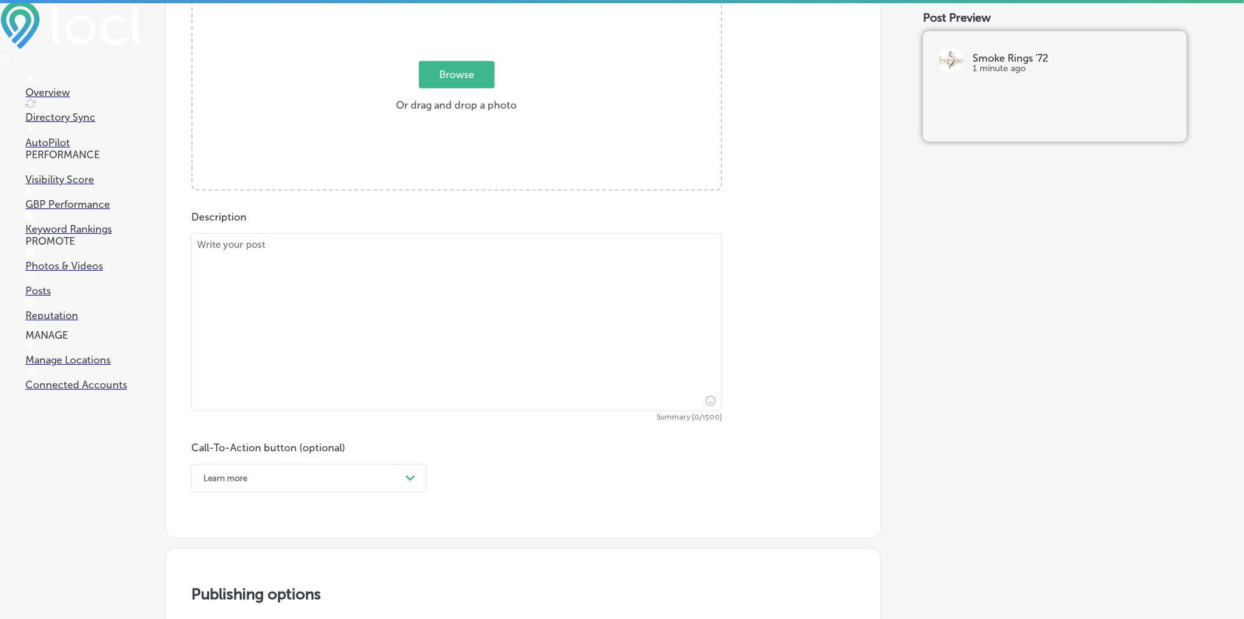
scroll to position [484, 0]
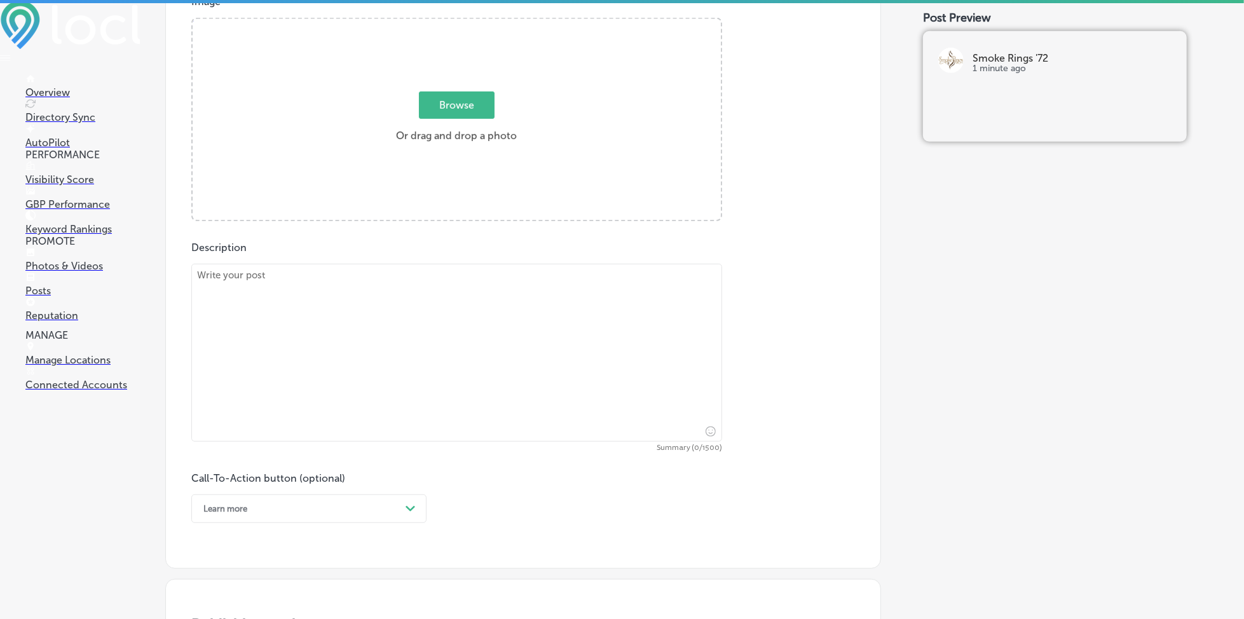
click at [434, 108] on span "Browse" at bounding box center [457, 105] width 76 height 27
click at [434, 23] on input "Browse Or drag and drop a photo" at bounding box center [457, 21] width 528 height 4
type input "C:\fakepath\premium-cigars-tobacco-cocoa-beach-smoke-rings-72 (6).JPG"
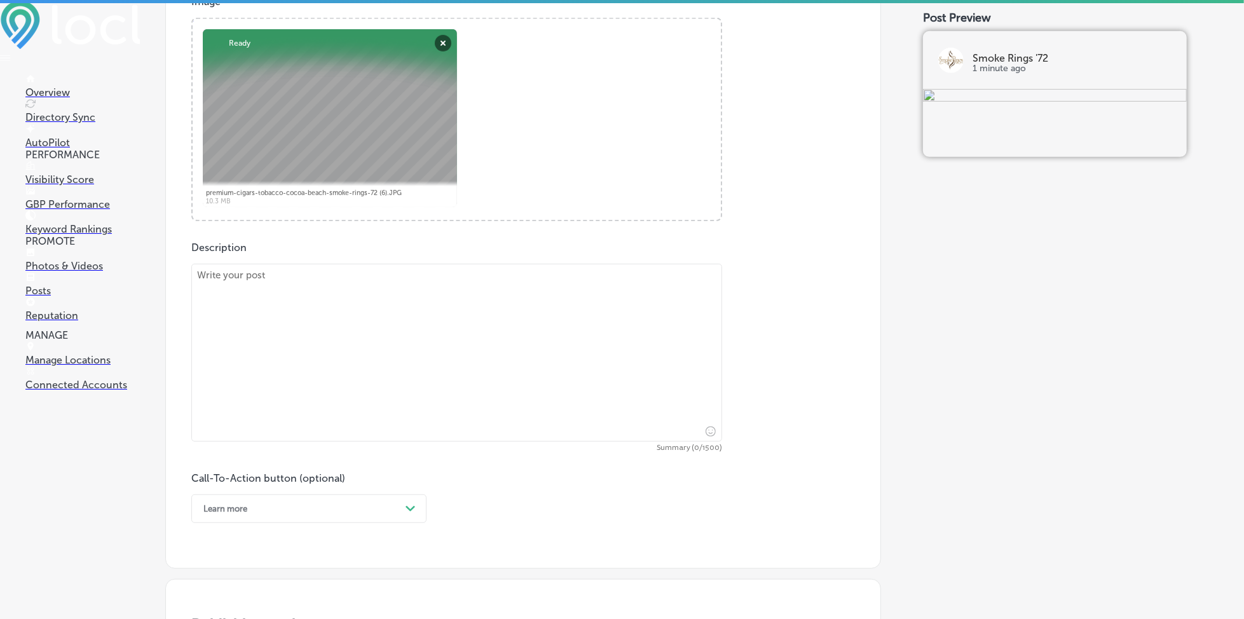
click at [364, 346] on textarea at bounding box center [456, 353] width 531 height 178
paste textarea "Looking for a delicious treat to enjoy with your cigar? Whether you're living i…"
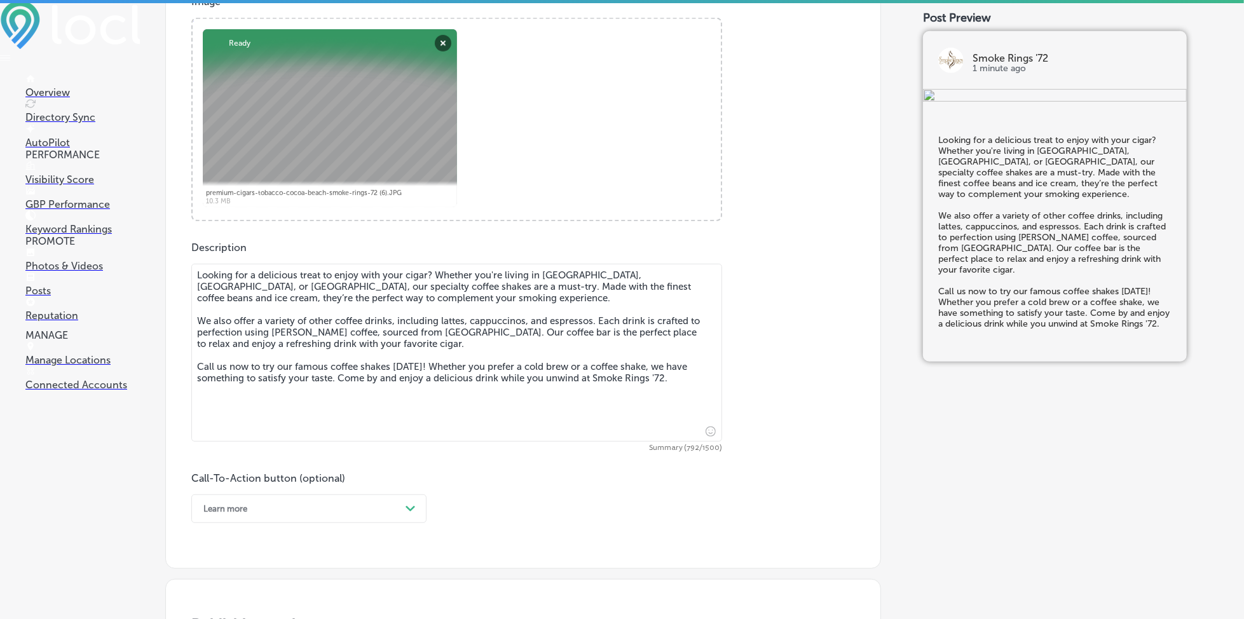
type textarea "Looking for a delicious treat to enjoy with your cigar? Whether you're living i…"
click at [387, 507] on div "option Learn more, selected. option Order online focused, 3 of 7. 7 results ava…" at bounding box center [308, 509] width 235 height 29
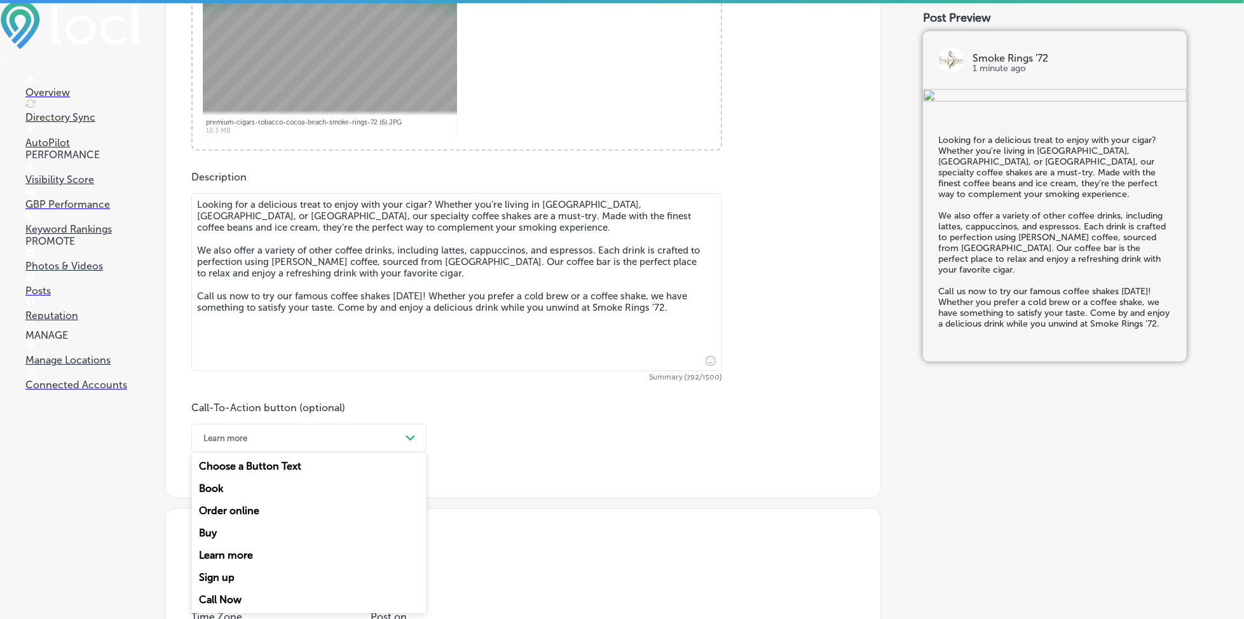
click at [251, 589] on div "Call Now" at bounding box center [308, 600] width 235 height 22
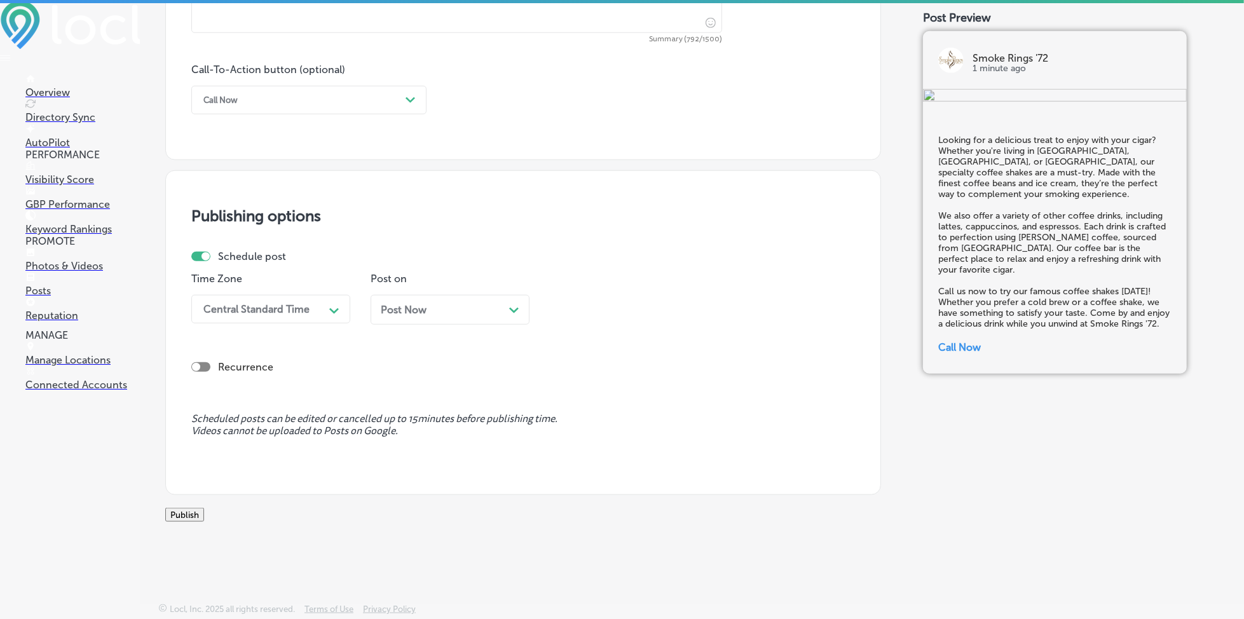
scroll to position [894, 0]
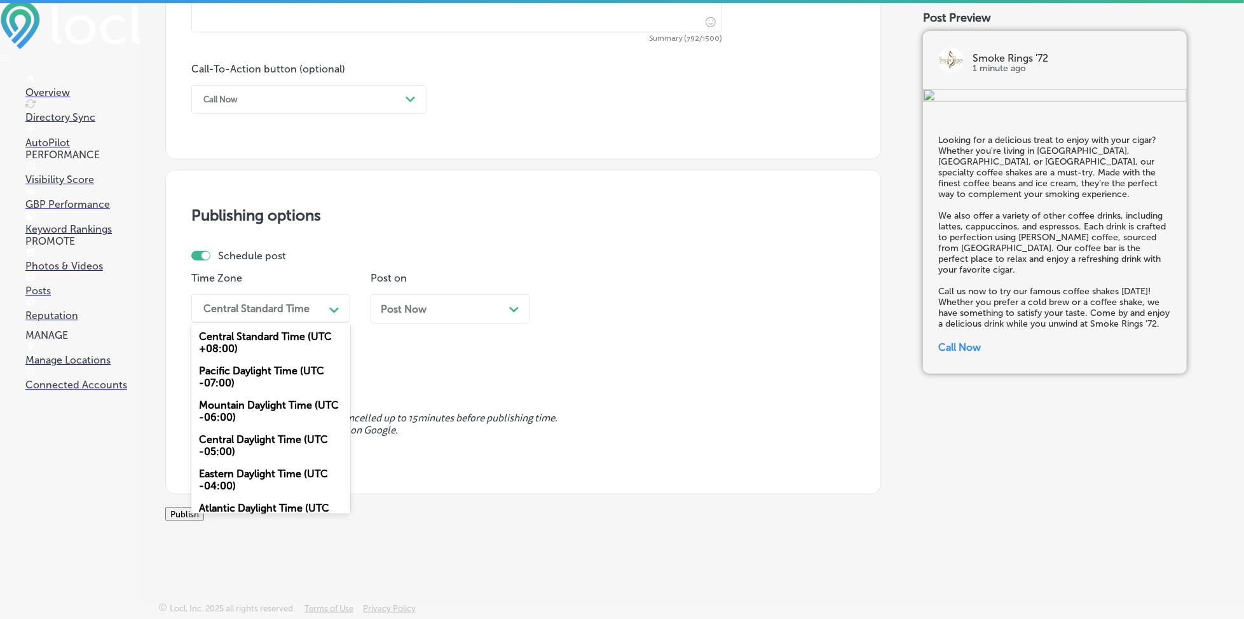
click at [279, 308] on div "Central Standard Time" at bounding box center [256, 309] width 106 height 12
click at [238, 407] on div "Mountain Daylight Time (UTC -06:00)" at bounding box center [270, 411] width 159 height 34
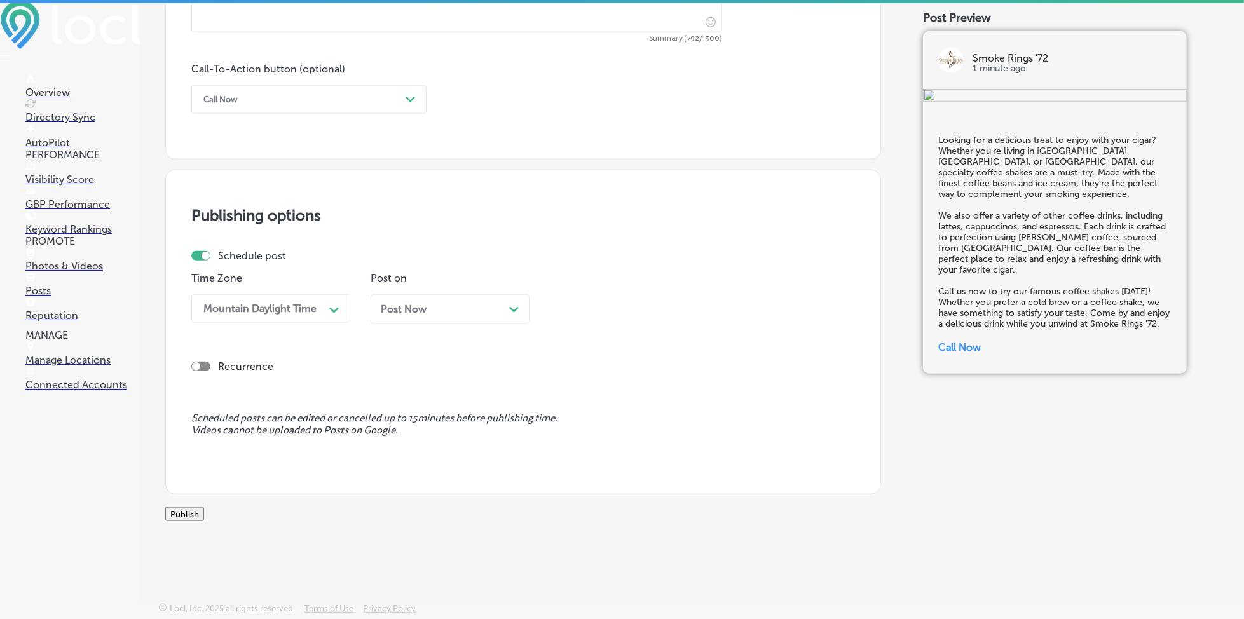
click at [405, 321] on div "Post Now Path Created with Sketch." at bounding box center [450, 309] width 159 height 30
click at [624, 312] on div "01:15 PM" at bounding box center [619, 309] width 127 height 22
click at [591, 448] on div "7:00 AM" at bounding box center [629, 451] width 159 height 22
click at [204, 514] on button "Publish" at bounding box center [184, 514] width 39 height 14
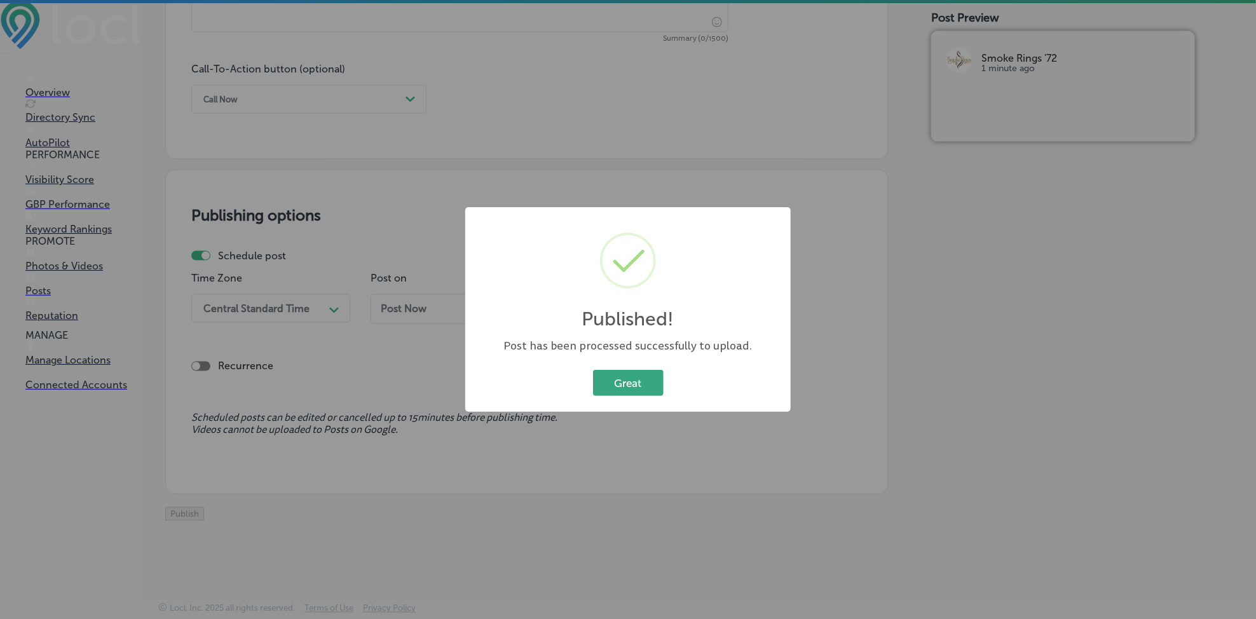
click at [645, 373] on button "Great" at bounding box center [628, 383] width 71 height 26
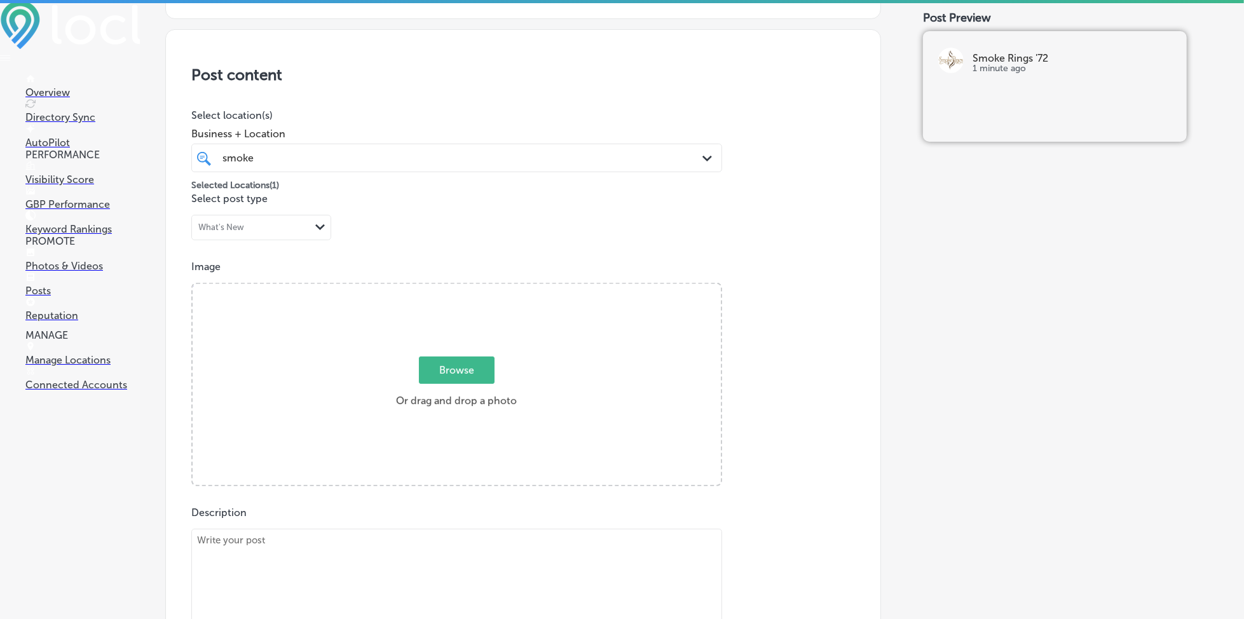
scroll to position [216, 0]
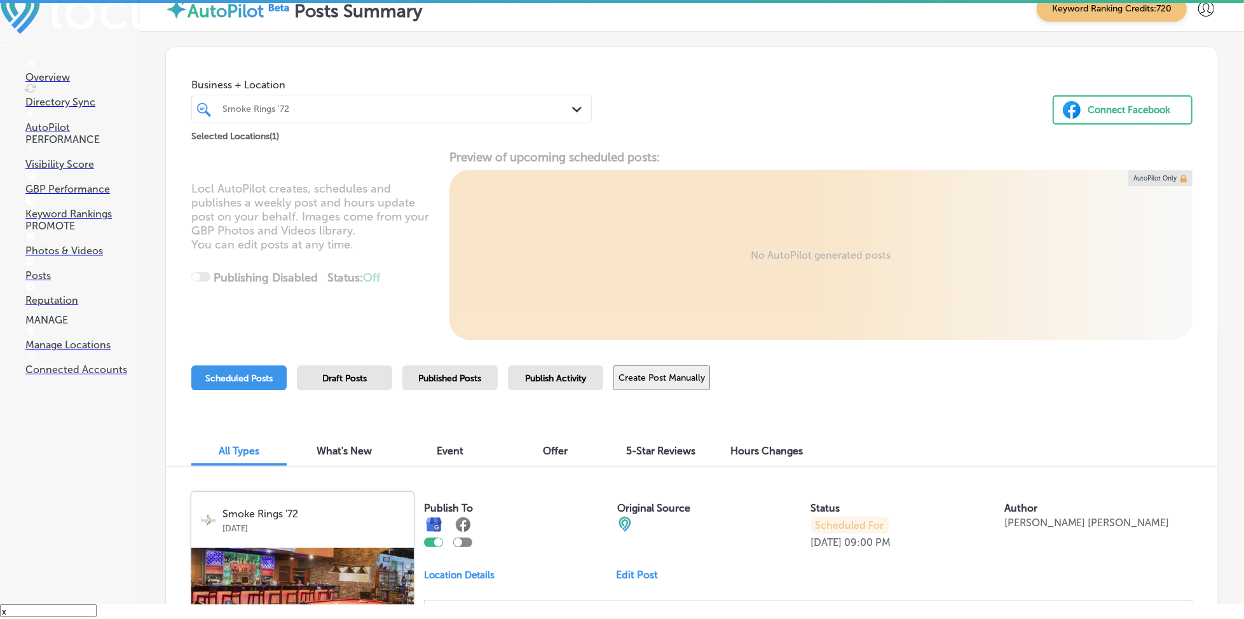
click at [688, 376] on button "Create Post Manually" at bounding box center [661, 378] width 97 height 25
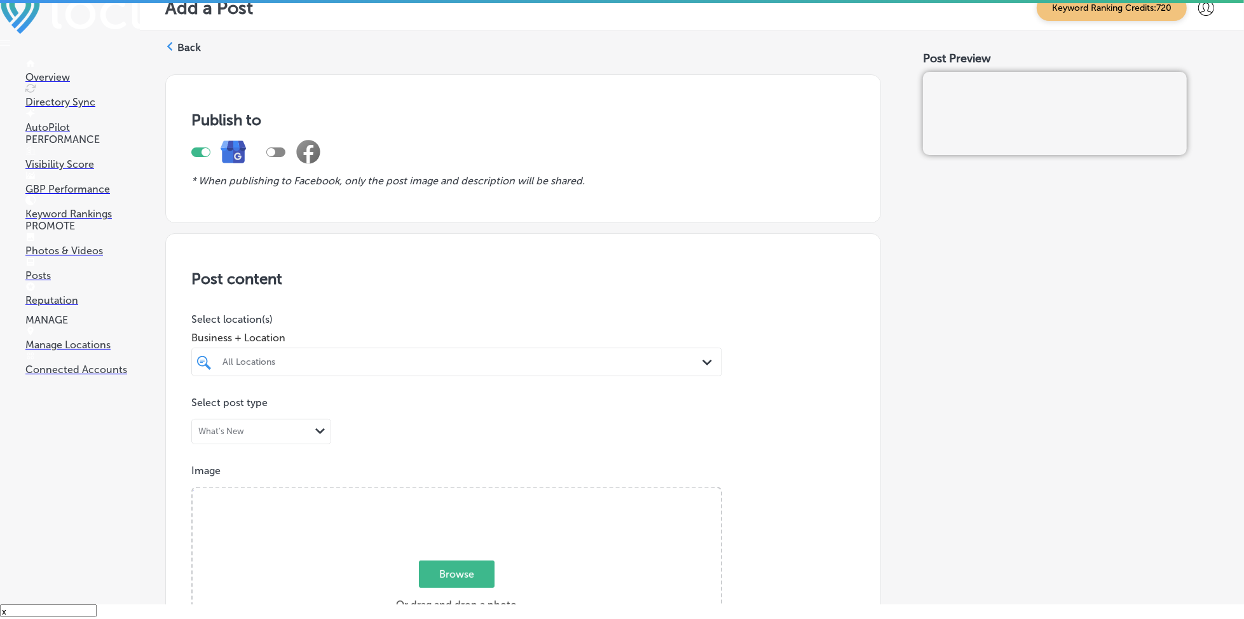
click at [481, 362] on div "All Locations" at bounding box center [463, 362] width 481 height 11
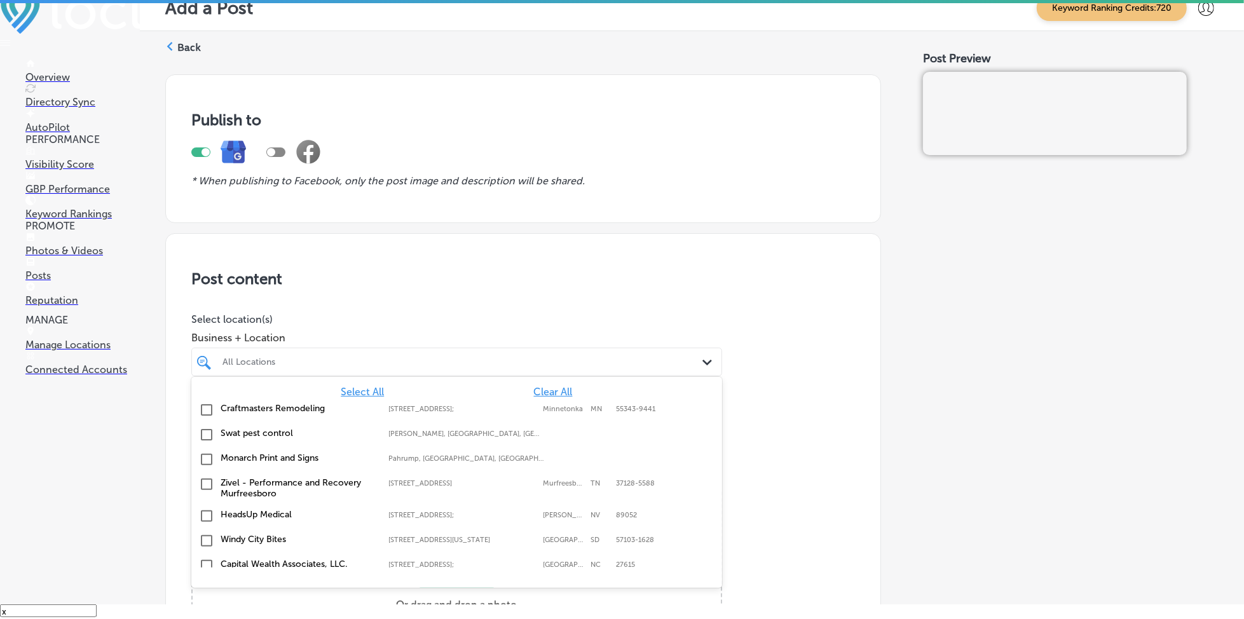
click at [535, 387] on span "Clear All" at bounding box center [553, 392] width 39 height 12
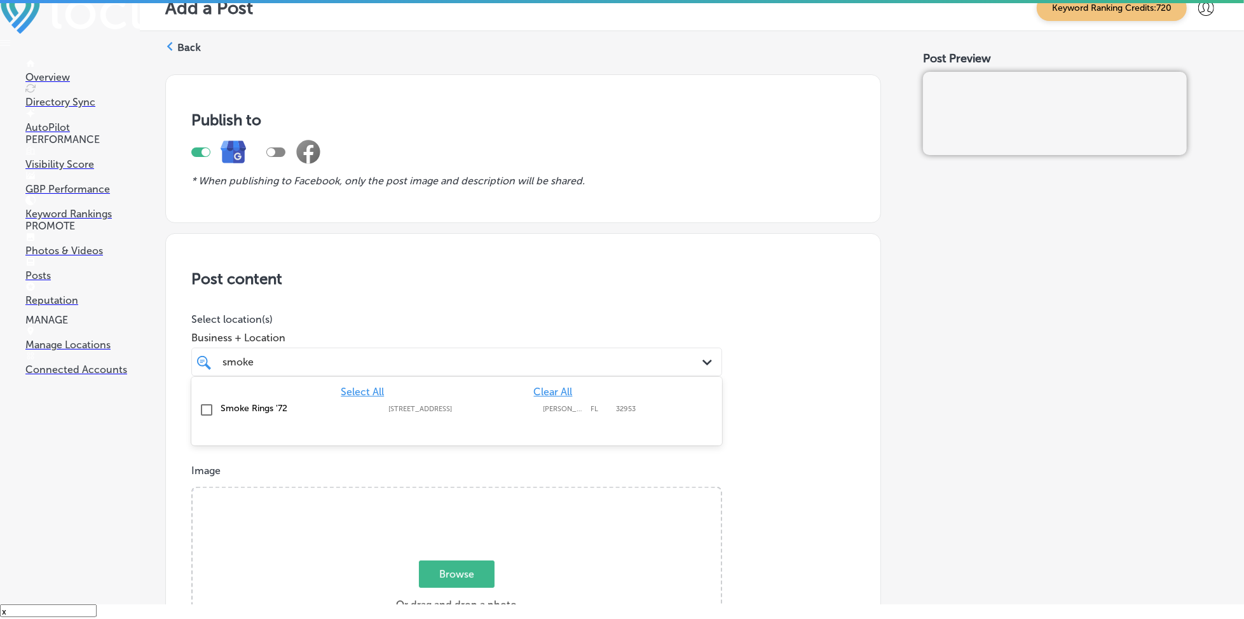
click at [509, 408] on label "[STREET_ADDRESS]" at bounding box center [461, 409] width 147 height 8
type input "smoke"
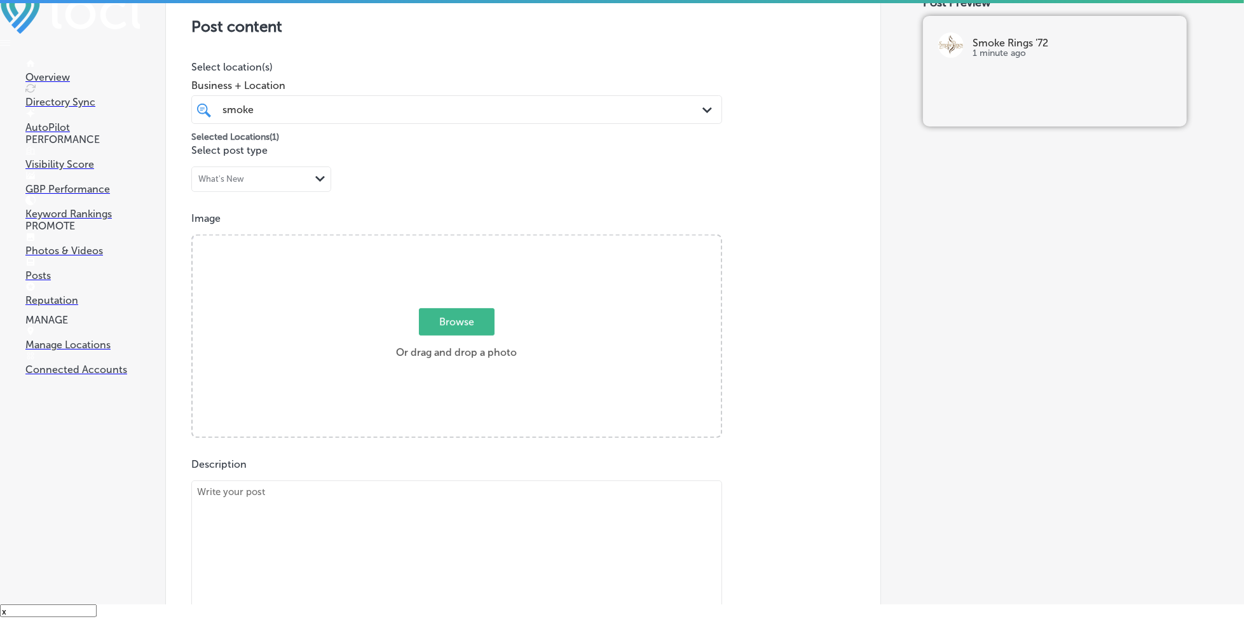
scroll to position [254, 0]
click at [423, 103] on div "smoke smoke" at bounding box center [433, 107] width 424 height 17
click at [443, 308] on span "Browse" at bounding box center [457, 319] width 76 height 27
click at [443, 238] on input "Browse Or drag and drop a photo" at bounding box center [457, 236] width 528 height 4
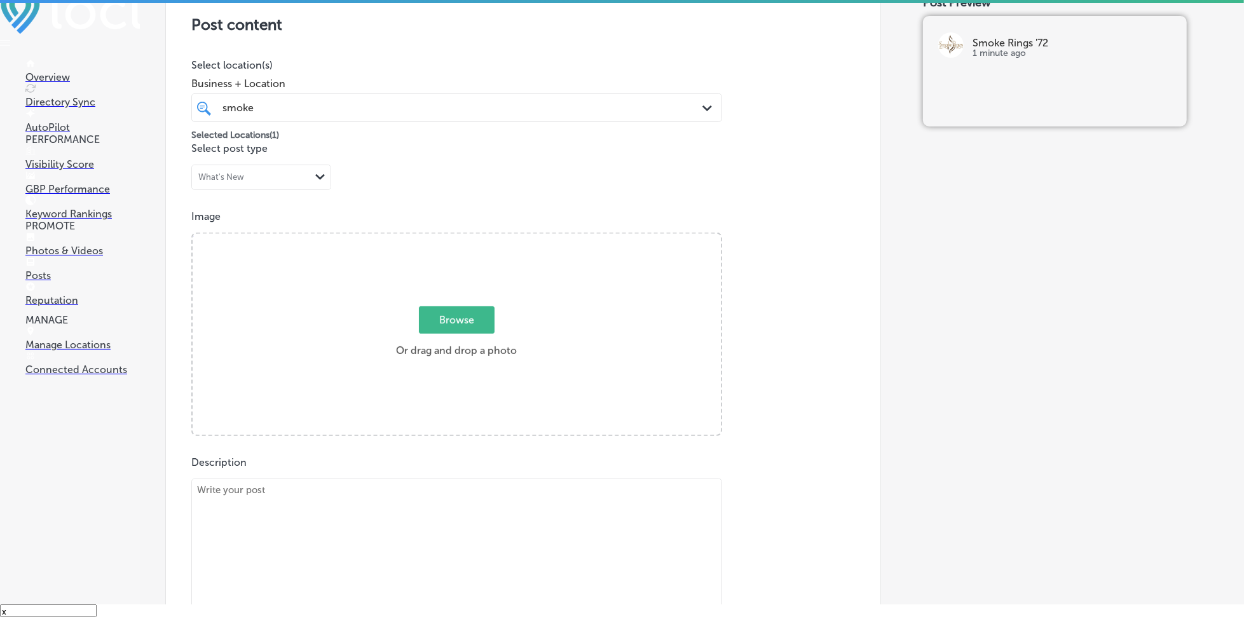
type input "C:\fakepath\pipe-tobacco-cigar-accessories-brevard-county-smoke-rings-72 (1).jpg"
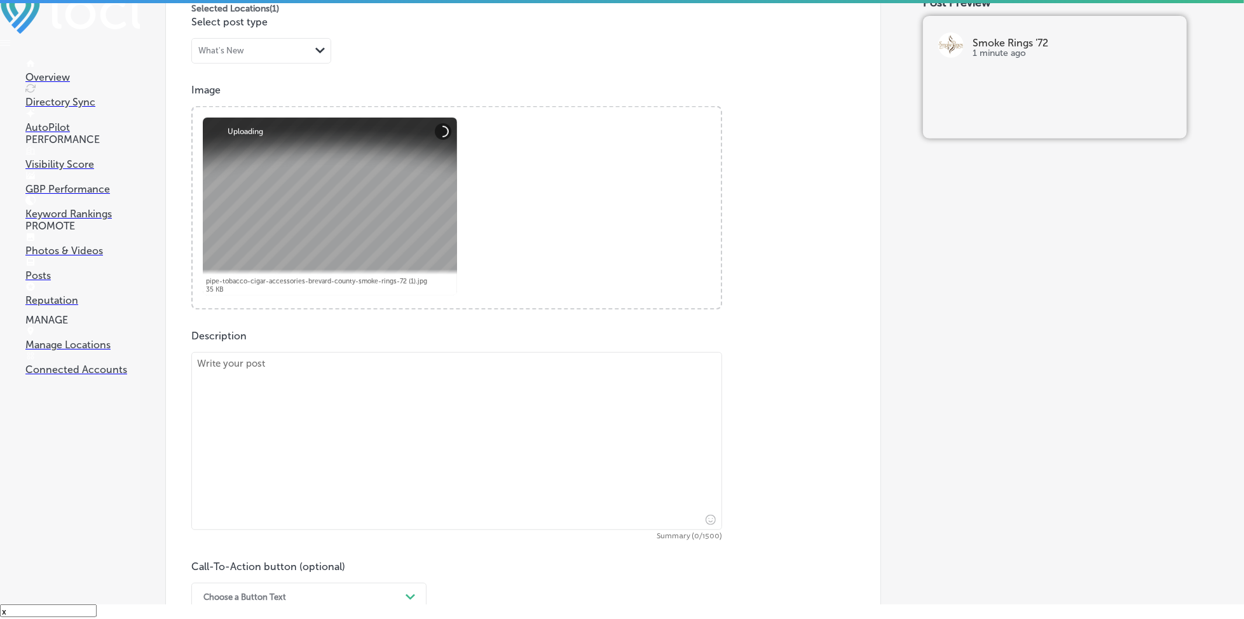
scroll to position [423, 0]
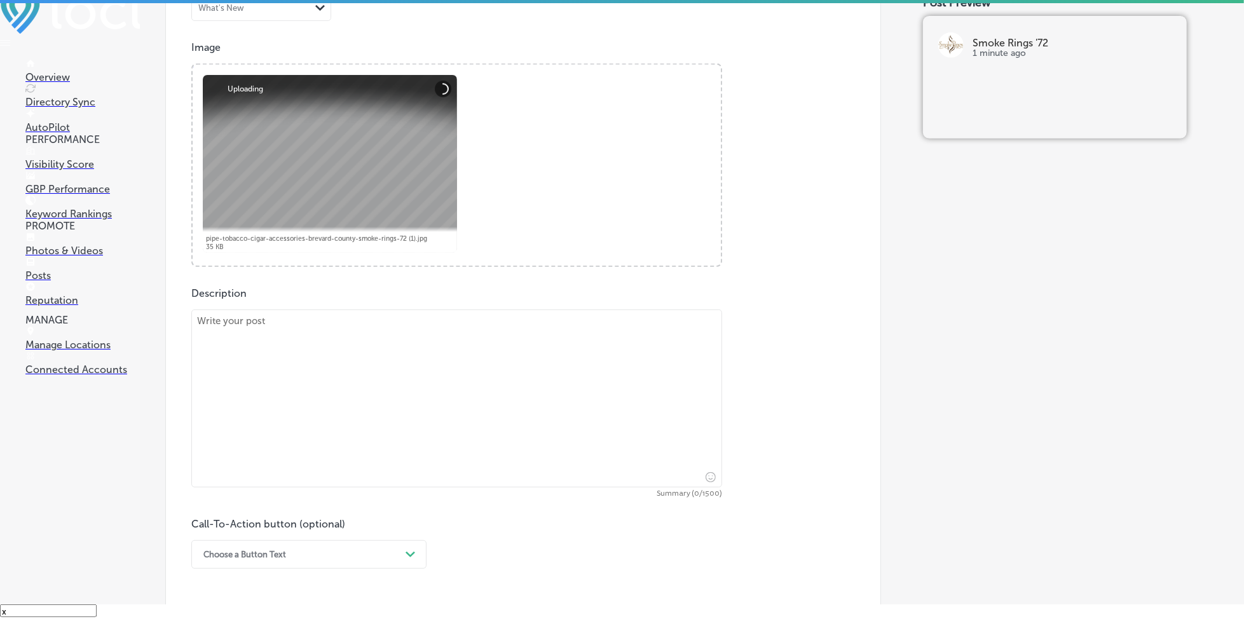
click at [328, 425] on textarea at bounding box center [456, 399] width 531 height 178
paste textarea "Escape the hustle and unwind in our exclusive cigar lounge, where relaxation me…"
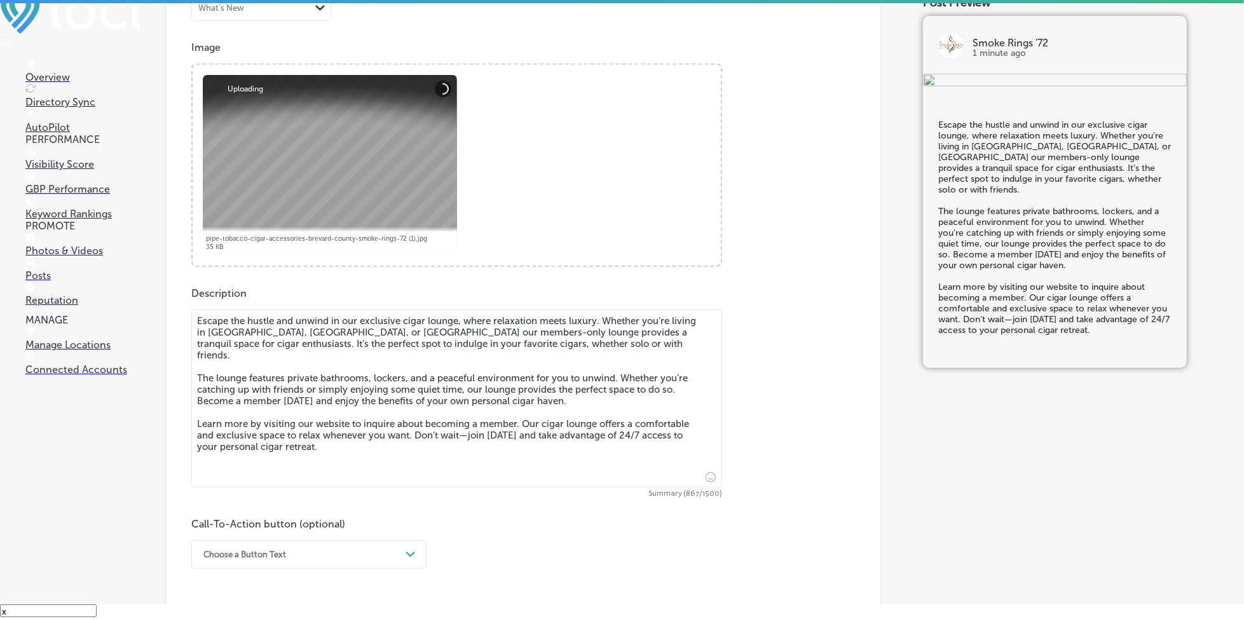
type textarea "Escape the hustle and unwind in our exclusive cigar lounge, where relaxation me…"
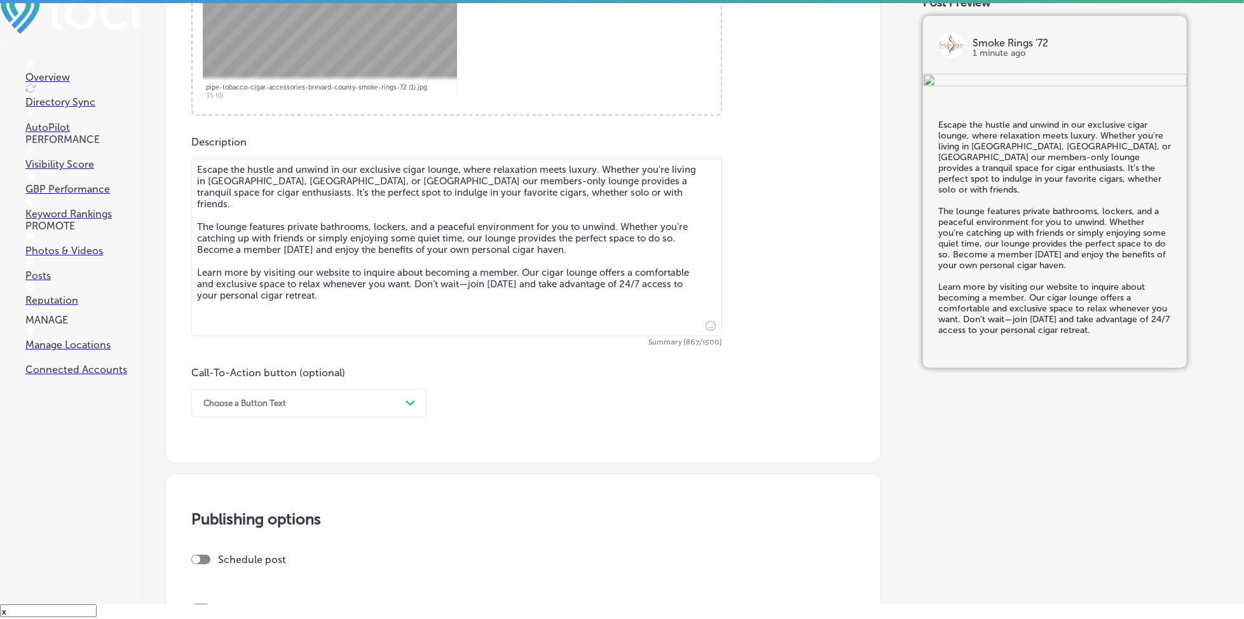
scroll to position [593, 0]
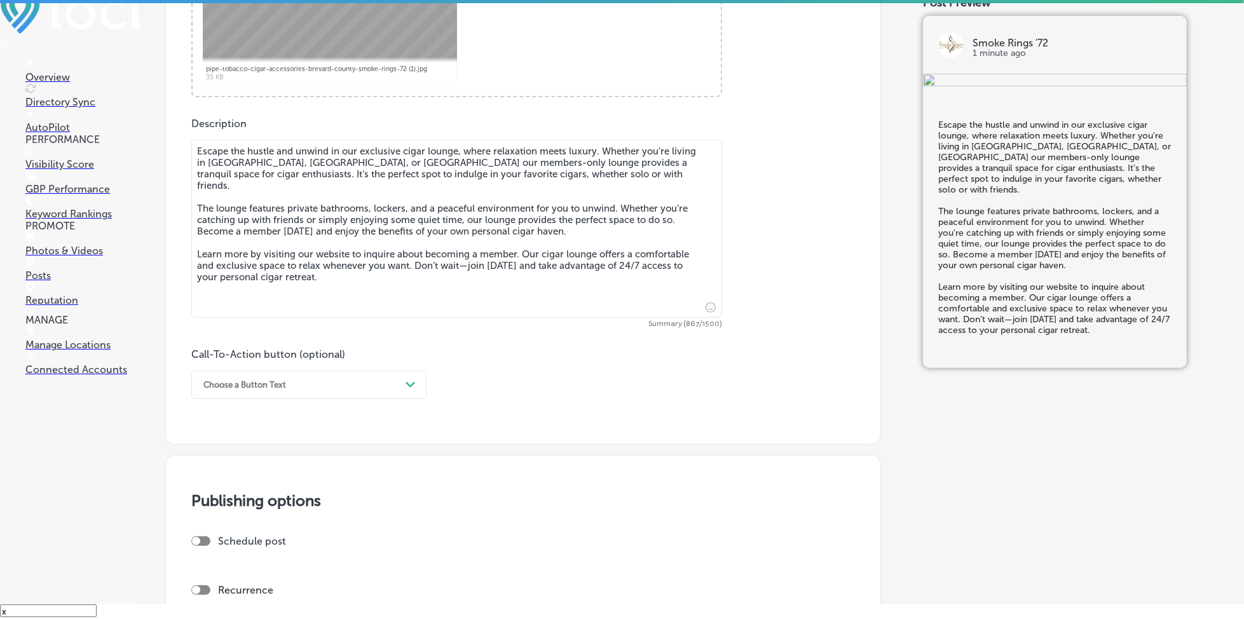
click at [266, 373] on div "Choose a Button Text Path Created with Sketch." at bounding box center [308, 385] width 235 height 29
click at [220, 494] on div "Learn more" at bounding box center [308, 502] width 235 height 22
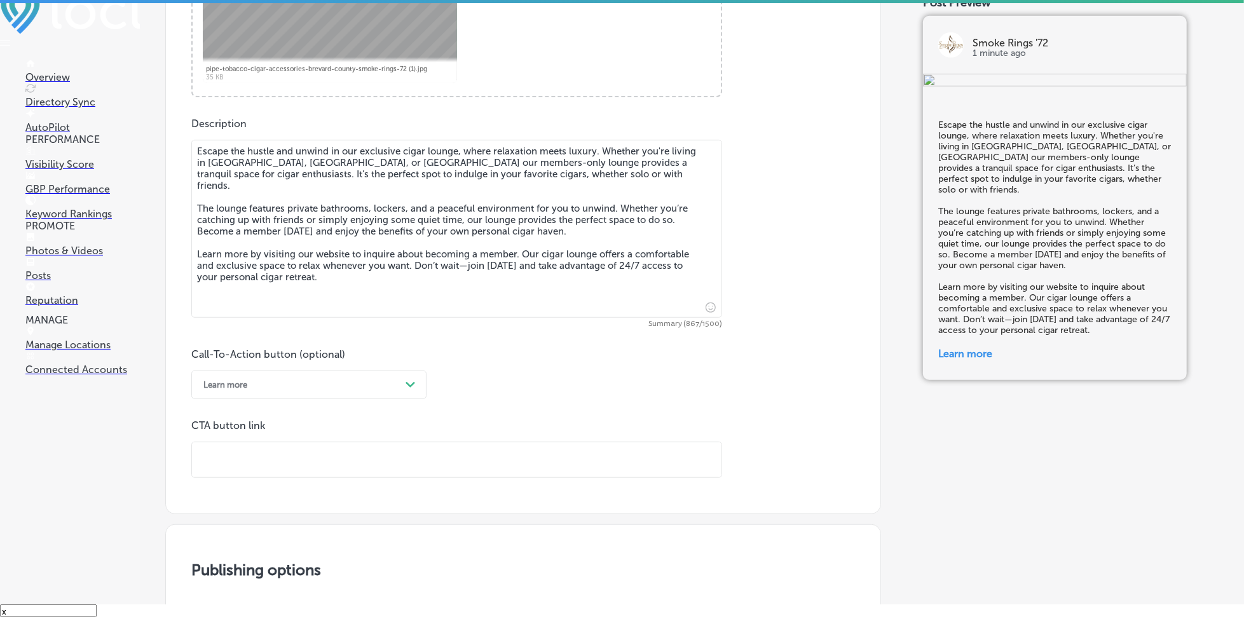
click at [235, 456] on input "text" at bounding box center [457, 459] width 530 height 35
paste input "[URL][DOMAIN_NAME]"
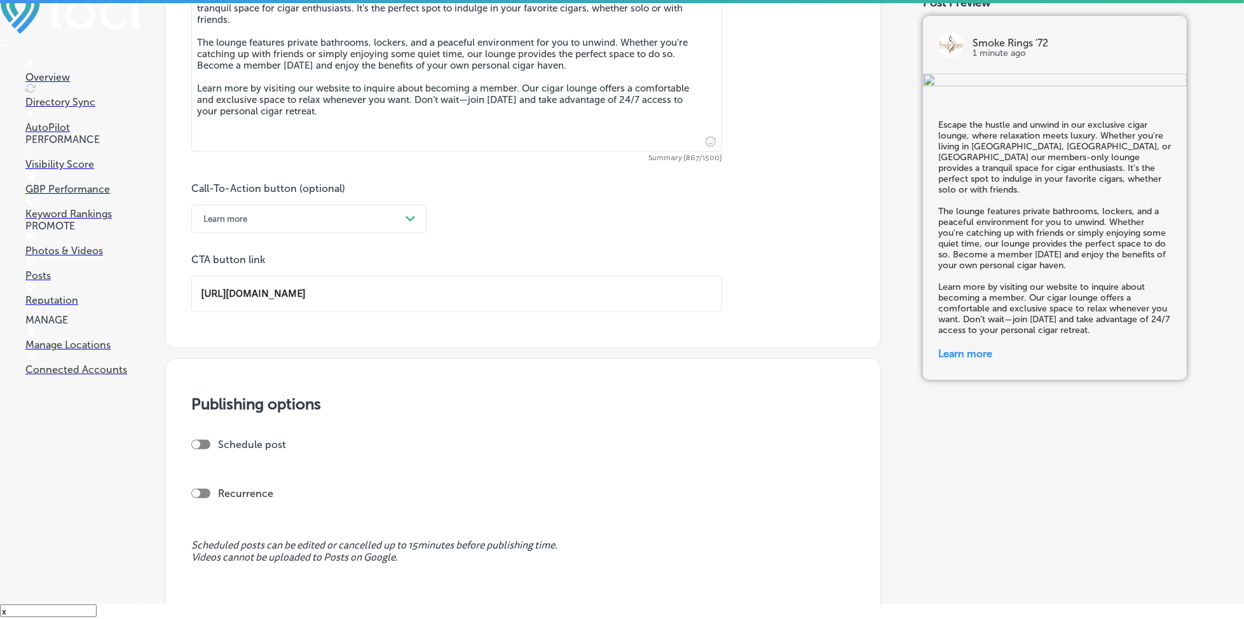
scroll to position [763, 0]
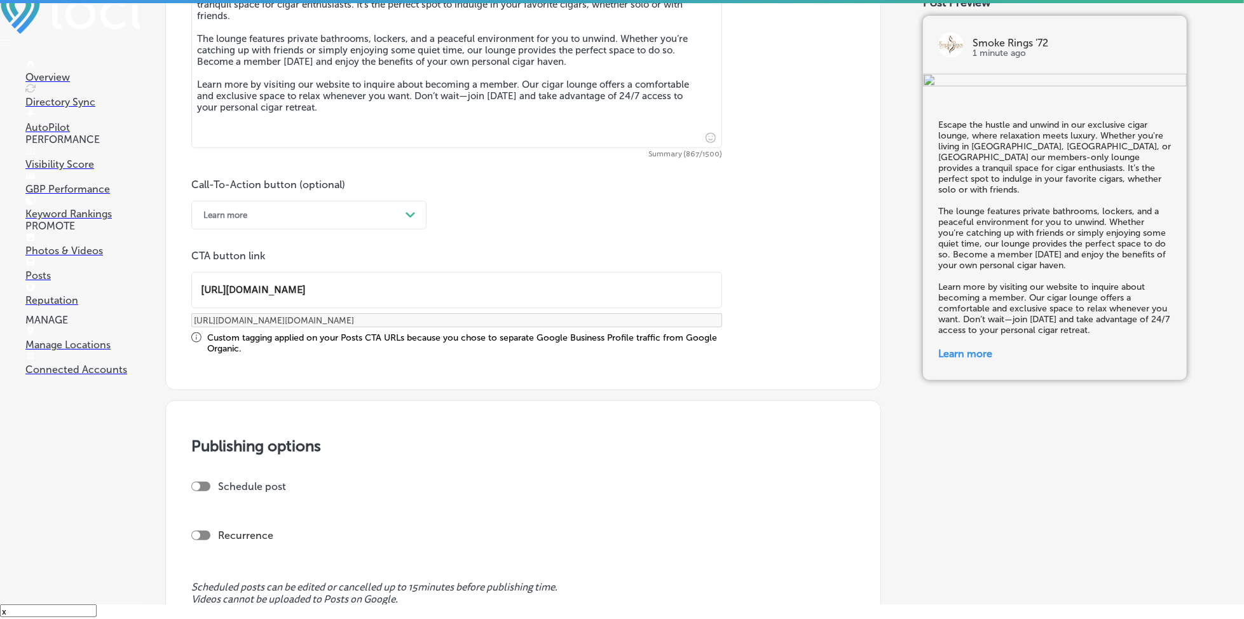
click at [200, 485] on div at bounding box center [200, 487] width 19 height 10
type input "[URL][DOMAIN_NAME]"
checkbox input "true"
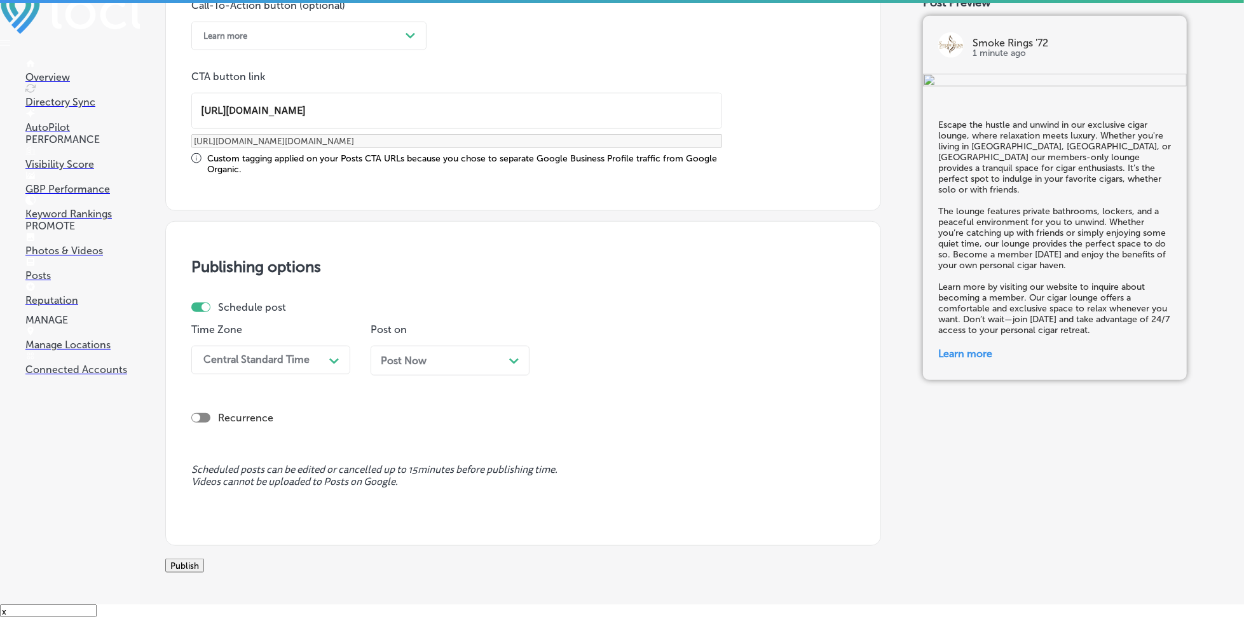
scroll to position [1017, 0]
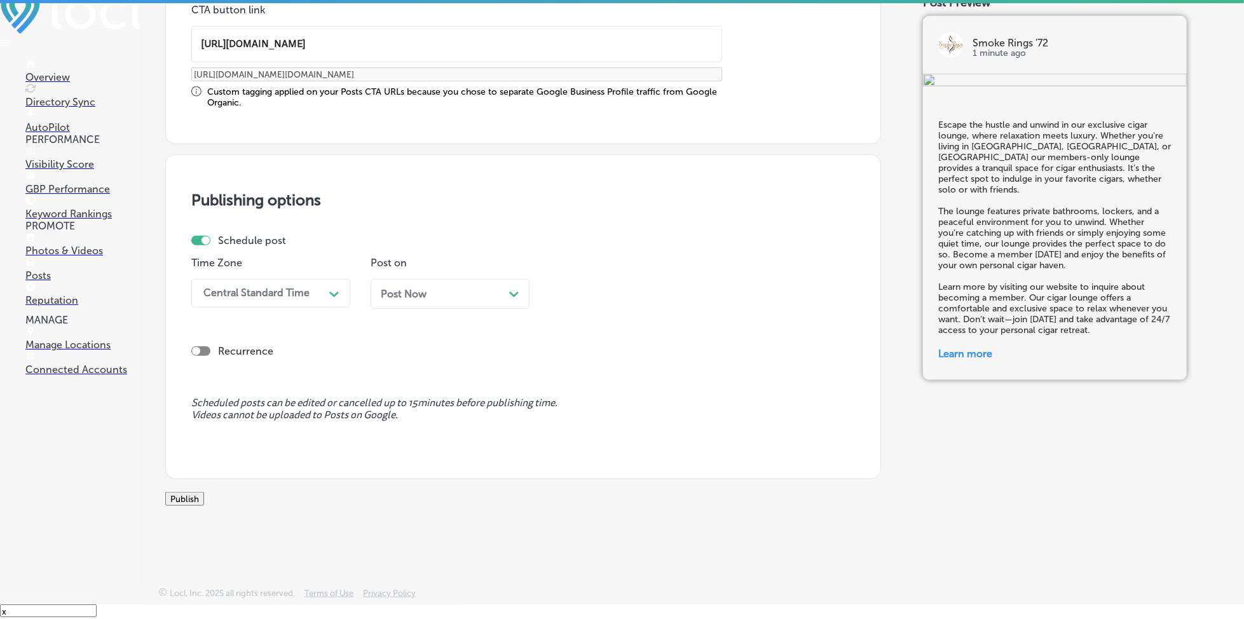
click at [271, 296] on div "Central Standard Time Path Created with Sketch." at bounding box center [270, 293] width 159 height 29
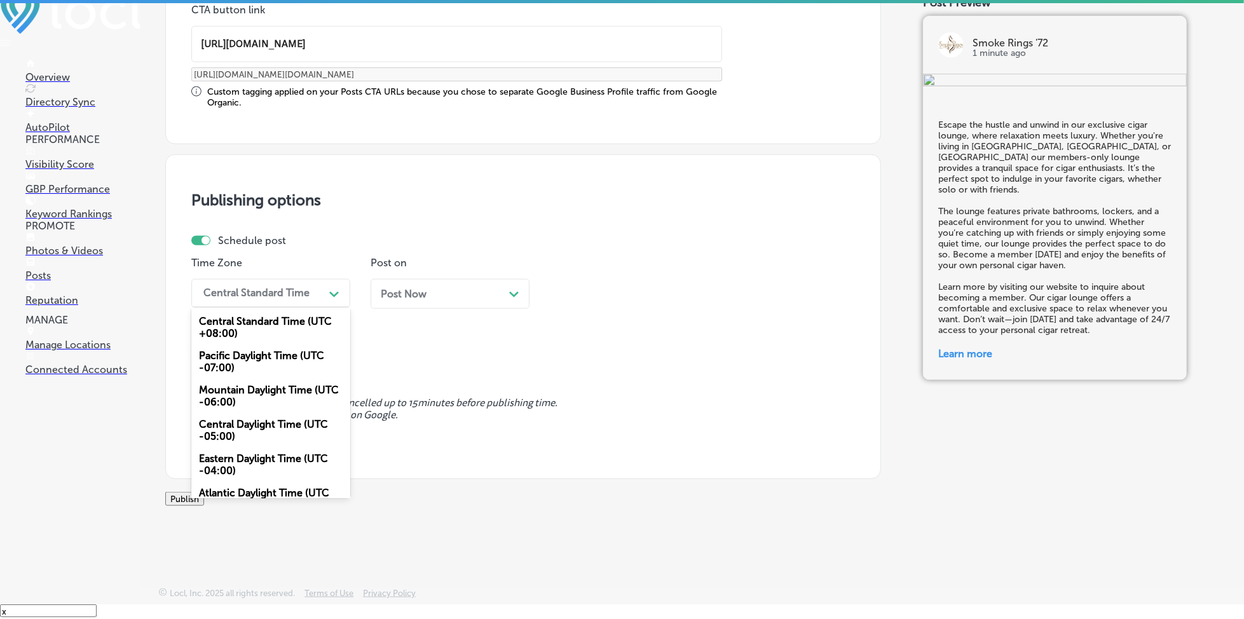
click at [247, 379] on div "Mountain Daylight Time (UTC -06:00)" at bounding box center [270, 396] width 159 height 34
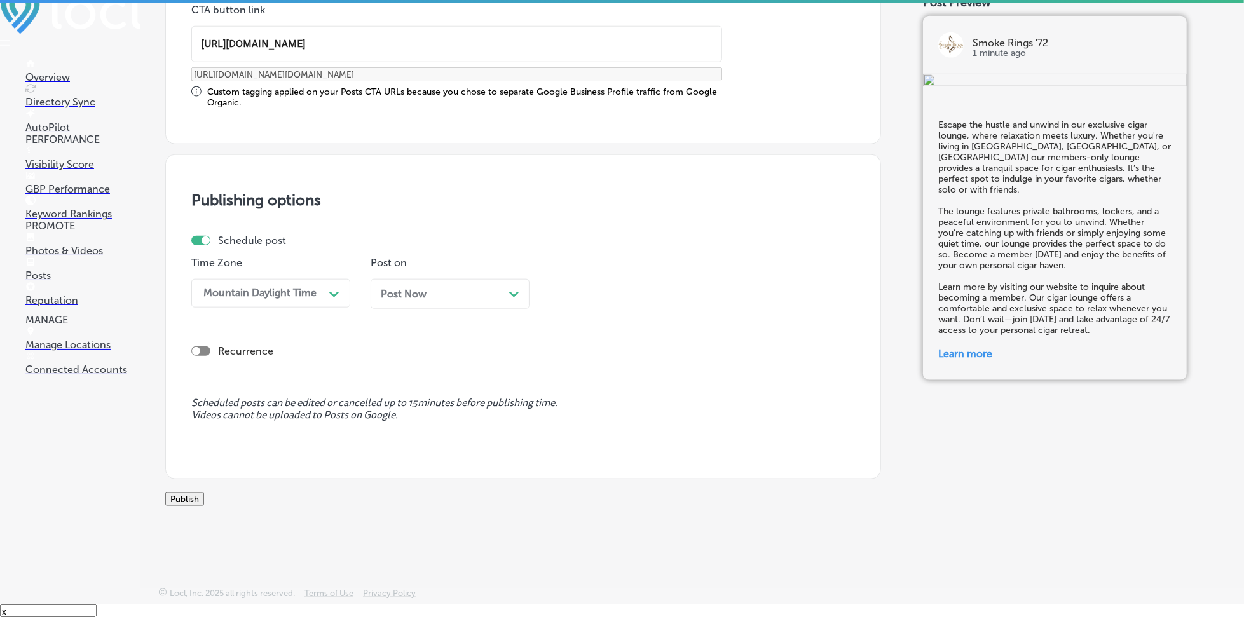
click at [401, 288] on span "Post Now" at bounding box center [404, 294] width 46 height 12
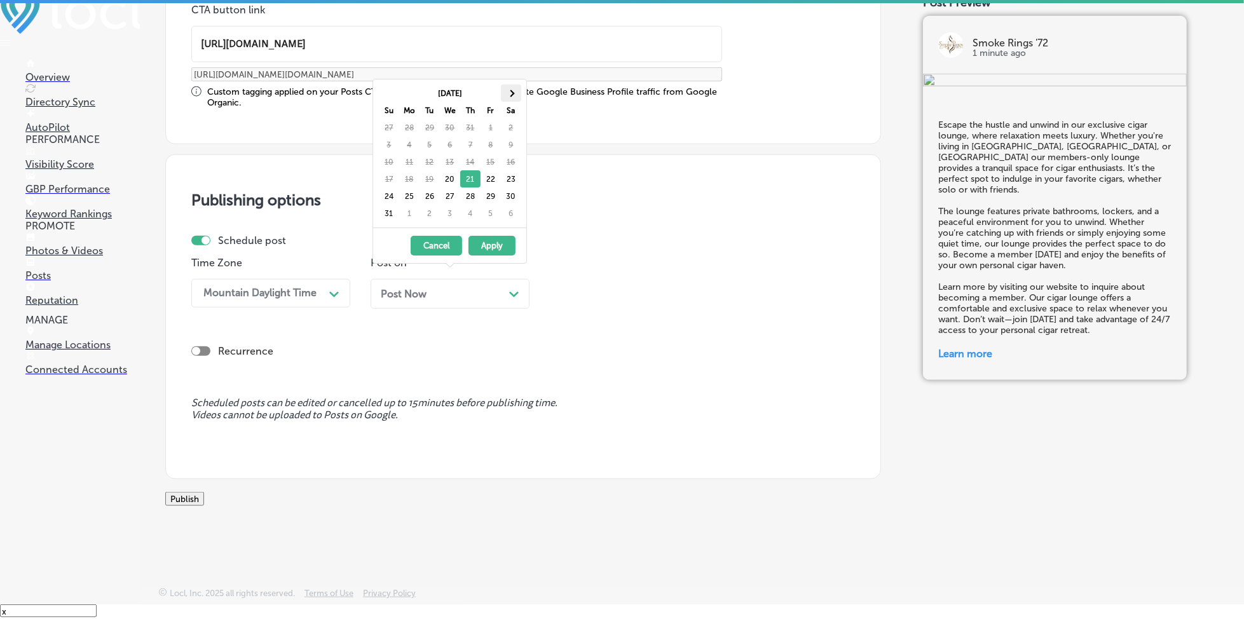
click at [514, 90] on th at bounding box center [511, 93] width 20 height 17
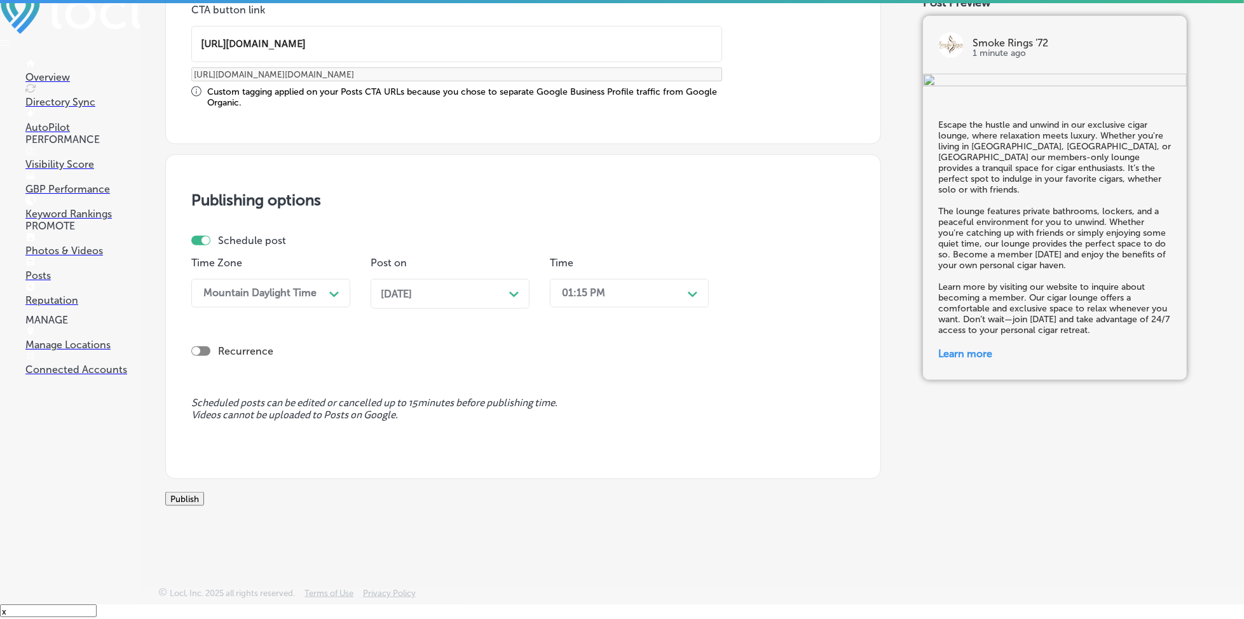
click at [472, 288] on div "[DATE] Path Created with Sketch." at bounding box center [450, 294] width 139 height 12
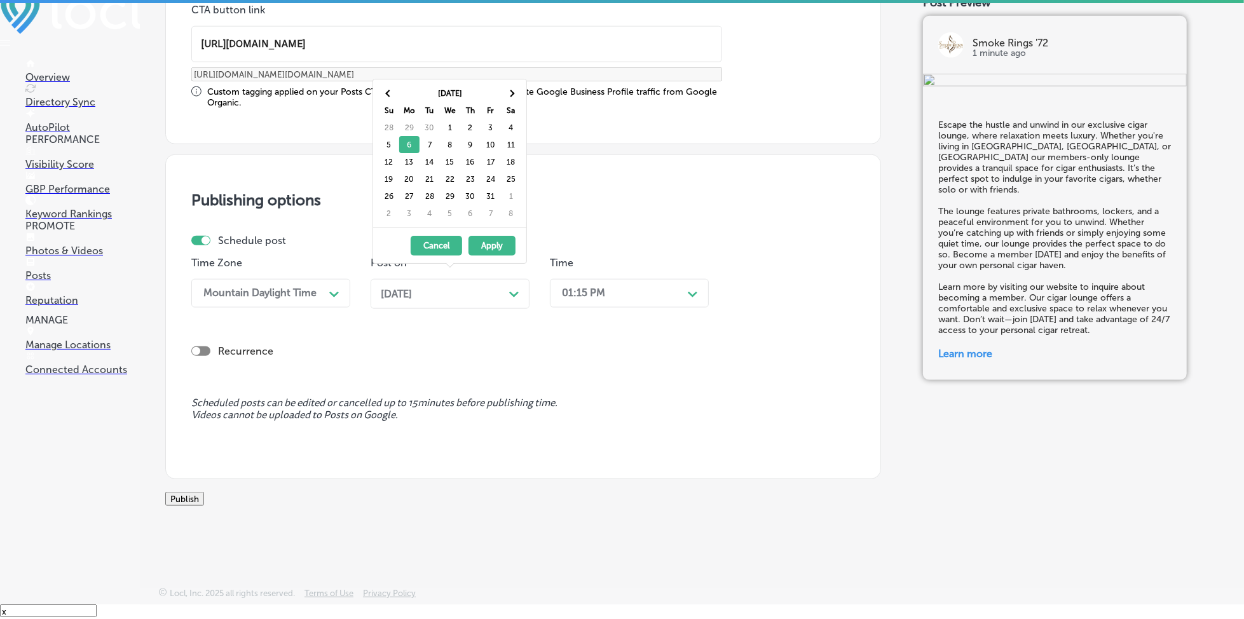
click at [472, 288] on div "[DATE] Path Created with Sketch." at bounding box center [450, 294] width 139 height 12
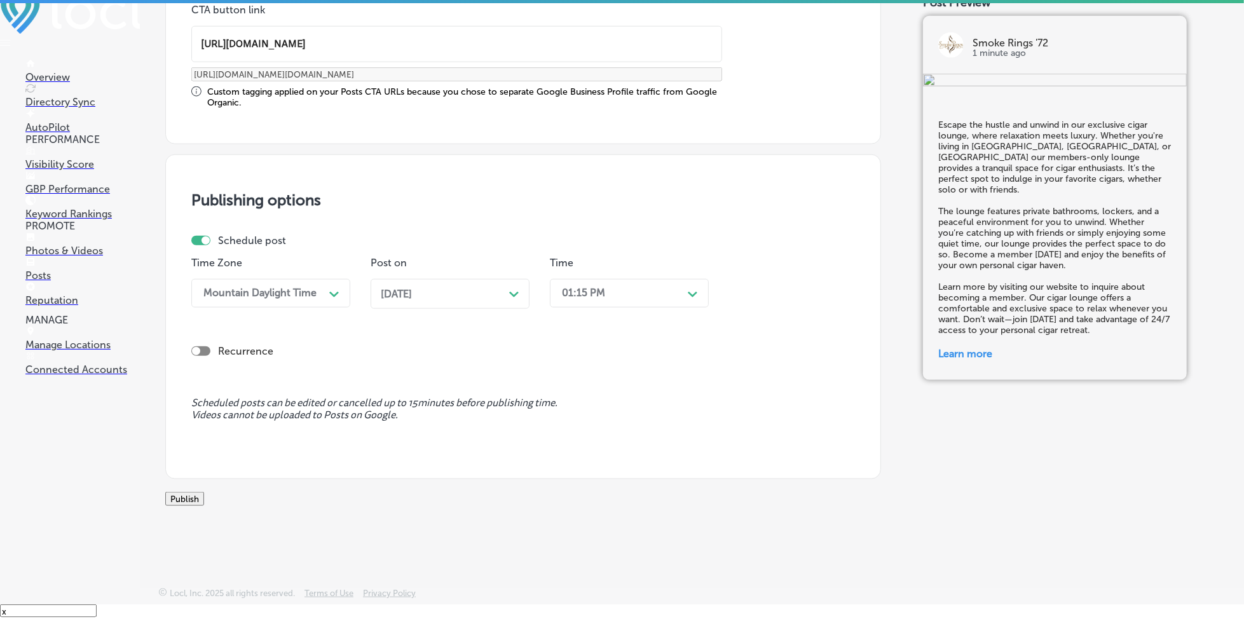
click at [600, 287] on div "01:15 PM" at bounding box center [583, 293] width 43 height 12
click at [581, 425] on div "7:00 AM" at bounding box center [629, 436] width 159 height 22
click at [204, 492] on button "Publish" at bounding box center [184, 499] width 39 height 14
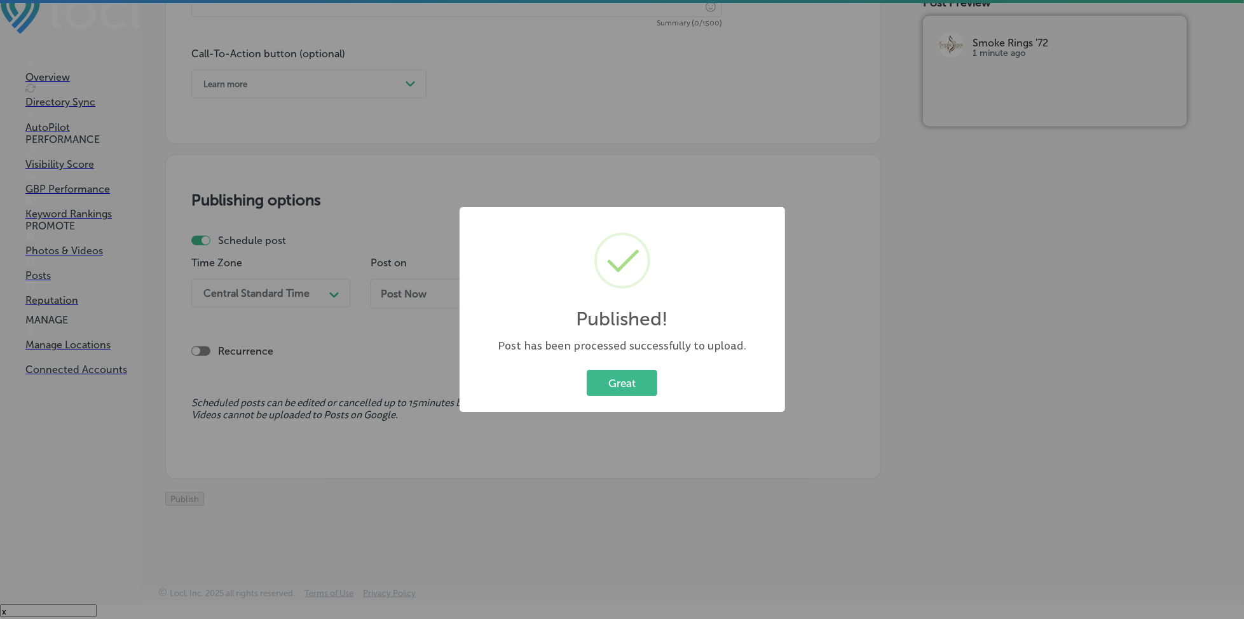
scroll to position [908, 0]
click at [600, 383] on button "Great" at bounding box center [622, 383] width 71 height 26
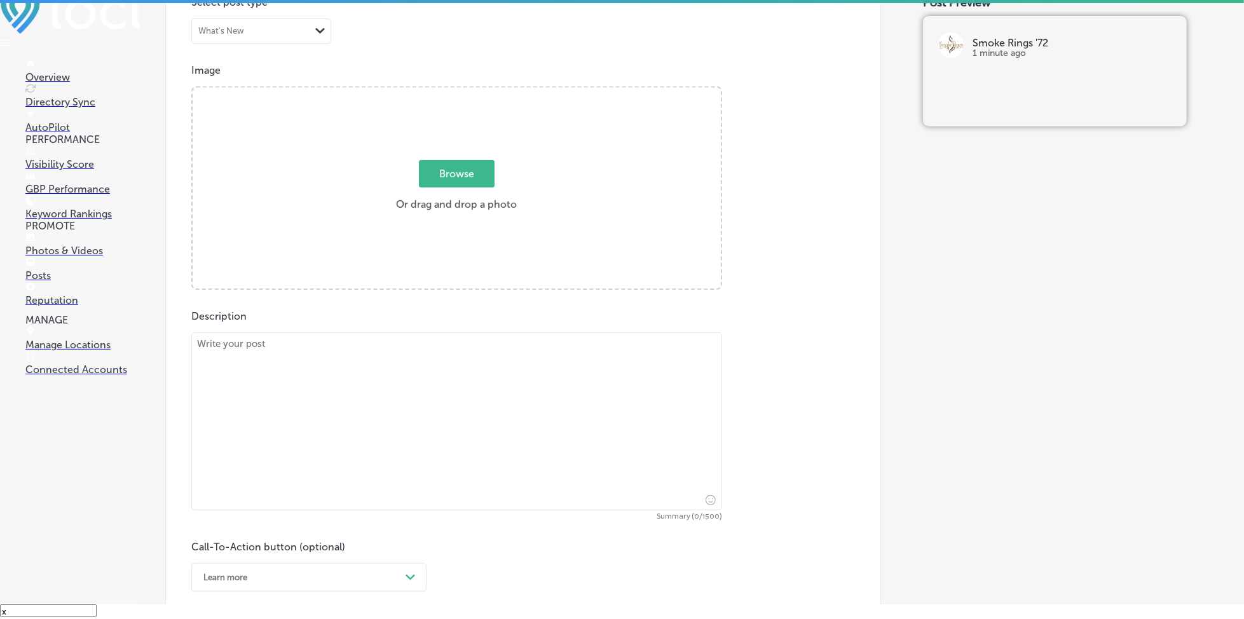
scroll to position [400, 0]
click at [437, 180] on span "Browse" at bounding box center [457, 174] width 76 height 27
click at [437, 92] on input "Browse Or drag and drop a photo" at bounding box center [457, 90] width 528 height 4
type input "C:\fakepath\pipe-tobacco-cigar-accessories-brevard-county-smoke-rings-72 (2).jpg"
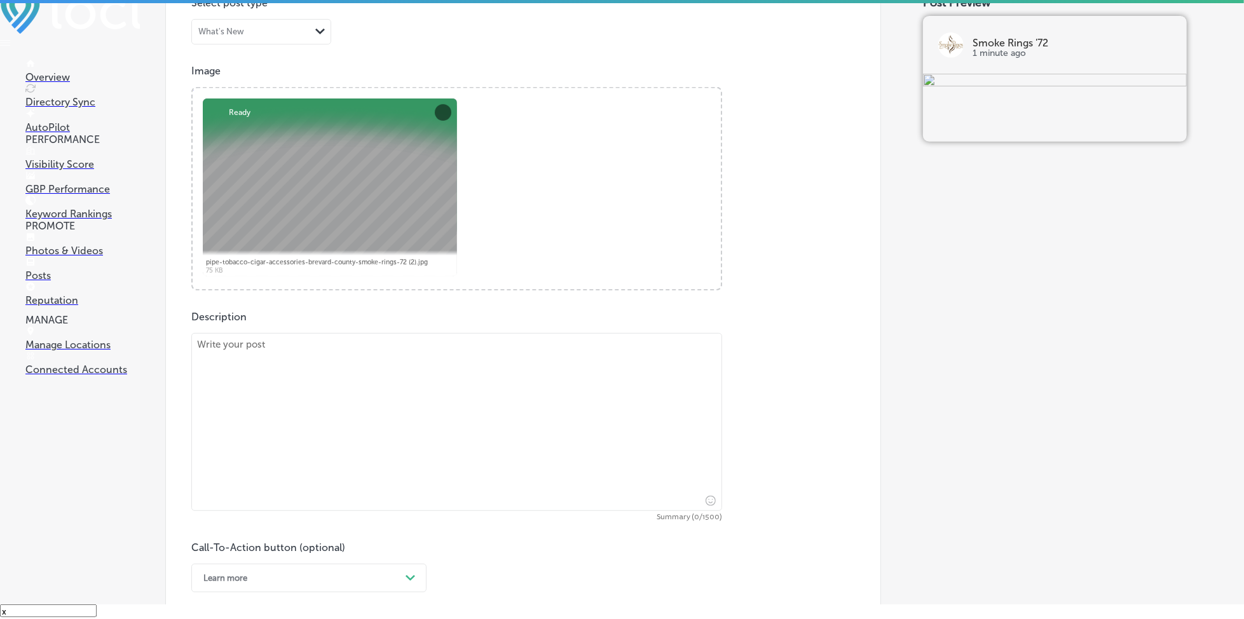
click at [371, 391] on textarea at bounding box center [456, 422] width 531 height 178
paste textarea "Keep your cigars fresh and flavorful with our premium selection of humidors and…"
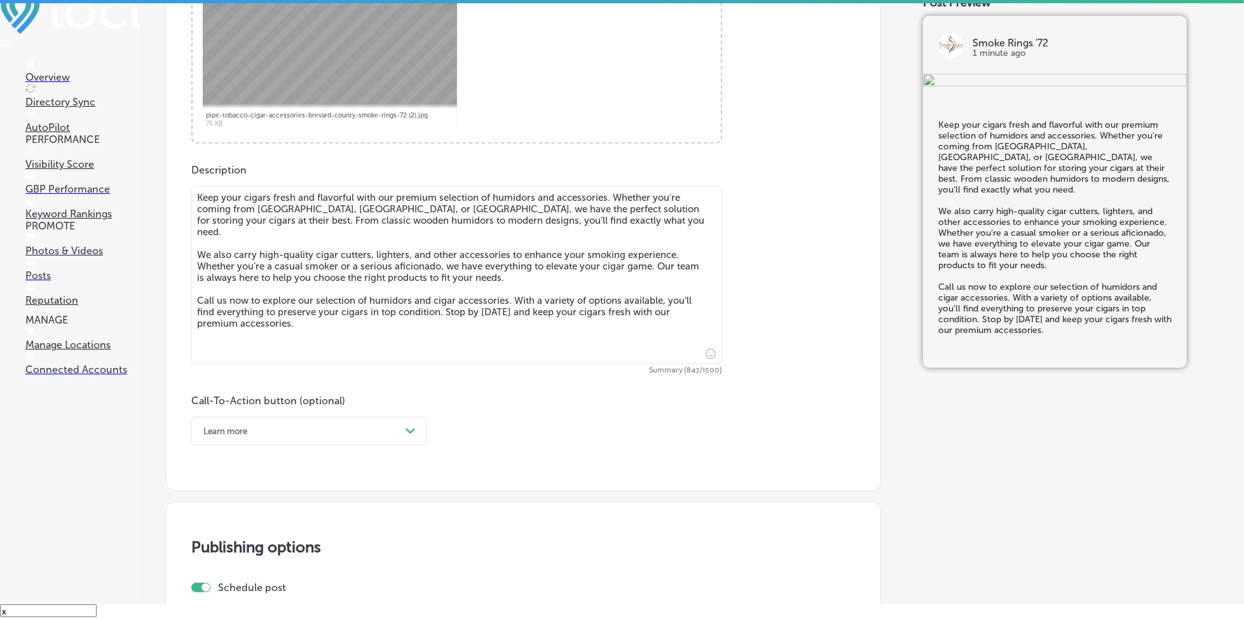
scroll to position [570, 0]
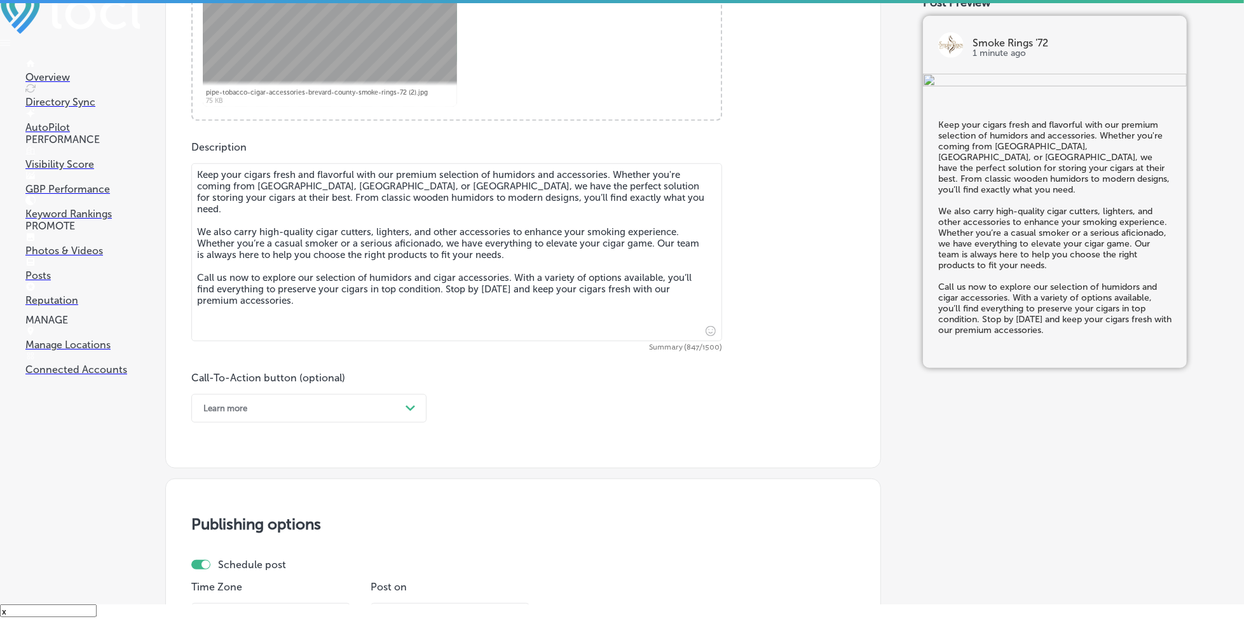
type textarea "Keep your cigars fresh and flavorful with our premium selection of humidors and…"
click at [350, 413] on div "Learn more" at bounding box center [298, 409] width 203 height 20
click at [290, 570] on div "Call Now" at bounding box center [308, 570] width 235 height 22
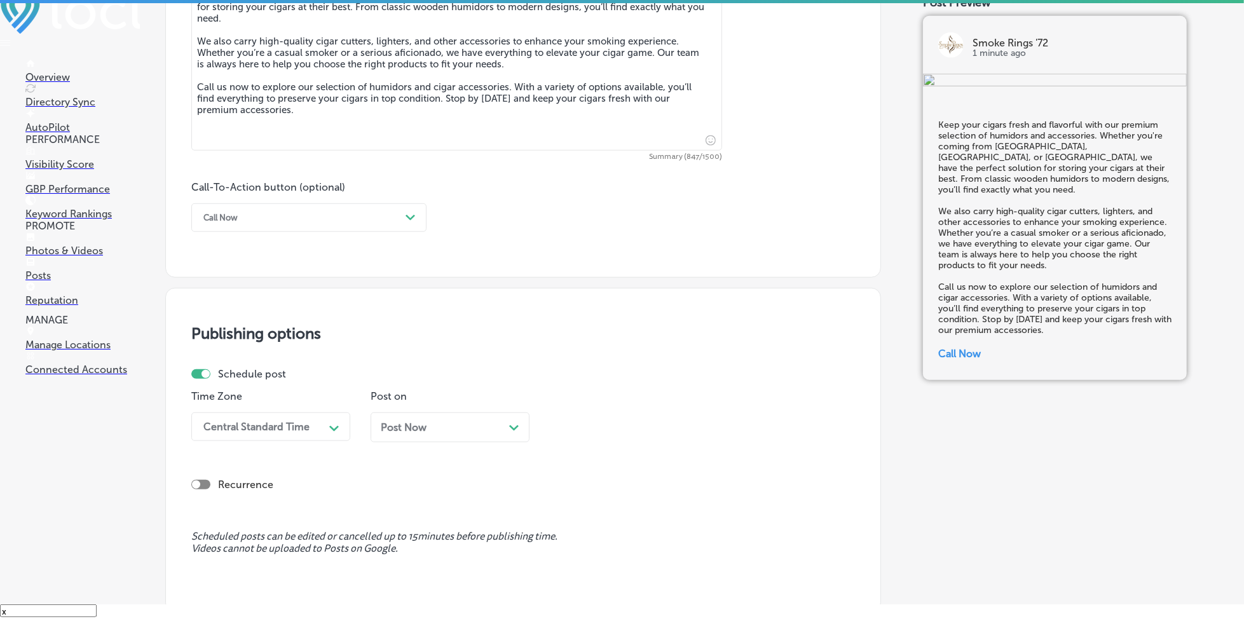
scroll to position [824, 0]
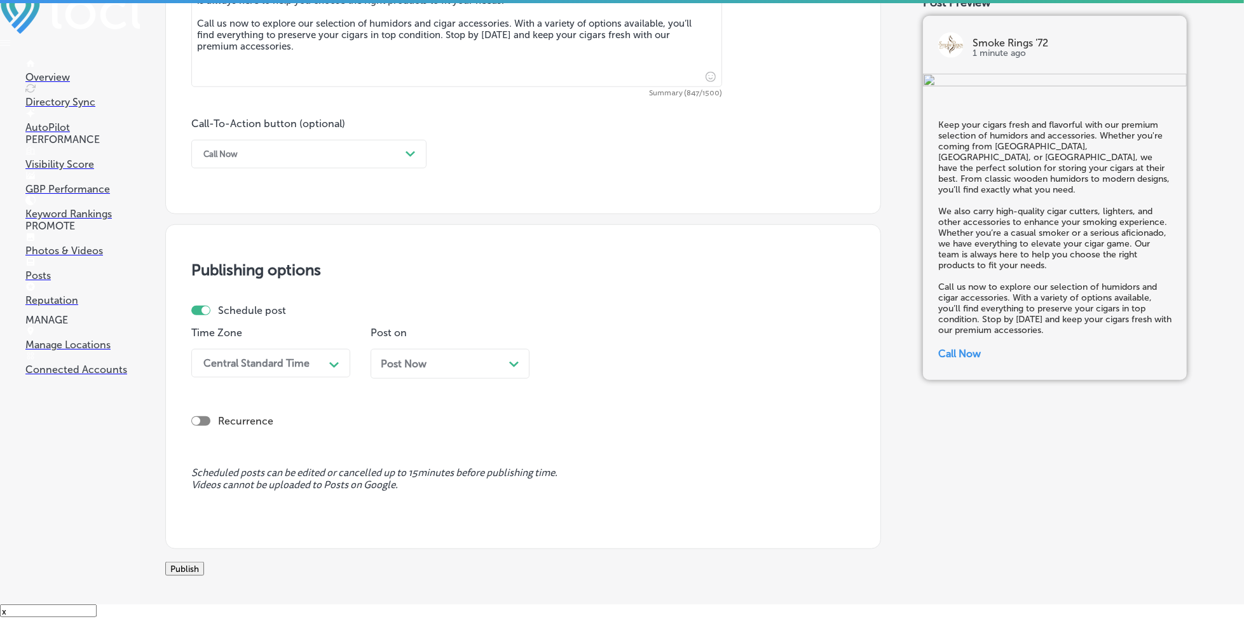
click at [303, 367] on div "Central Standard Time" at bounding box center [256, 363] width 106 height 12
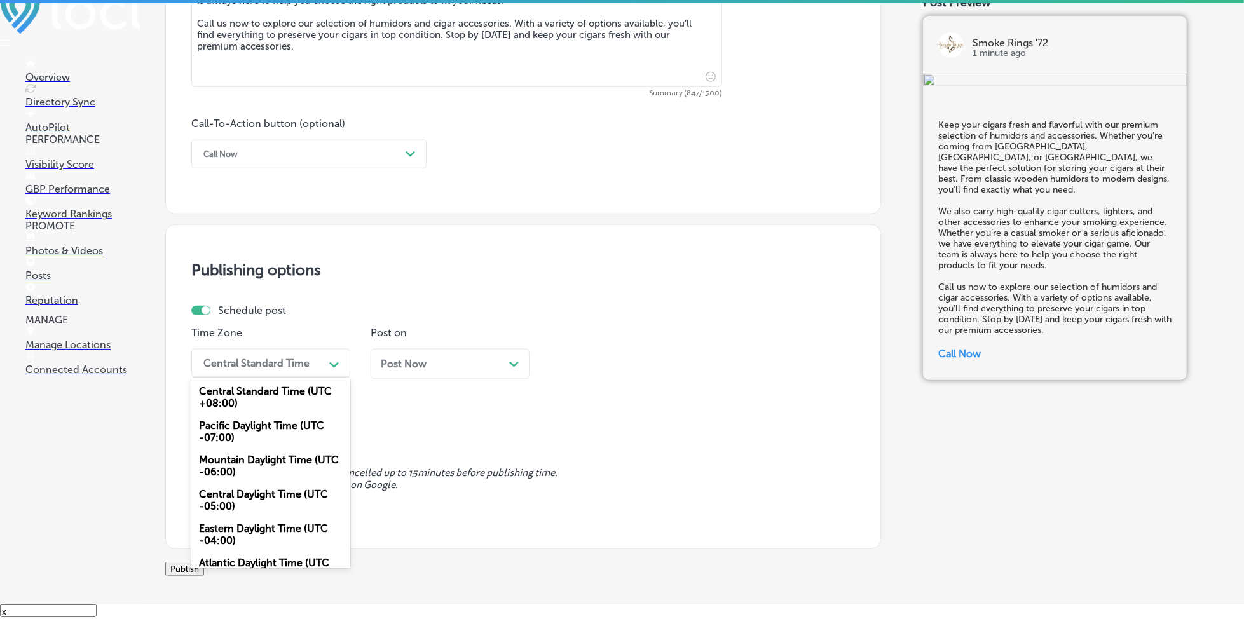
click at [250, 462] on div "Mountain Daylight Time (UTC -06:00)" at bounding box center [270, 466] width 159 height 34
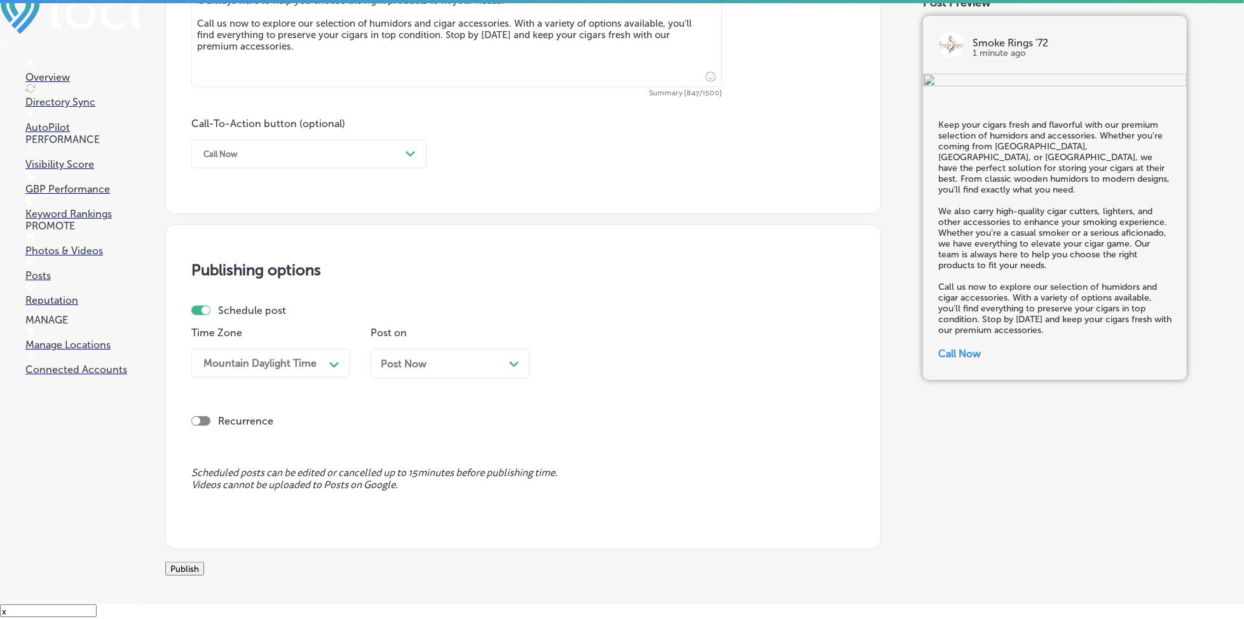
click at [381, 364] on span "Post Now" at bounding box center [404, 364] width 46 height 12
click at [589, 367] on div "01:15 PM" at bounding box center [583, 363] width 43 height 12
click at [597, 427] on div "7:00 AM" at bounding box center [629, 421] width 159 height 22
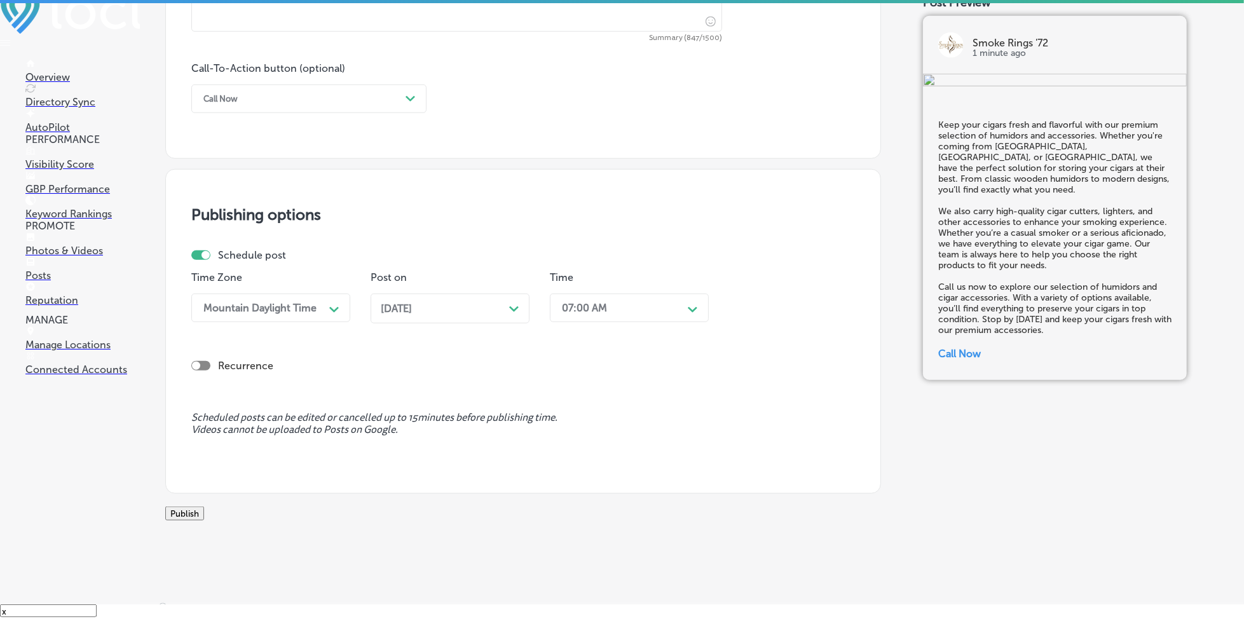
scroll to position [908, 0]
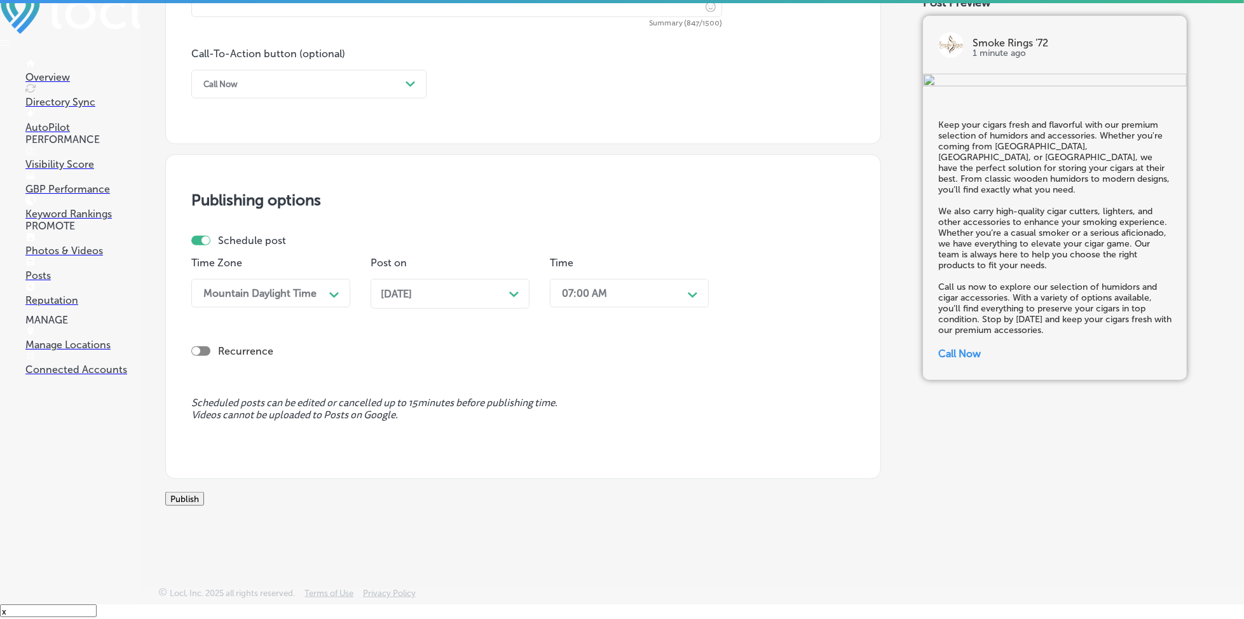
click at [204, 492] on button "Publish" at bounding box center [184, 499] width 39 height 14
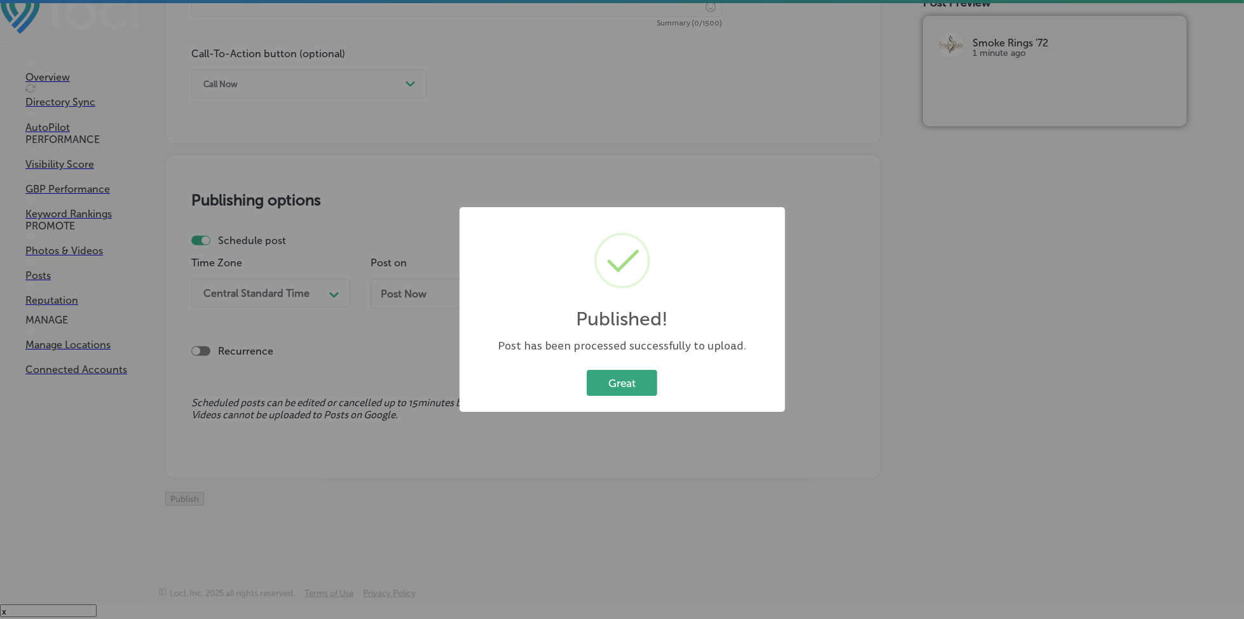
click at [620, 376] on button "Great" at bounding box center [622, 383] width 71 height 26
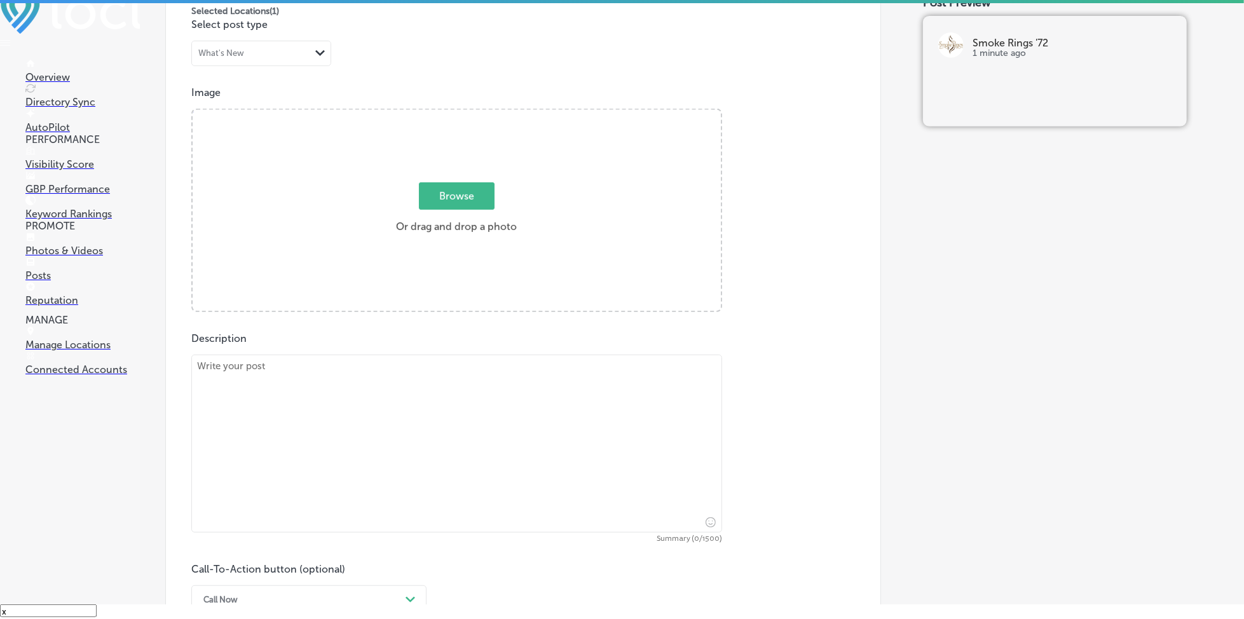
scroll to position [315, 0]
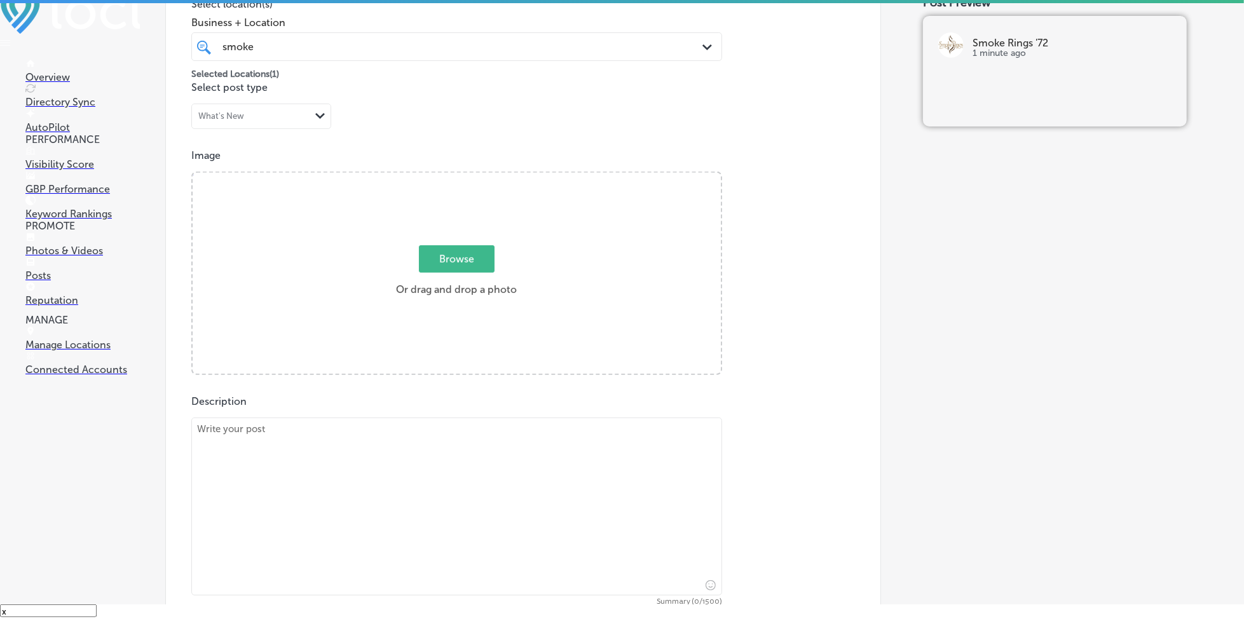
click at [434, 261] on span "Browse" at bounding box center [457, 258] width 76 height 27
click at [434, 177] on input "Browse Or drag and drop a photo" at bounding box center [457, 175] width 528 height 4
type input "C:\fakepath\pipe-tobacco-cigar-accessories-brevard-county-smoke-rings-72 (3).JPG"
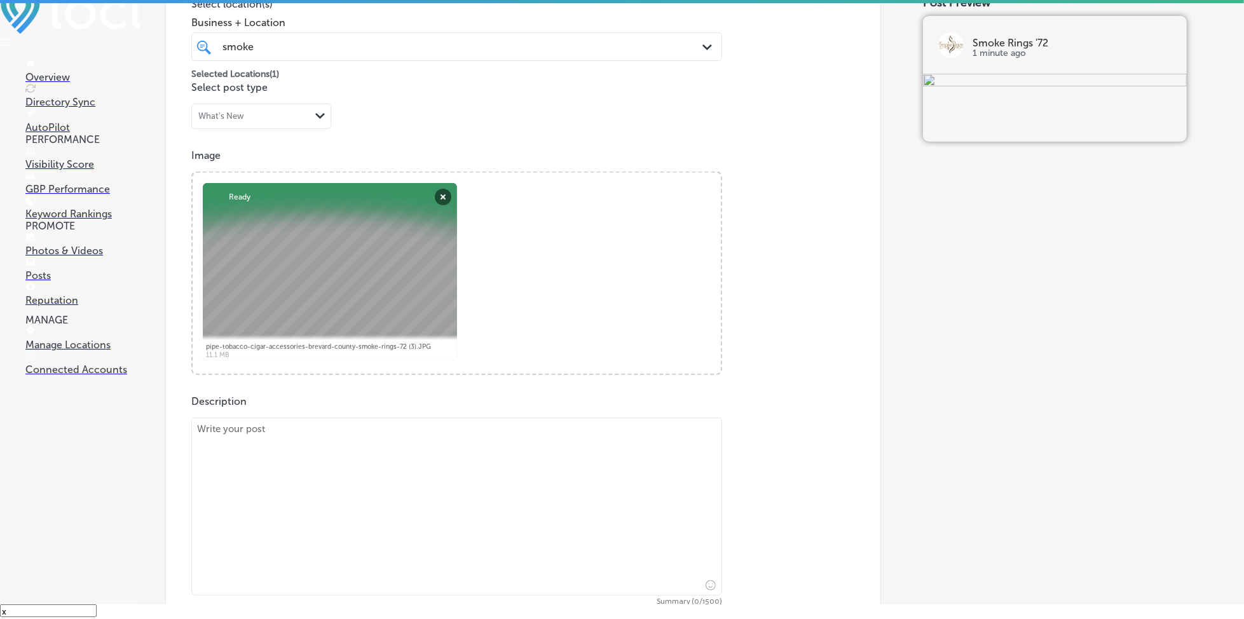
click at [312, 514] on textarea at bounding box center [456, 507] width 531 height 178
paste textarea "Discover the finest pipe tobacco that suits your taste and preferences. Whether…"
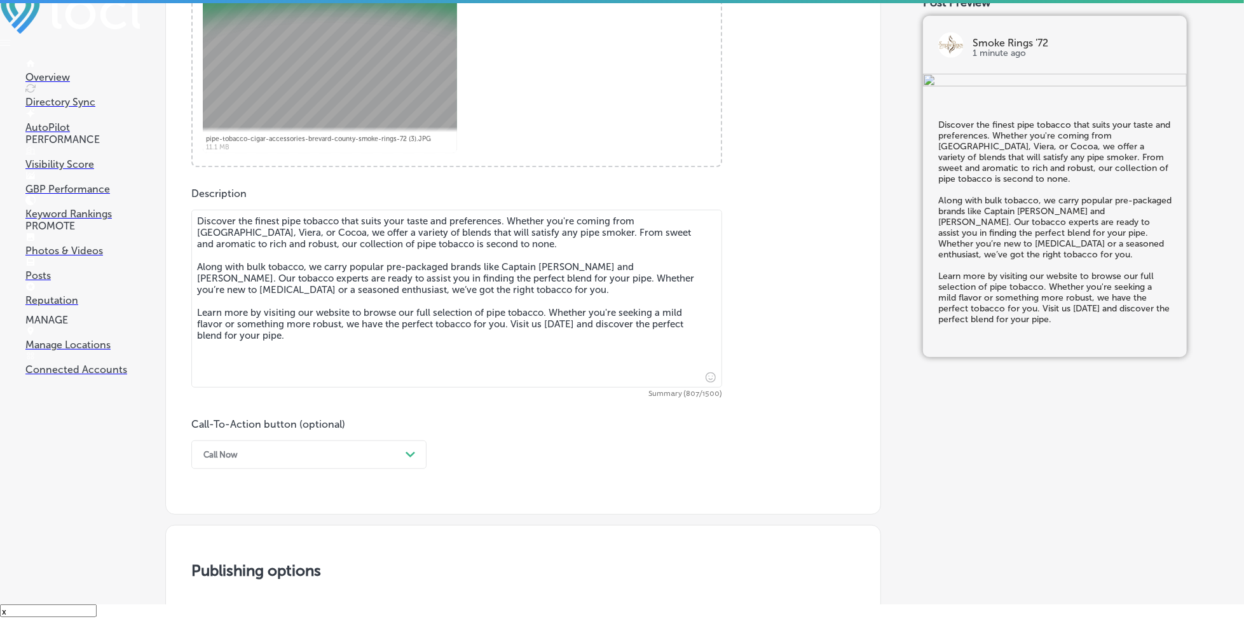
scroll to position [570, 0]
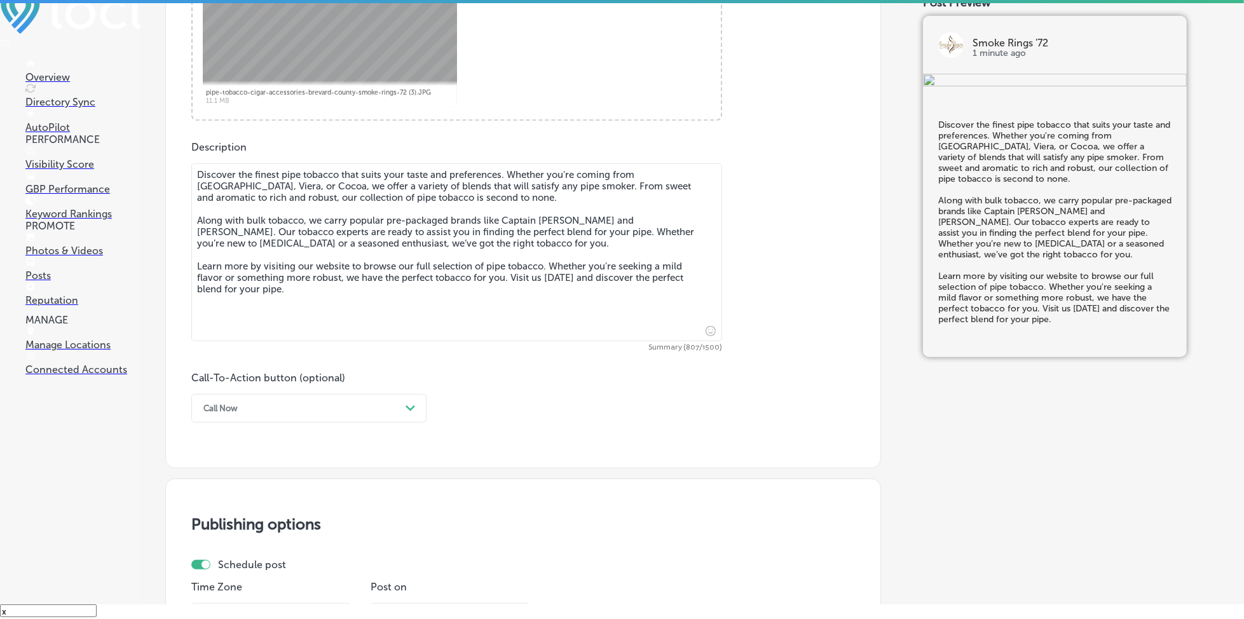
type textarea "Discover the finest pipe tobacco that suits your taste and preferences. Whether…"
click at [280, 420] on div "Call Now Path Created with Sketch." at bounding box center [308, 408] width 235 height 29
click at [241, 519] on div "Learn more" at bounding box center [308, 525] width 235 height 22
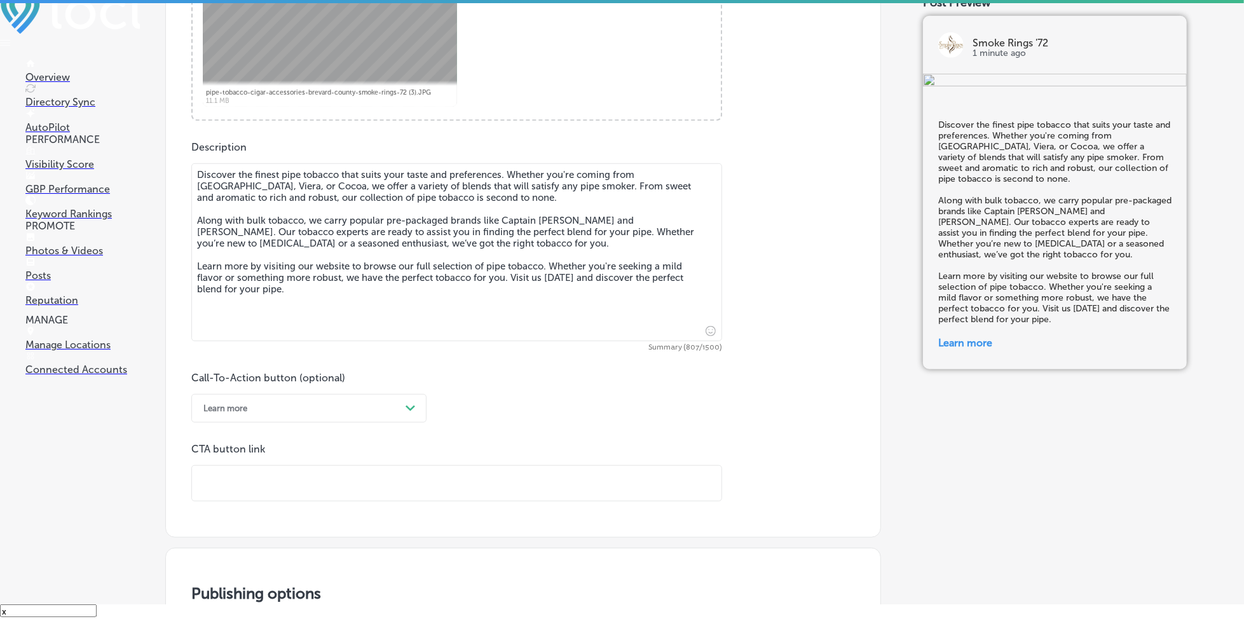
click at [241, 492] on input "text" at bounding box center [457, 483] width 530 height 35
paste input "[URL][DOMAIN_NAME]"
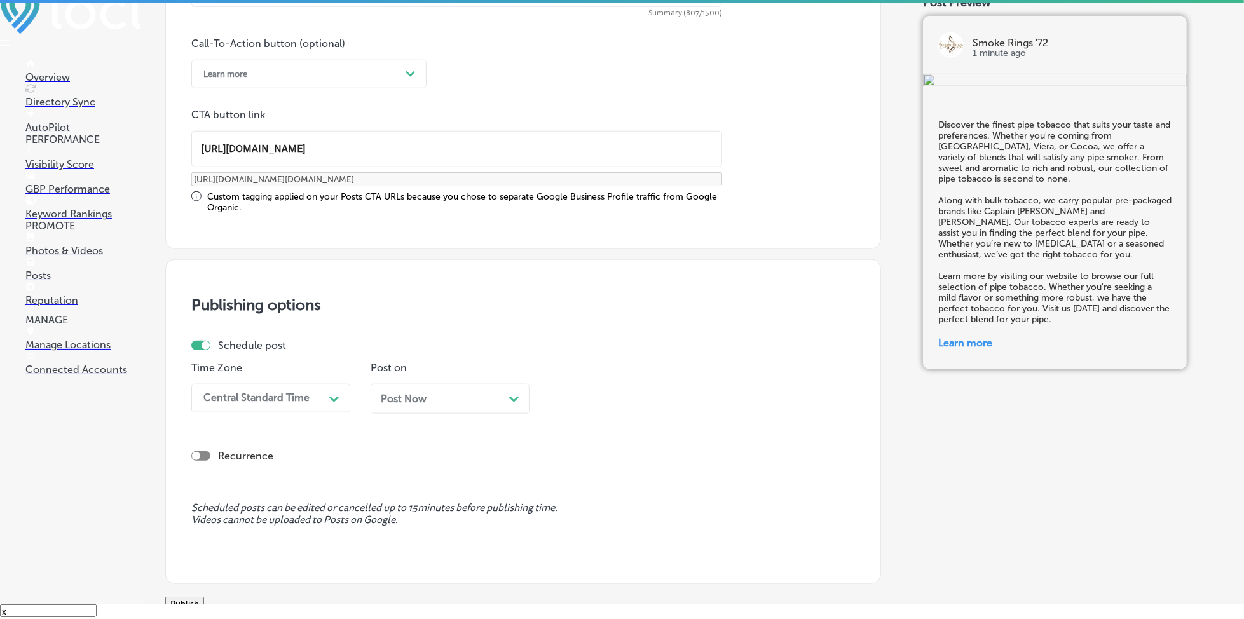
scroll to position [908, 0]
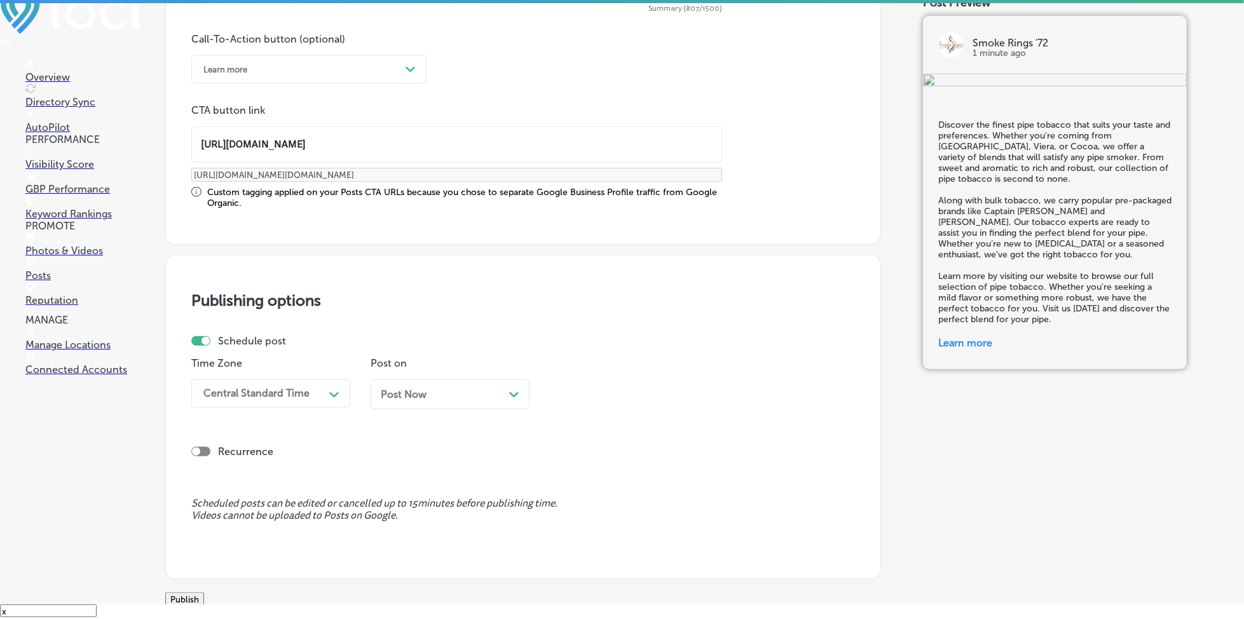
type input "[URL][DOMAIN_NAME]"
click at [326, 390] on div "Path Created with Sketch." at bounding box center [334, 393] width 20 height 20
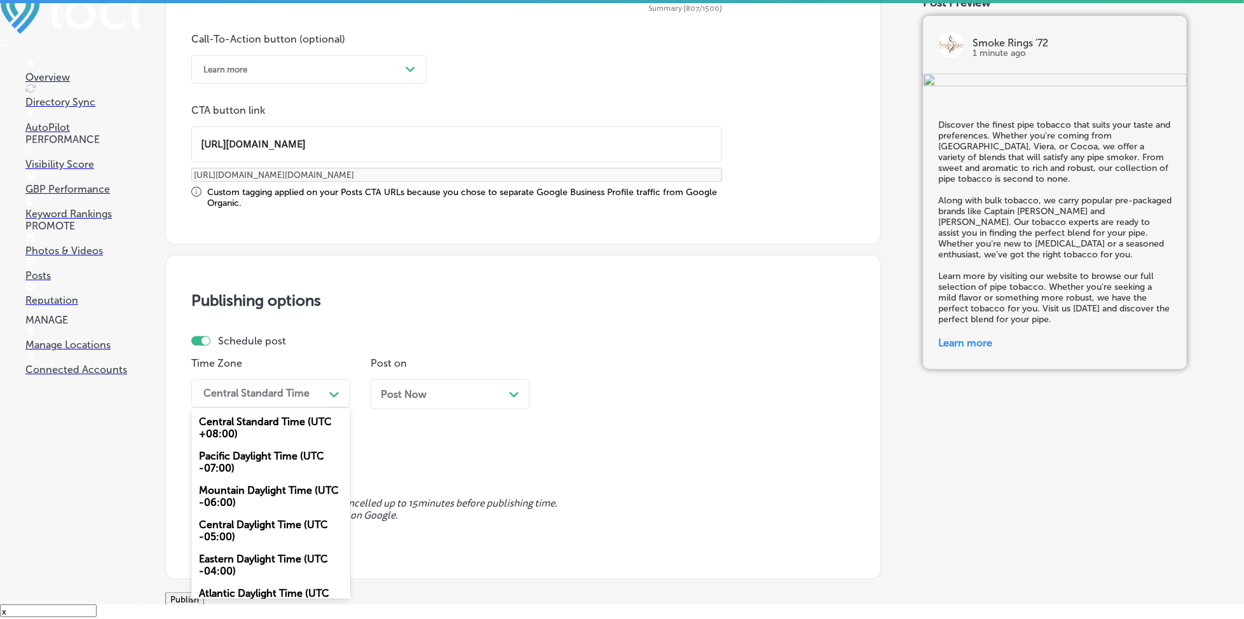
click at [281, 487] on div "Mountain Daylight Time (UTC -06:00)" at bounding box center [270, 496] width 159 height 34
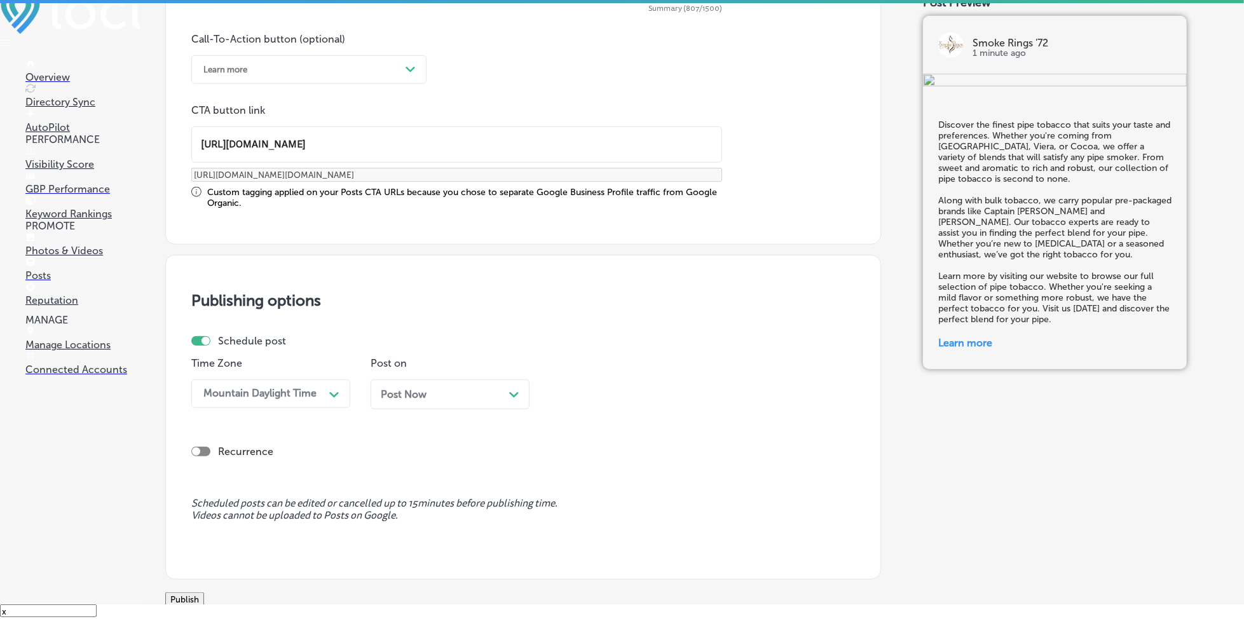
click at [408, 402] on div "Post Now Path Created with Sketch." at bounding box center [450, 395] width 159 height 30
click at [593, 397] on div "01:15 PM" at bounding box center [583, 394] width 43 height 12
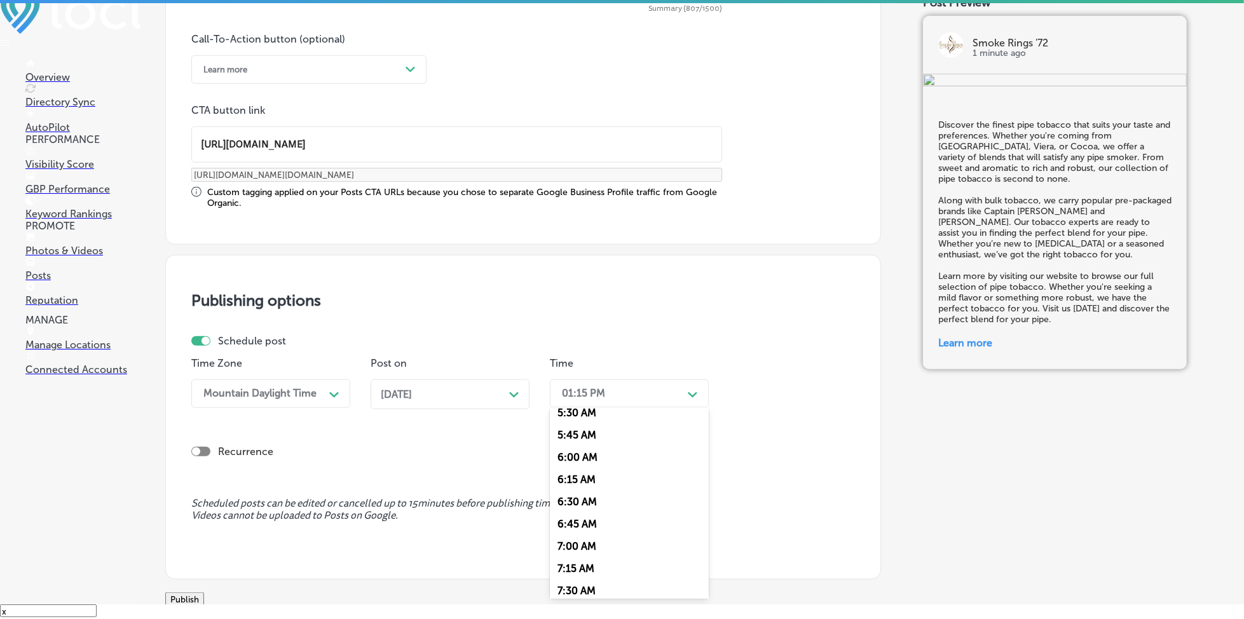
scroll to position [509, 0]
click at [590, 530] on div "7:00 AM" at bounding box center [629, 536] width 159 height 22
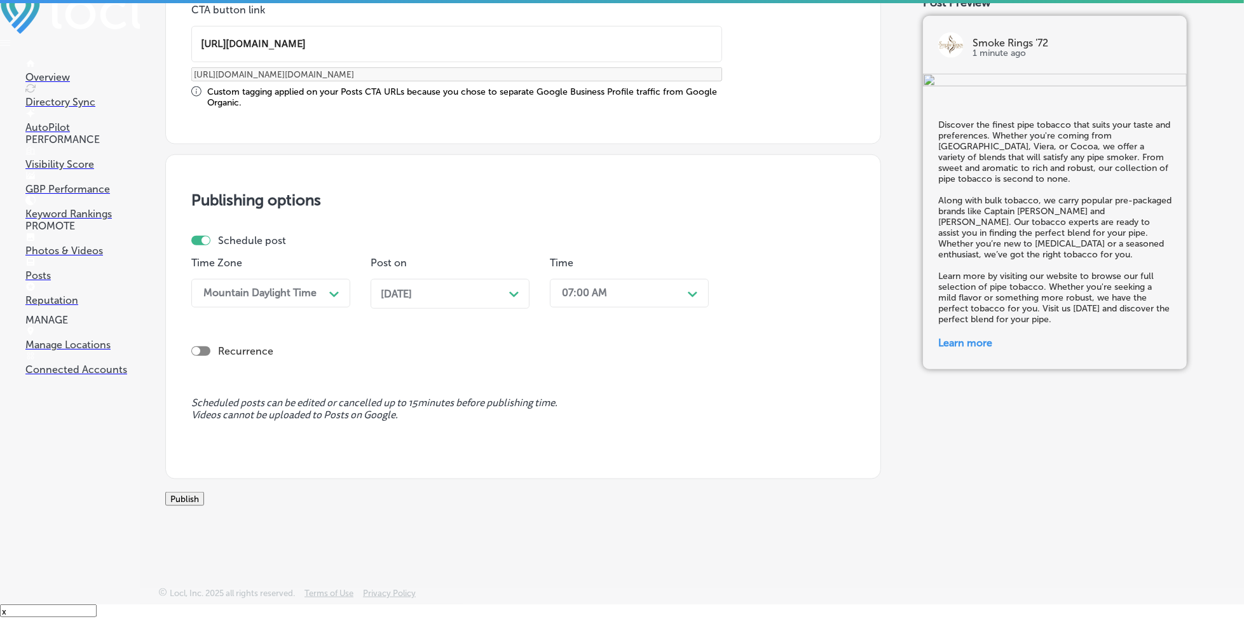
scroll to position [1021, 0]
click at [204, 495] on button "Publish" at bounding box center [184, 499] width 39 height 14
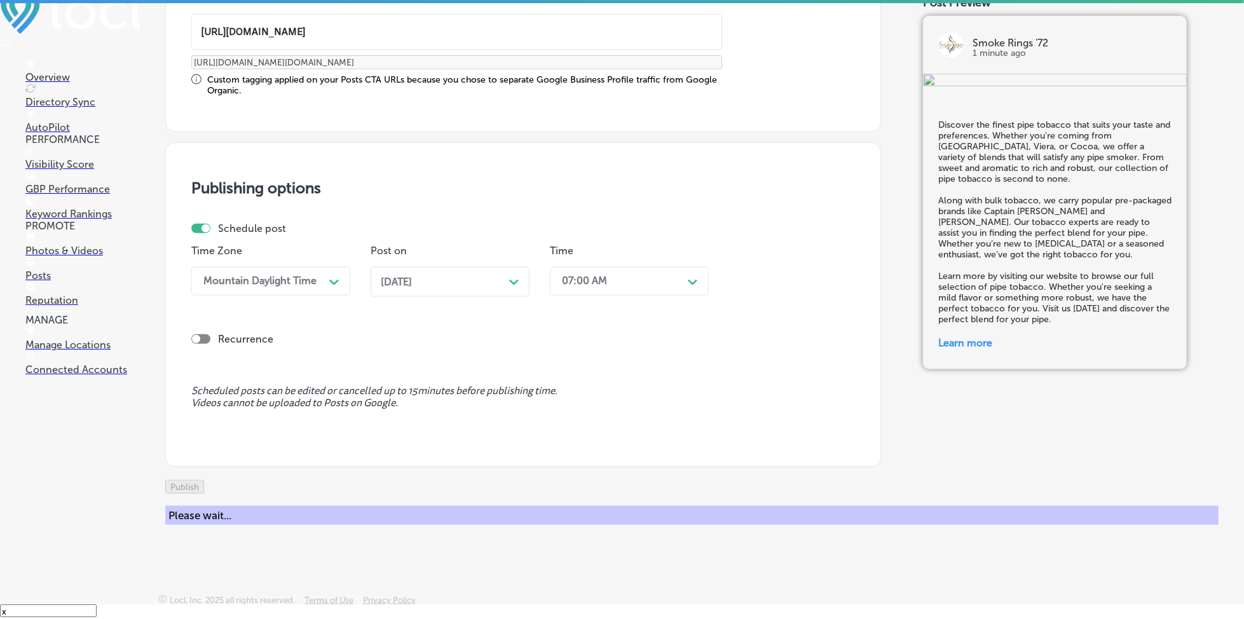
scroll to position [908, 0]
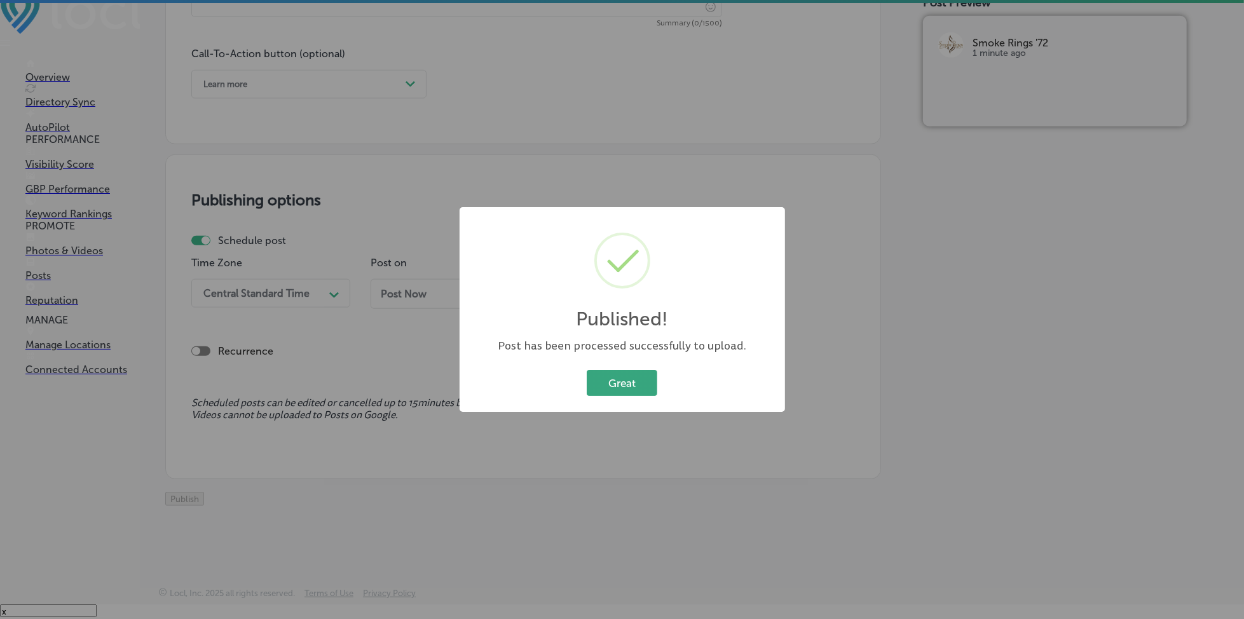
click at [596, 385] on button "Great" at bounding box center [622, 383] width 71 height 26
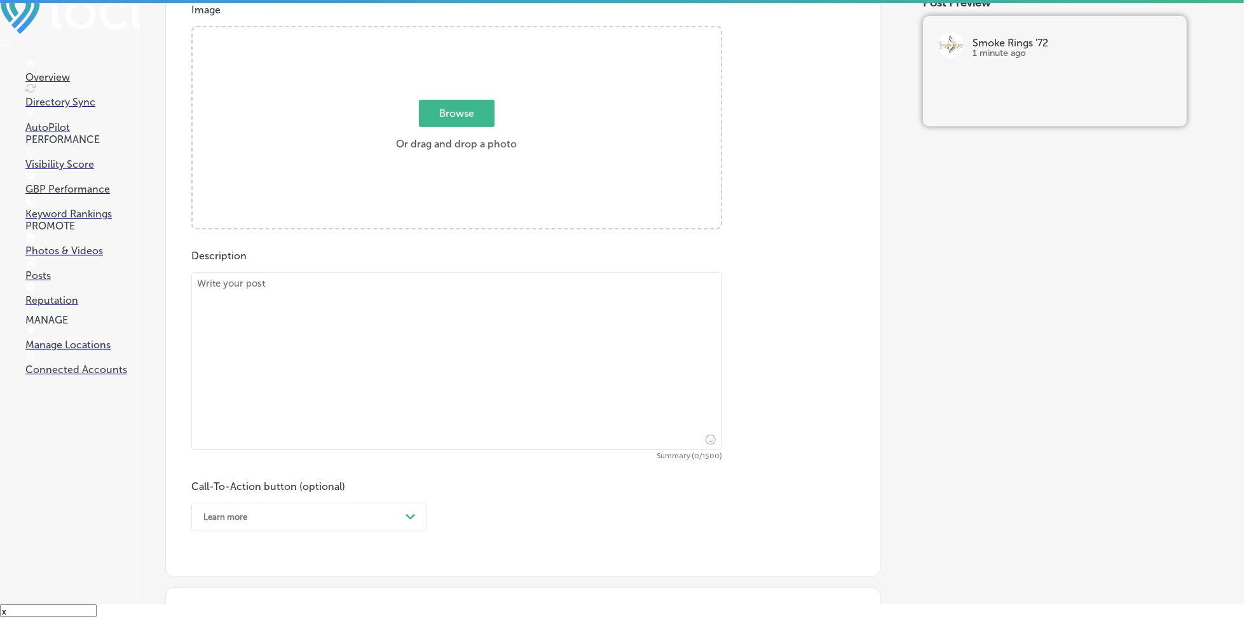
scroll to position [400, 0]
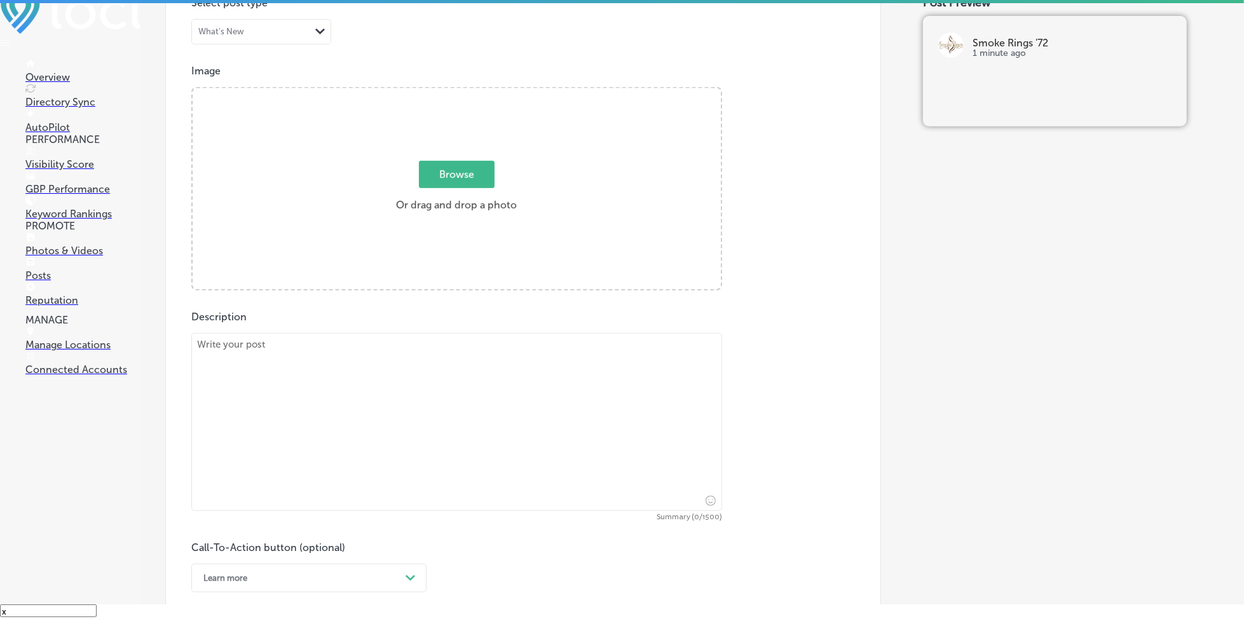
click at [431, 186] on span "Browse" at bounding box center [457, 174] width 76 height 27
click at [431, 92] on input "Browse Or drag and drop a photo" at bounding box center [457, 90] width 528 height 4
type input "C:\fakepath\pipe-tobacco-cigar-accessories-brevard-county-smoke-rings-72 (4).JPG"
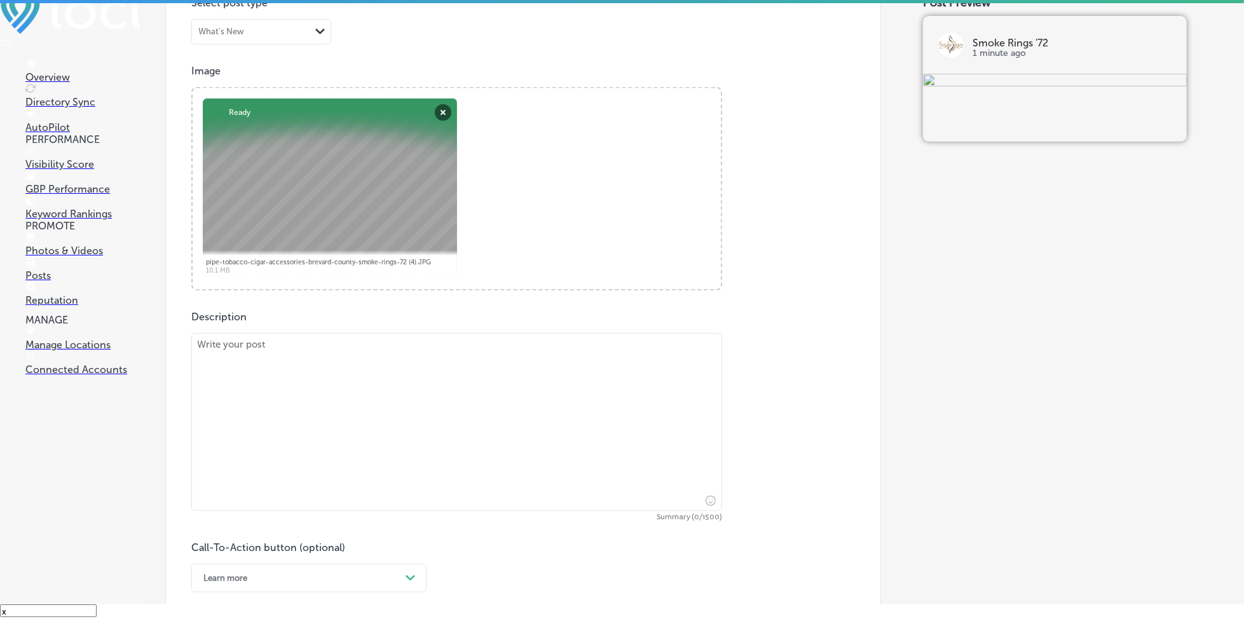
click at [341, 378] on textarea at bounding box center [456, 422] width 531 height 178
paste textarea "Pressed for time but still crave a great cigar experience? Whether you're comin…"
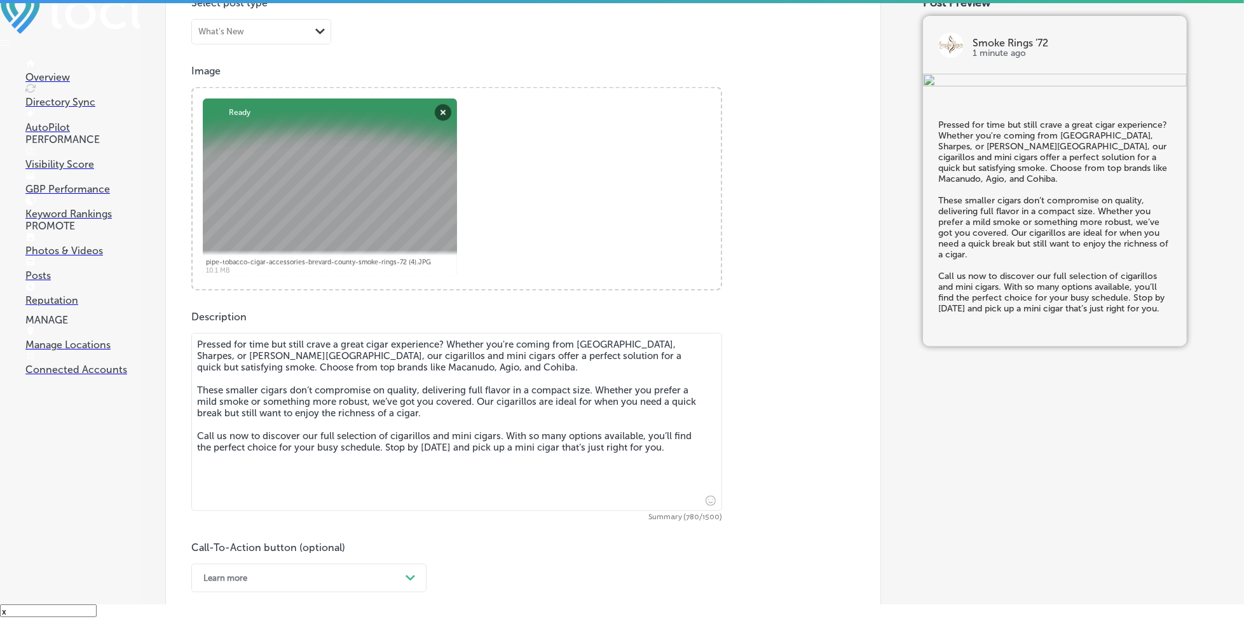
type textarea "Pressed for time but still crave a great cigar experience? Whether you're comin…"
click at [294, 575] on div "Learn more Path Created with Sketch." at bounding box center [308, 578] width 235 height 29
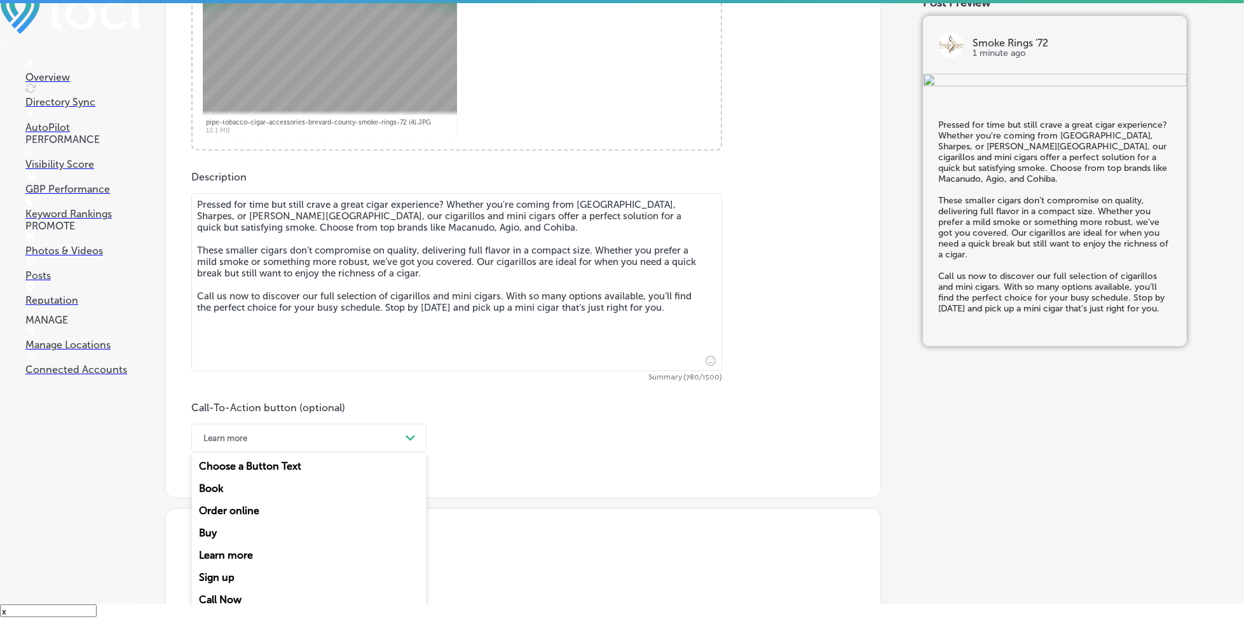
click at [254, 594] on div "Call Now" at bounding box center [308, 600] width 235 height 22
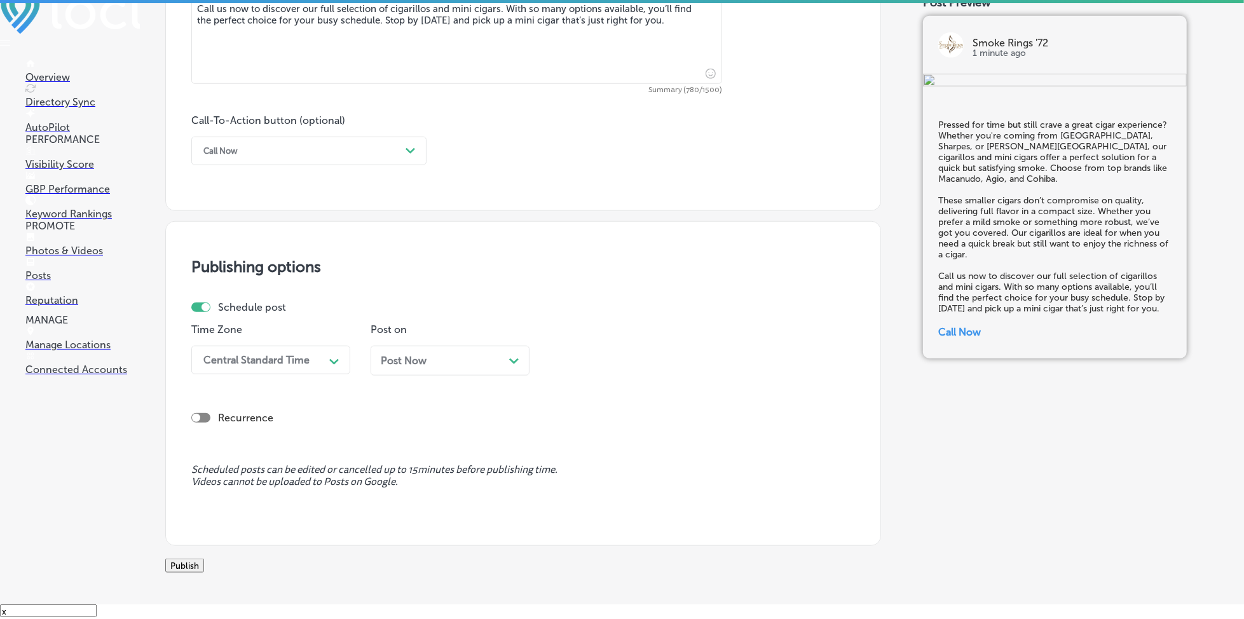
scroll to position [908, 0]
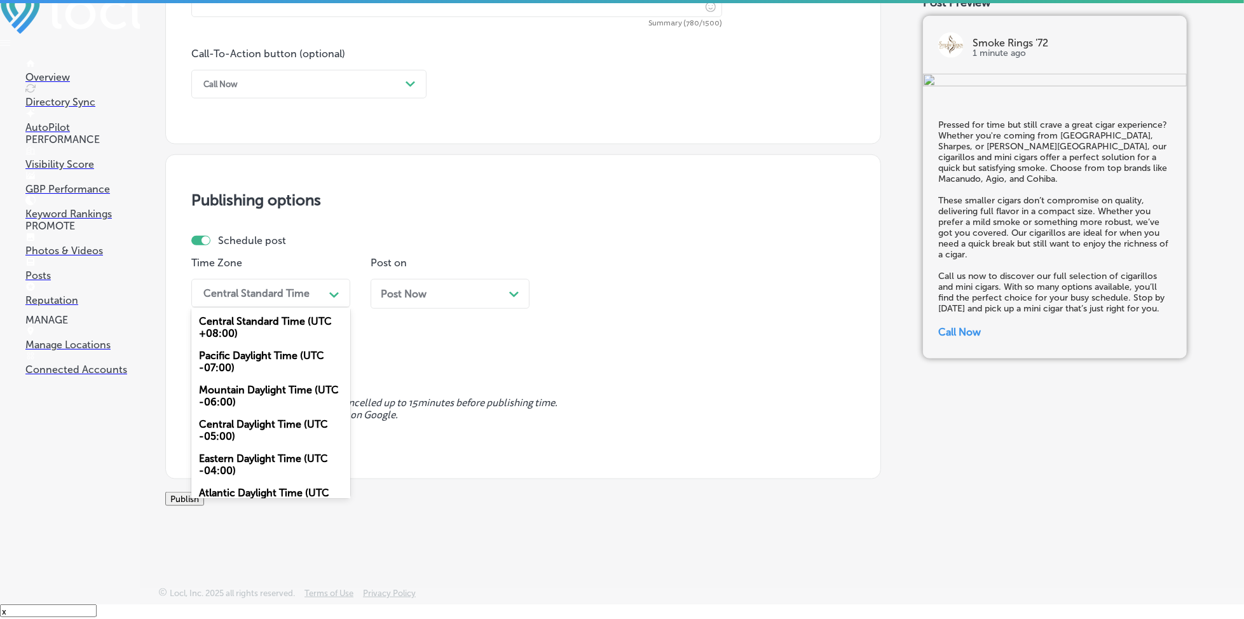
click at [300, 287] on div "Central Standard Time" at bounding box center [256, 293] width 106 height 12
click at [249, 379] on div "Mountain Daylight Time (UTC -06:00)" at bounding box center [270, 396] width 159 height 34
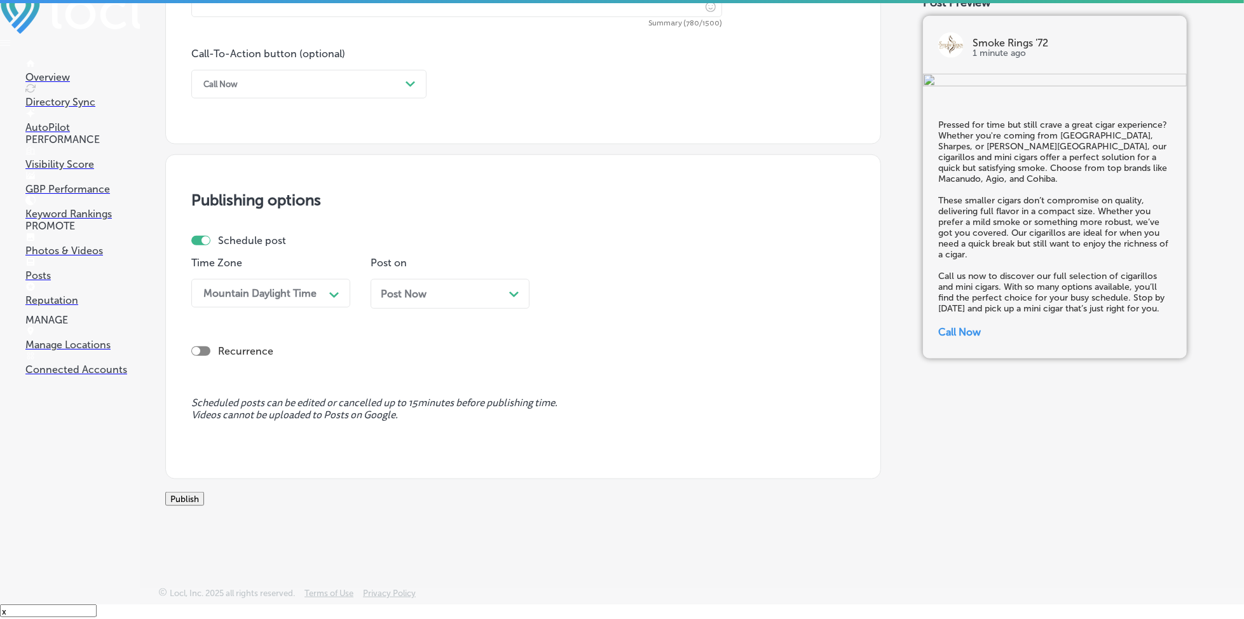
click at [437, 286] on div "Post Now Path Created with Sketch." at bounding box center [450, 294] width 159 height 30
click at [644, 282] on div "01:15 PM" at bounding box center [619, 293] width 127 height 22
click at [601, 340] on div "7:00 AM" at bounding box center [629, 351] width 159 height 22
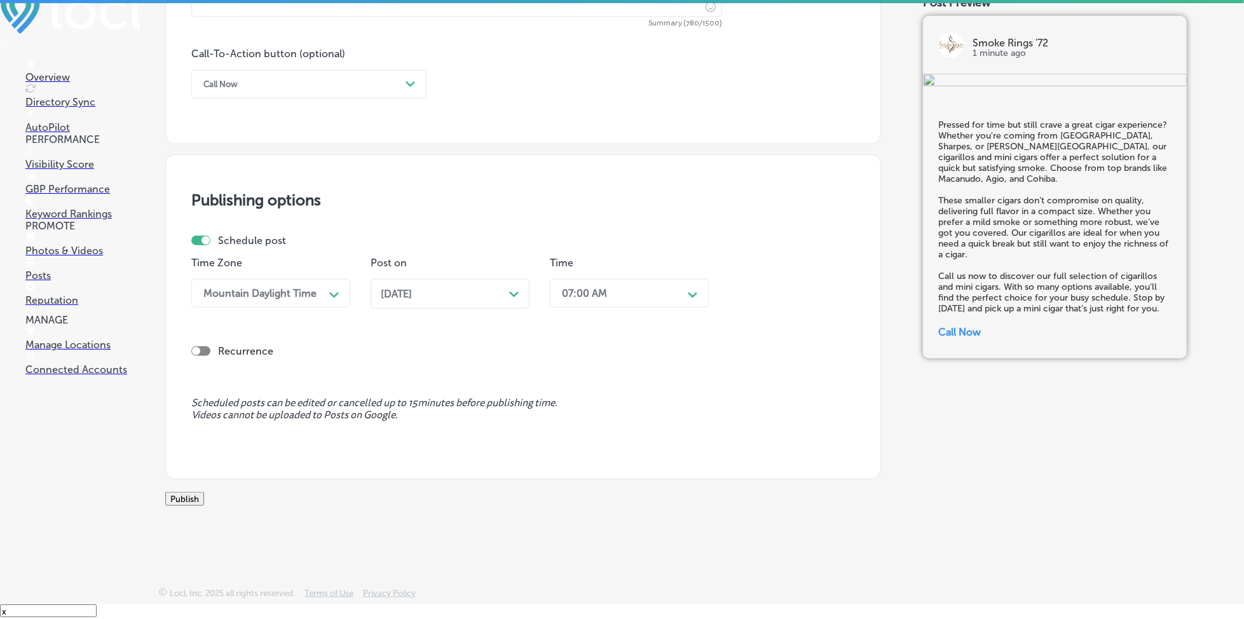
click at [204, 492] on button "Publish" at bounding box center [184, 499] width 39 height 14
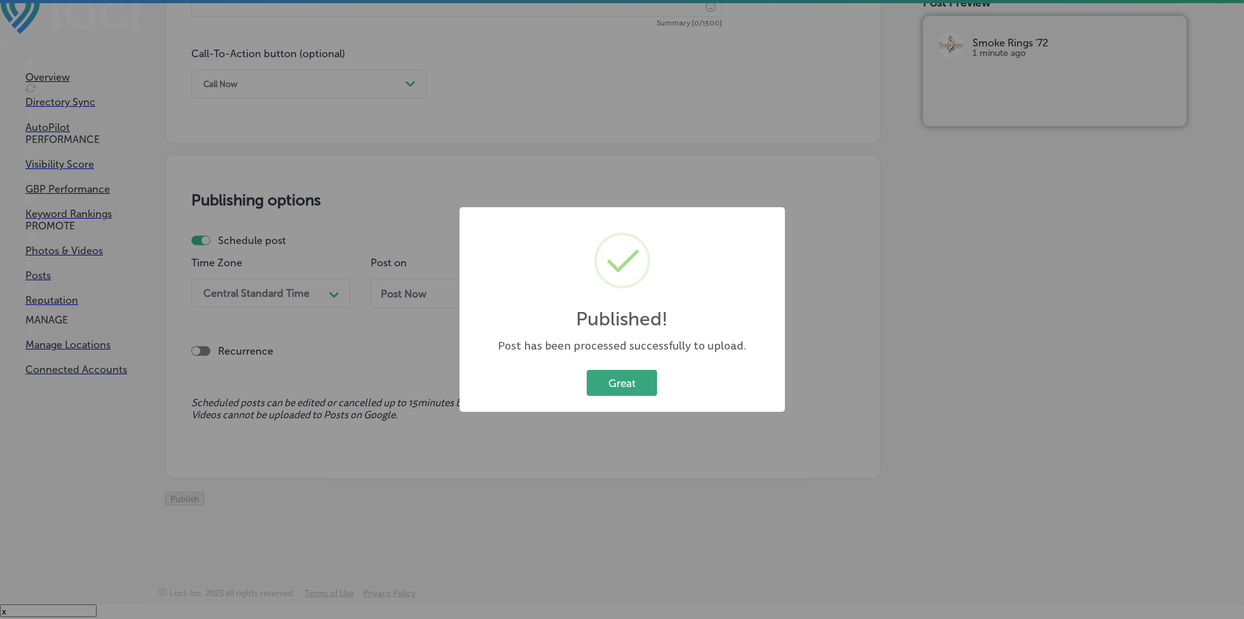
click at [603, 383] on button "Great" at bounding box center [622, 383] width 71 height 26
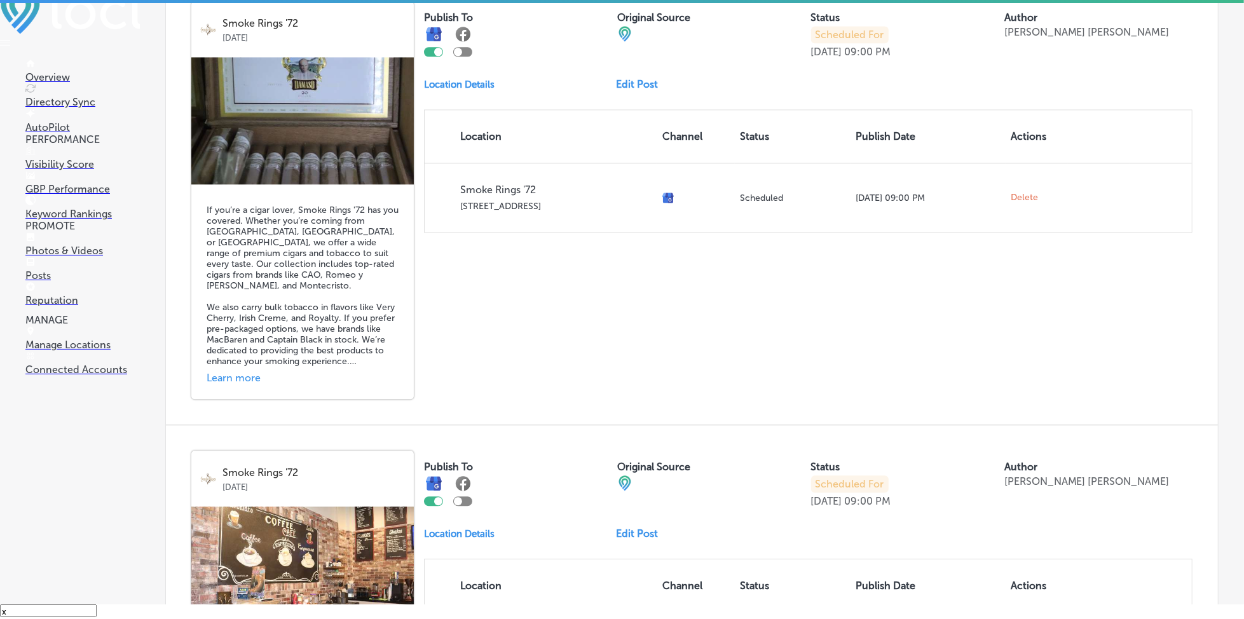
scroll to position [2679, 0]
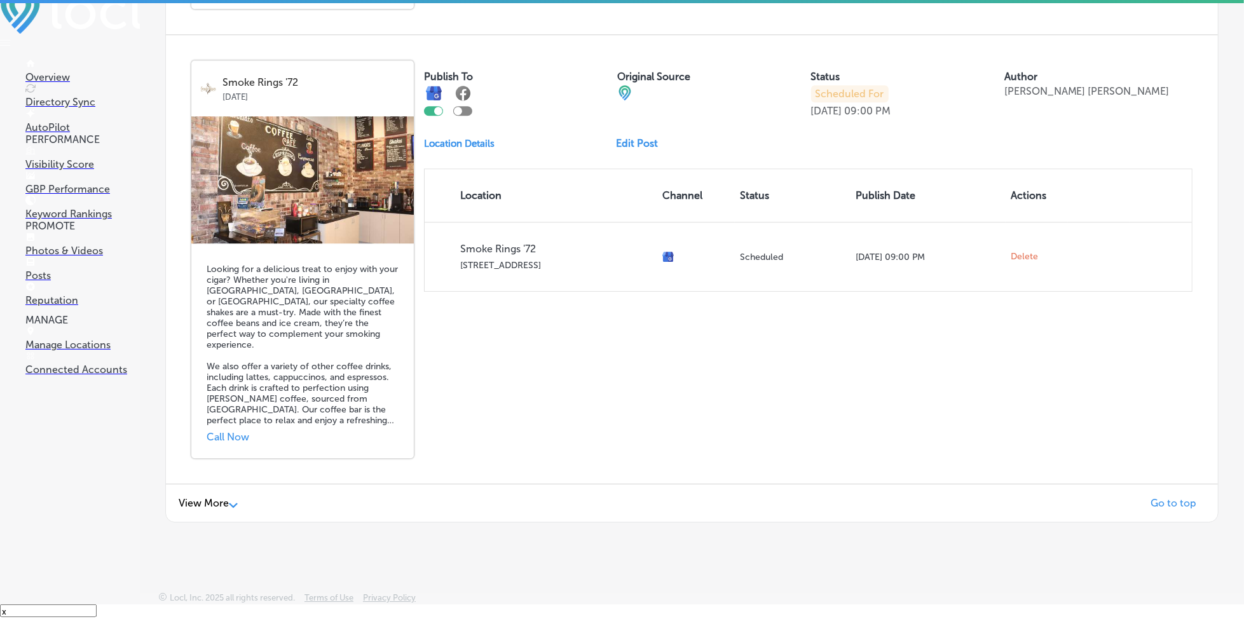
click at [212, 497] on span "View More" at bounding box center [204, 503] width 50 height 12
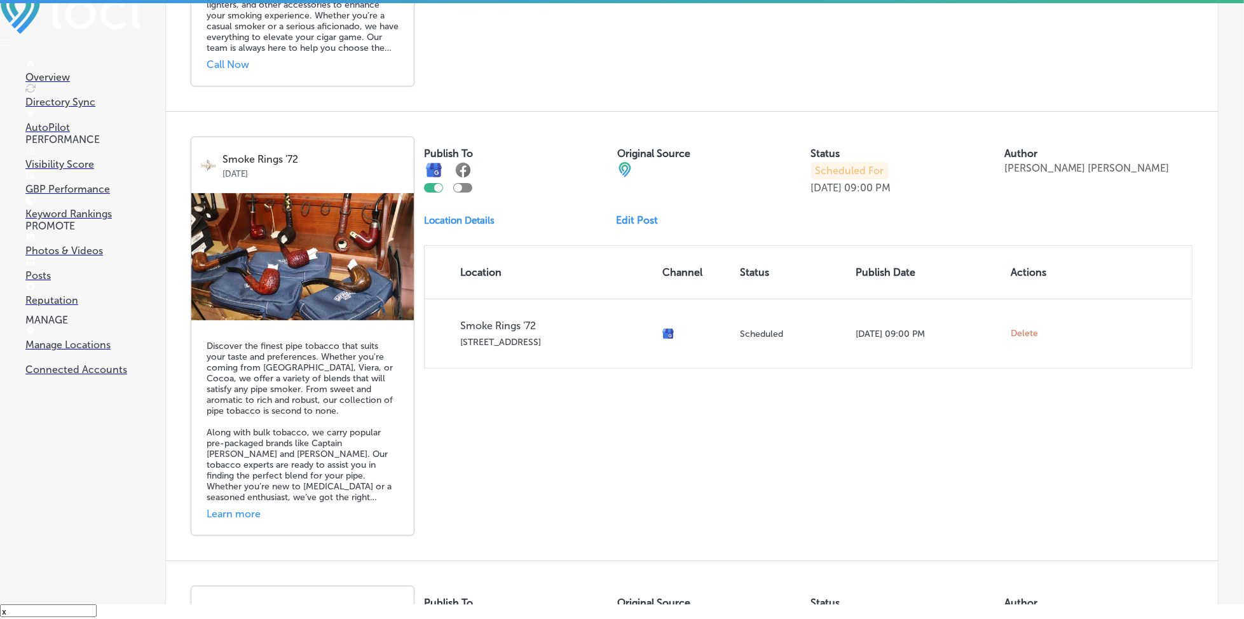
scroll to position [4469, 0]
